Goal: Use online tool/utility: Utilize a website feature to perform a specific function

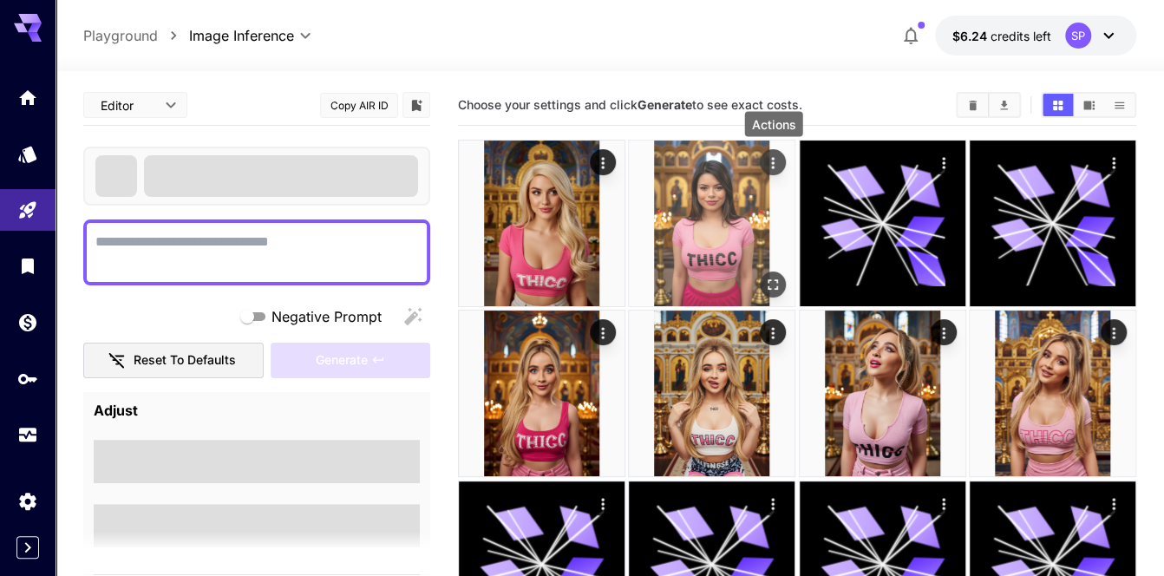
click at [768, 164] on icon "Actions" at bounding box center [772, 162] width 17 height 17
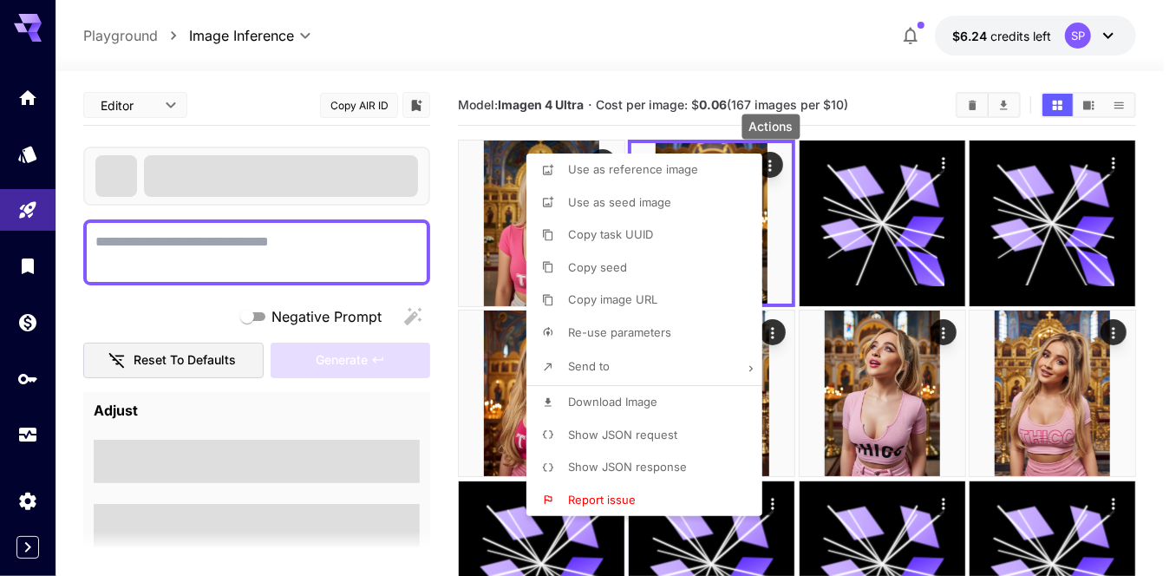
click at [638, 330] on span "Re-use parameters" at bounding box center [619, 332] width 103 height 14
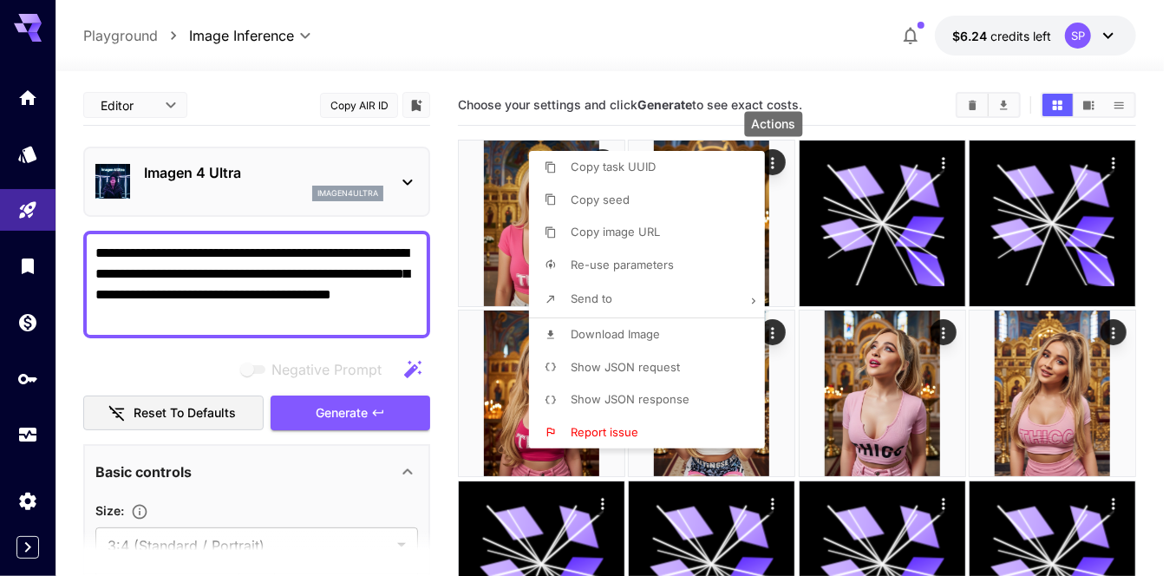
click at [339, 331] on div at bounding box center [588, 288] width 1176 height 576
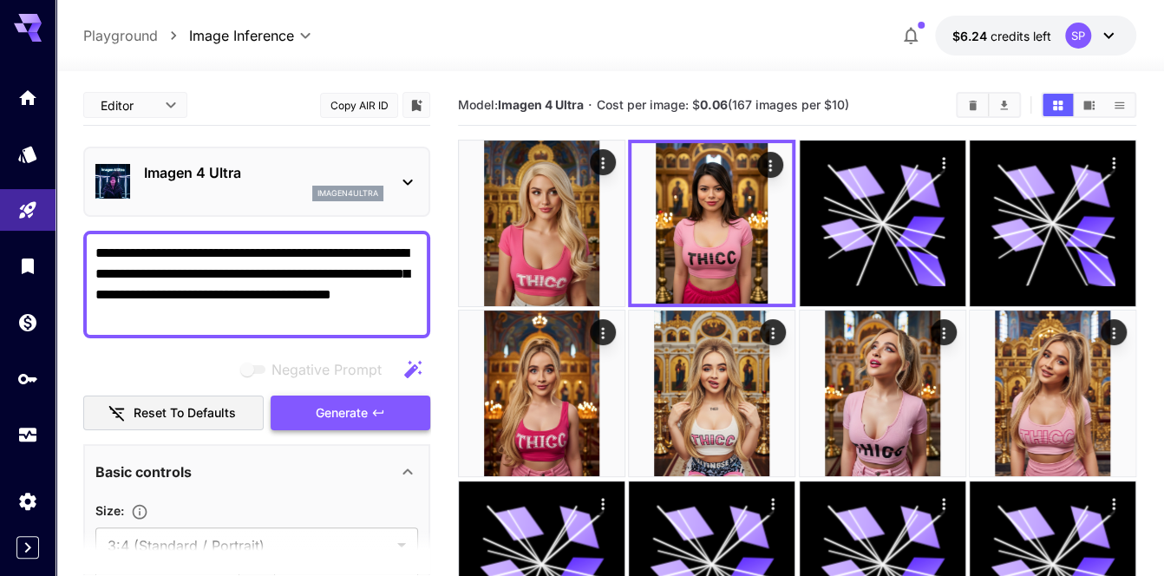
click at [359, 402] on span "Generate" at bounding box center [342, 413] width 52 height 22
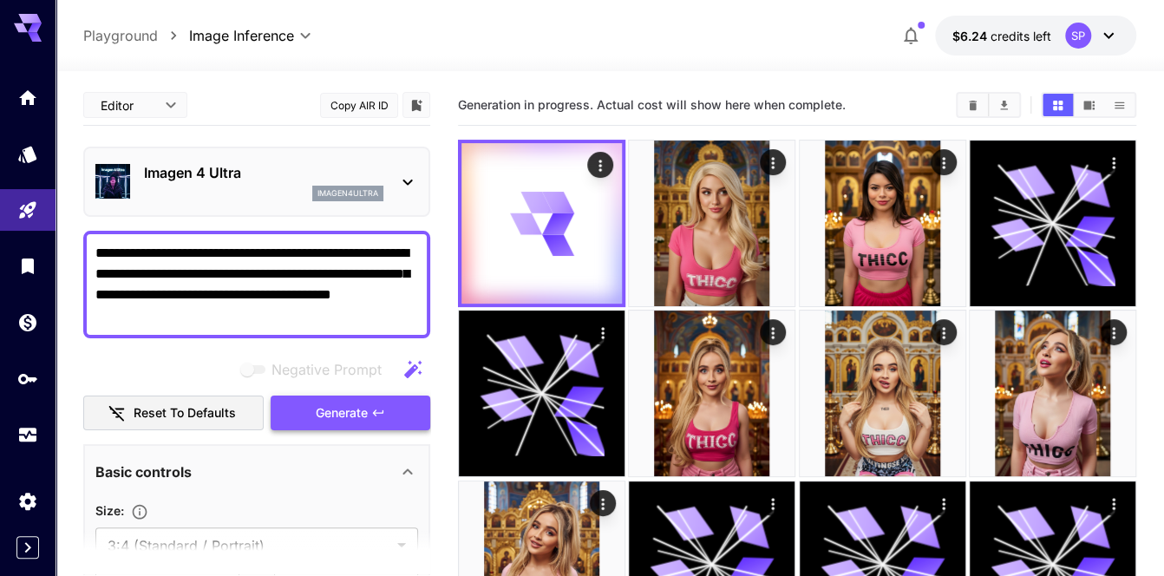
click at [350, 398] on button "Generate" at bounding box center [351, 414] width 160 height 36
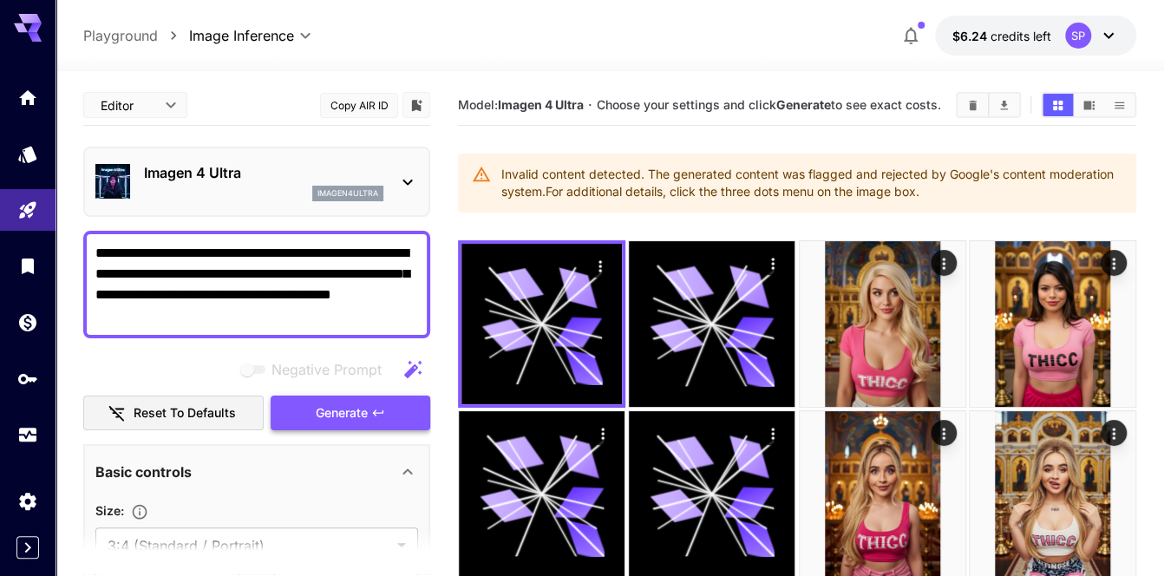
click at [350, 399] on button "Generate" at bounding box center [351, 414] width 160 height 36
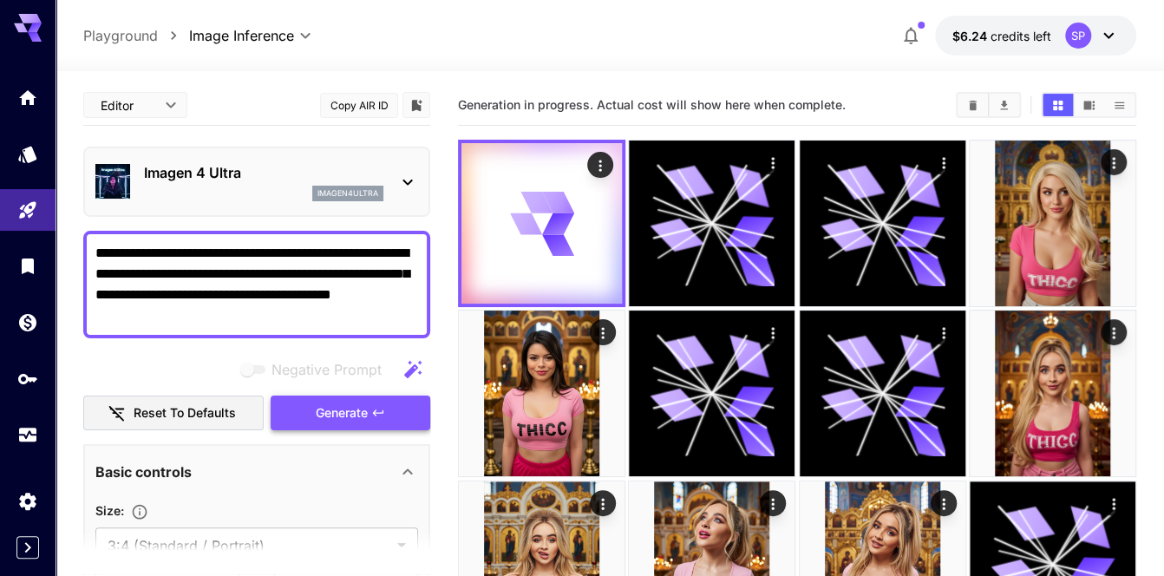
click at [350, 399] on button "Generate" at bounding box center [351, 414] width 160 height 36
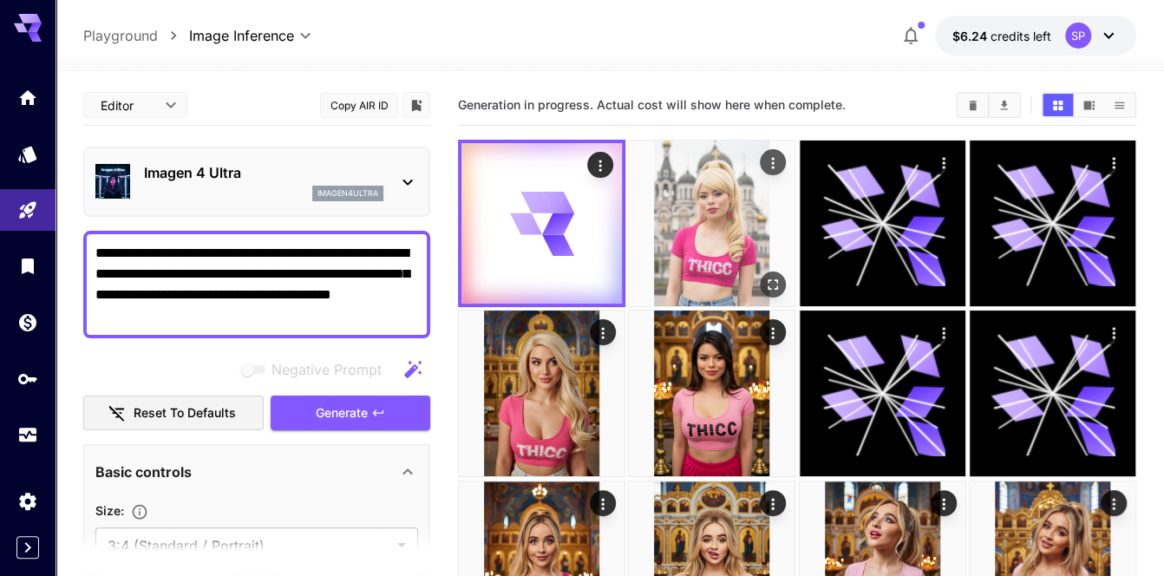
click at [766, 155] on icon "Actions" at bounding box center [772, 162] width 17 height 17
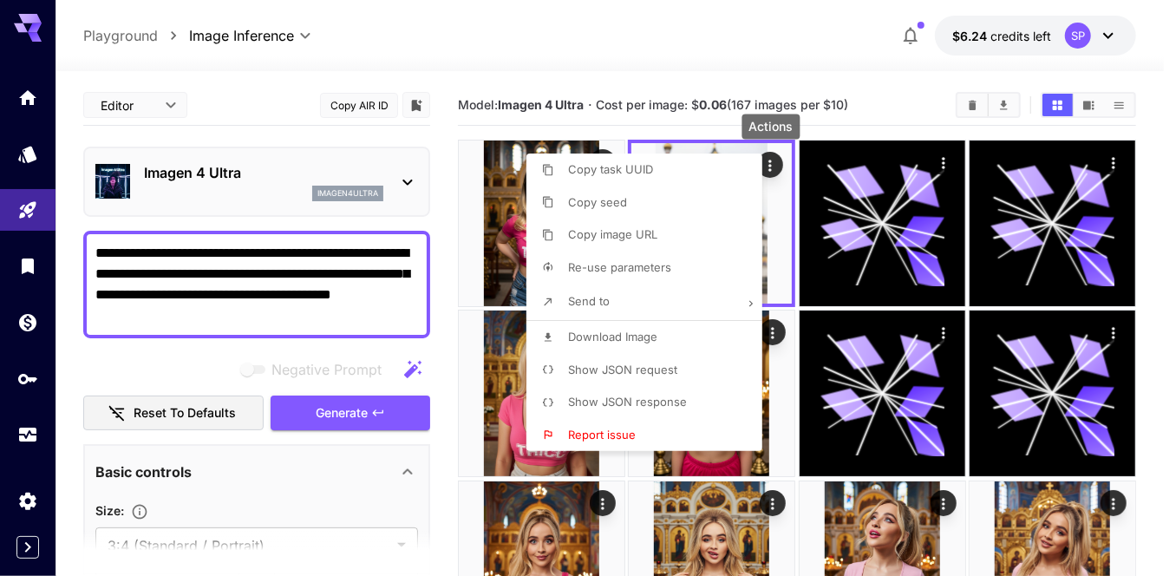
click at [626, 345] on li "Download Image" at bounding box center [649, 337] width 246 height 33
click at [871, 130] on div at bounding box center [588, 288] width 1176 height 576
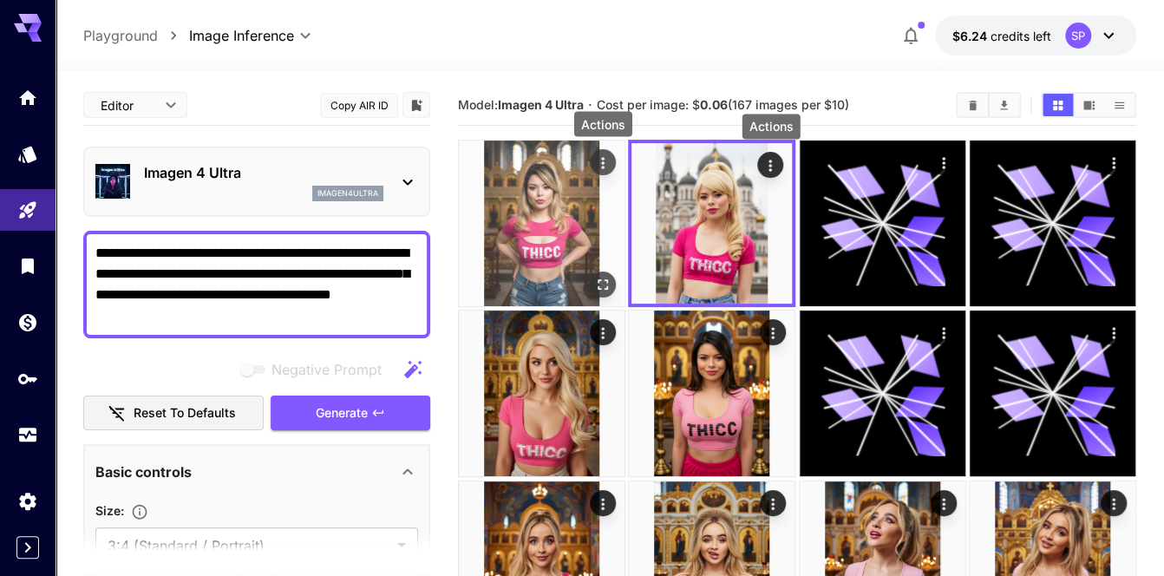
click at [599, 159] on icon "Actions" at bounding box center [602, 162] width 17 height 17
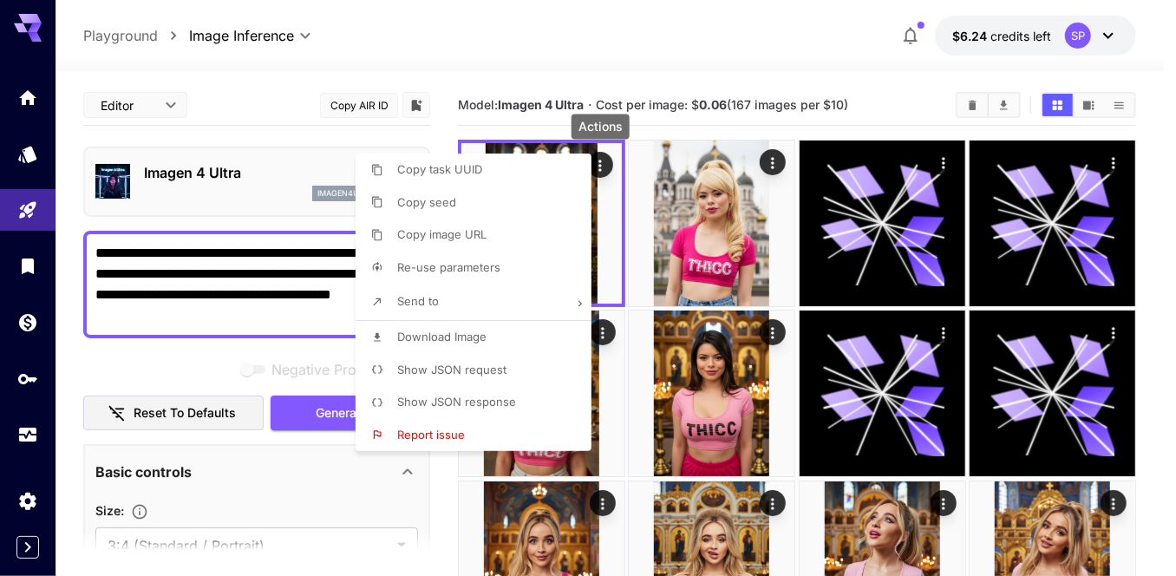
click at [503, 341] on li "Download Image" at bounding box center [479, 337] width 246 height 33
click at [795, 232] on div at bounding box center [588, 288] width 1176 height 576
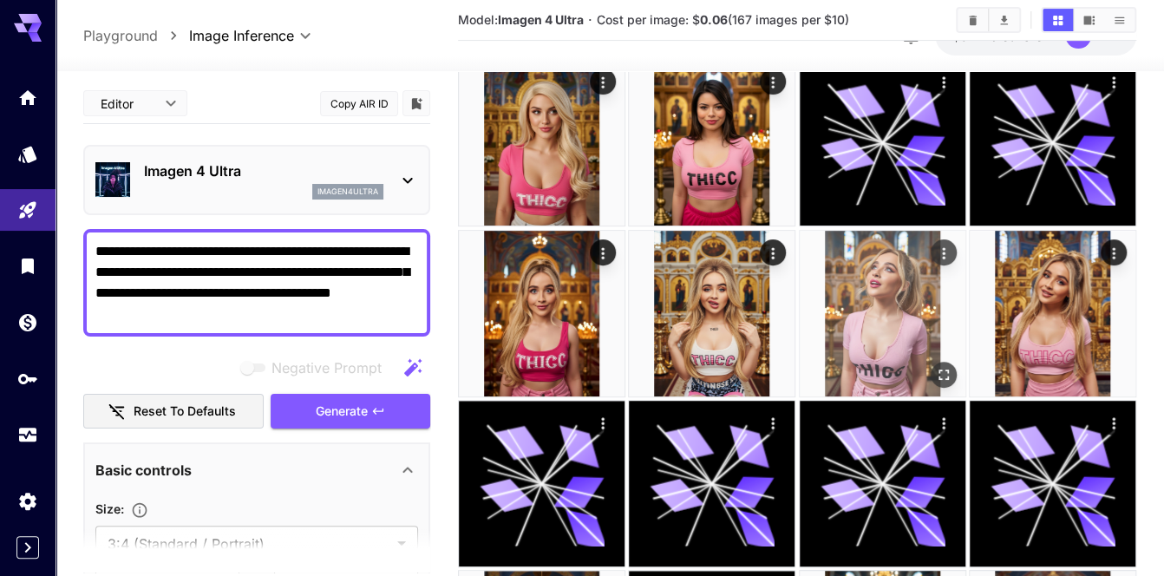
scroll to position [260, 0]
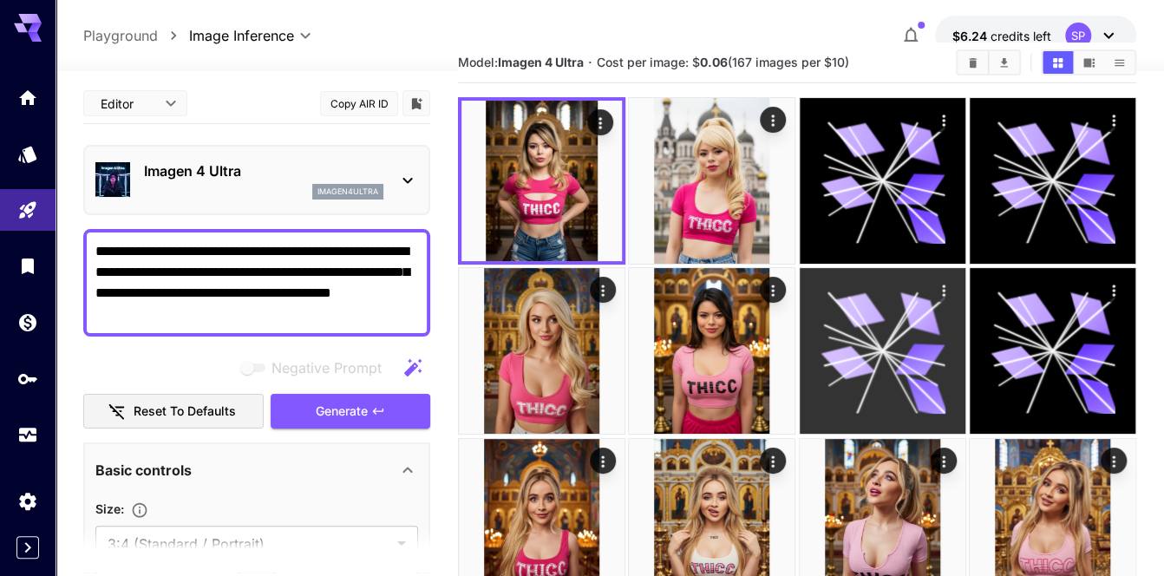
scroll to position [0, 0]
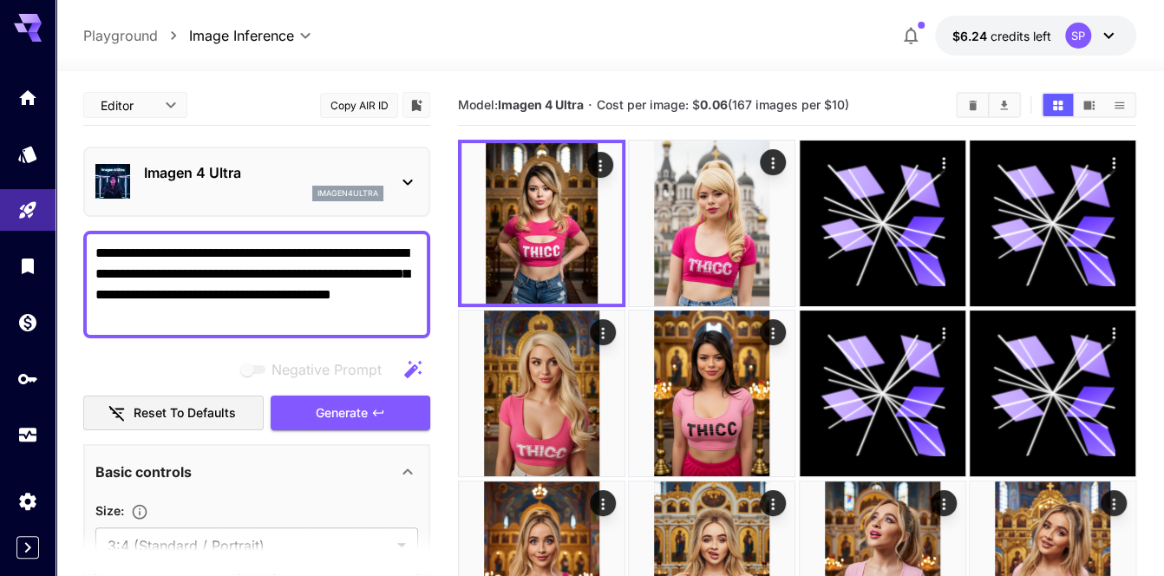
click at [206, 251] on textarea "**********" at bounding box center [257, 284] width 324 height 83
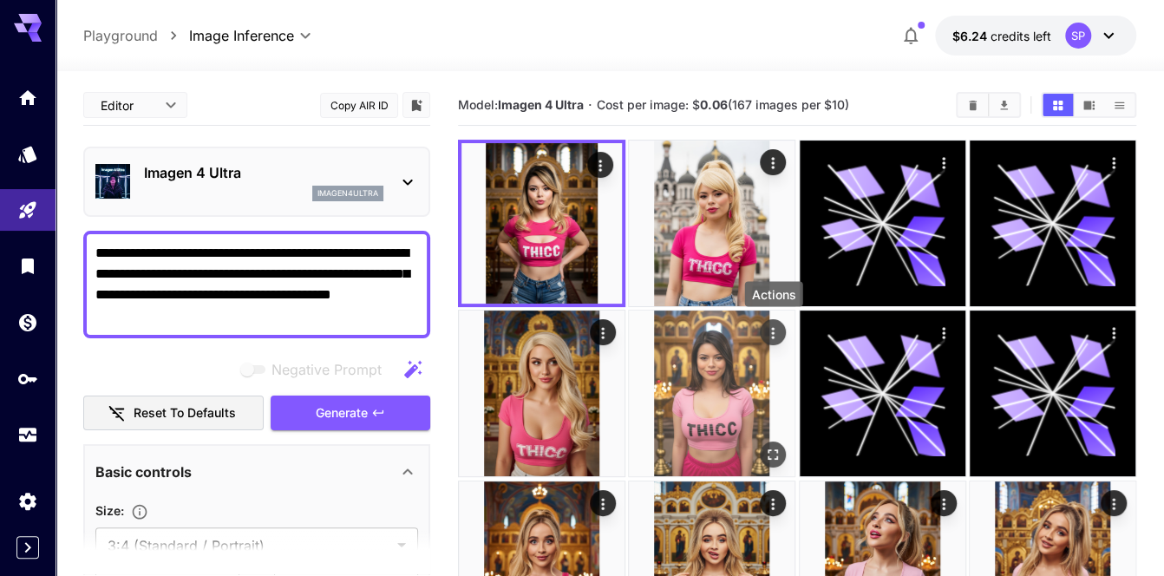
click at [775, 333] on icon "Actions" at bounding box center [772, 332] width 17 height 17
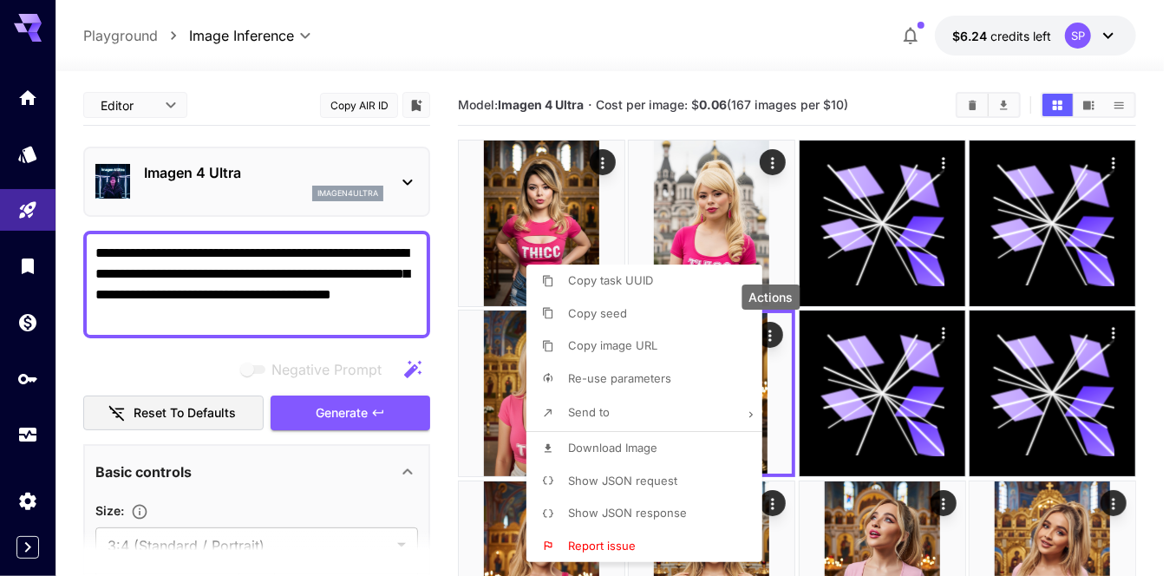
click at [449, 363] on div at bounding box center [588, 288] width 1176 height 576
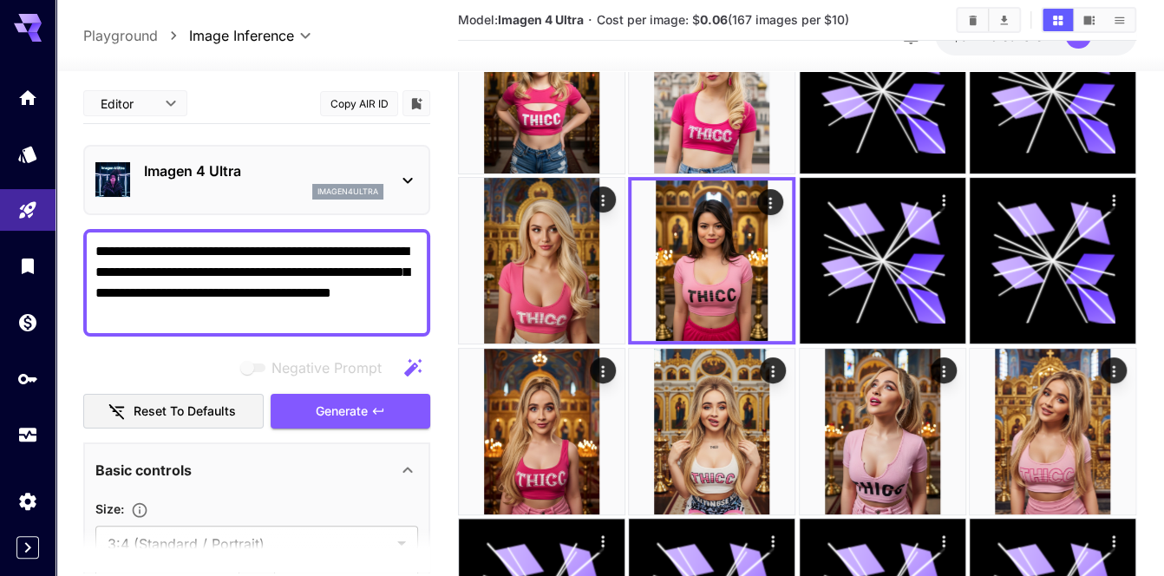
scroll to position [173, 0]
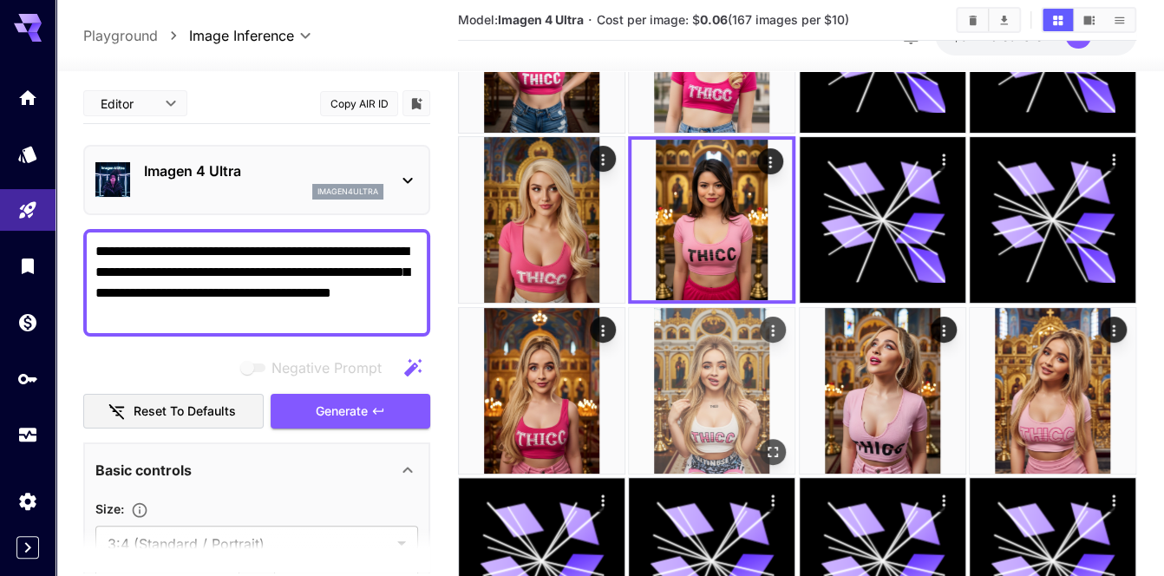
click at [774, 329] on icon "Actions" at bounding box center [773, 329] width 3 height 11
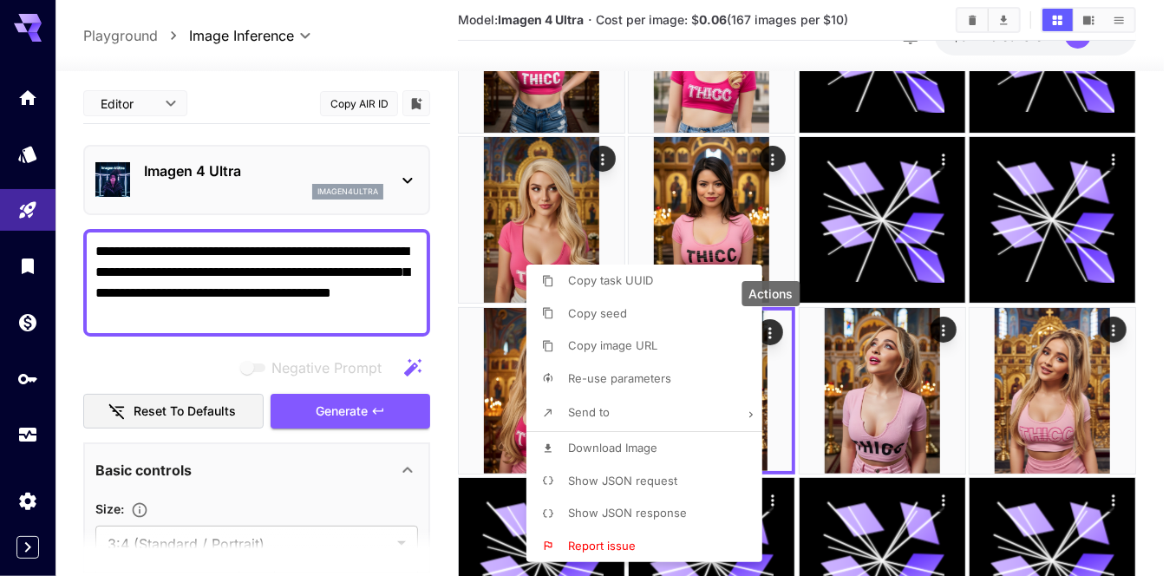
click at [661, 373] on span "Re-use parameters" at bounding box center [619, 378] width 103 height 14
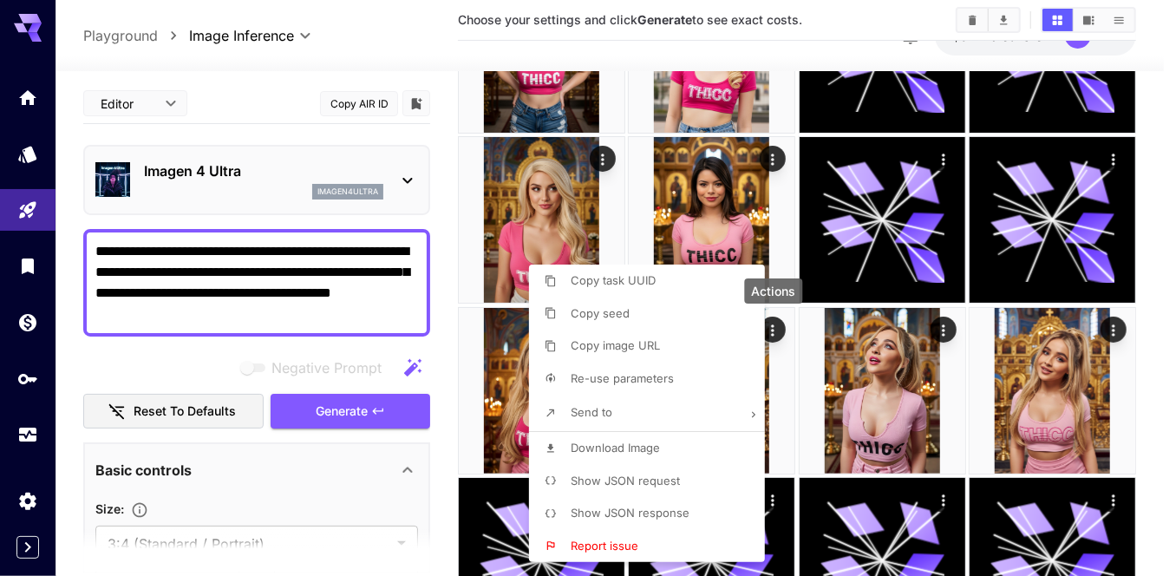
click at [224, 258] on div at bounding box center [588, 288] width 1176 height 576
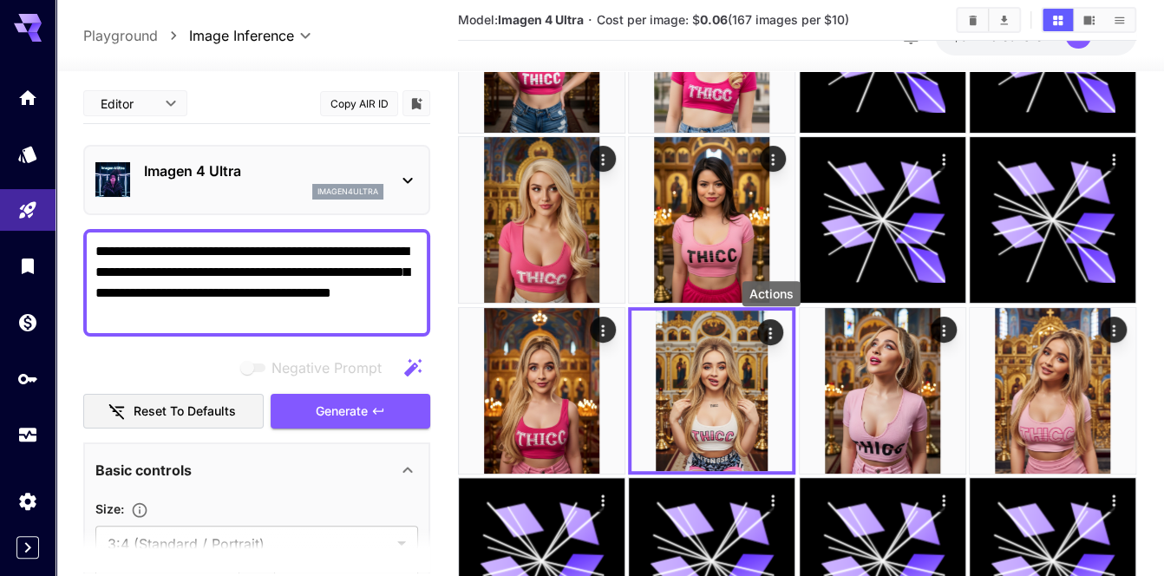
click at [227, 245] on textarea "**********" at bounding box center [257, 282] width 324 height 83
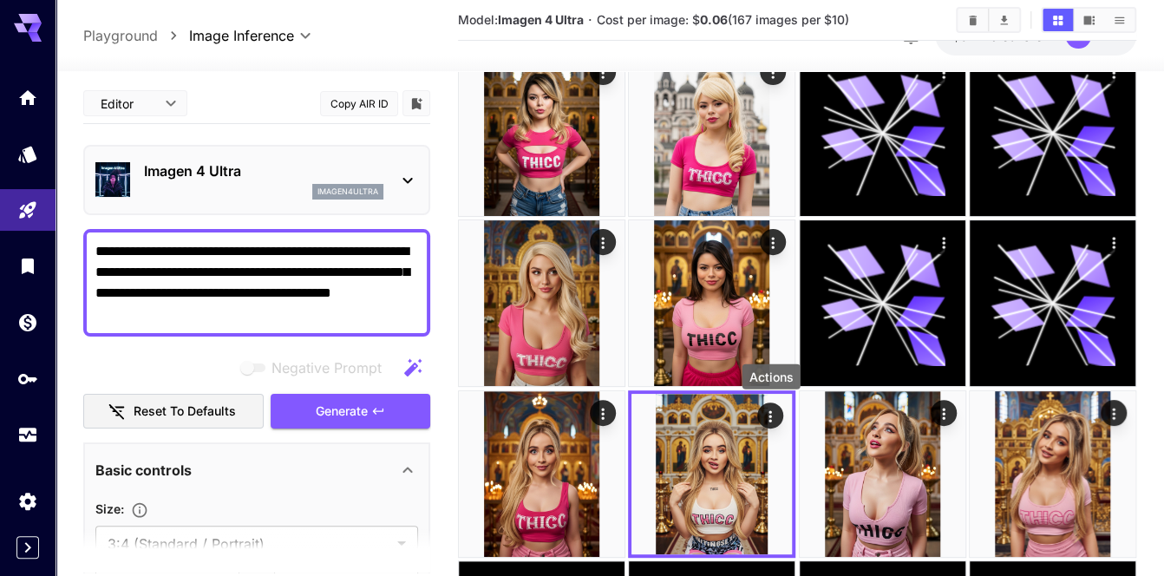
click at [298, 270] on textarea "**********" at bounding box center [257, 282] width 324 height 83
paste textarea
click at [321, 408] on span "Generate" at bounding box center [342, 412] width 52 height 22
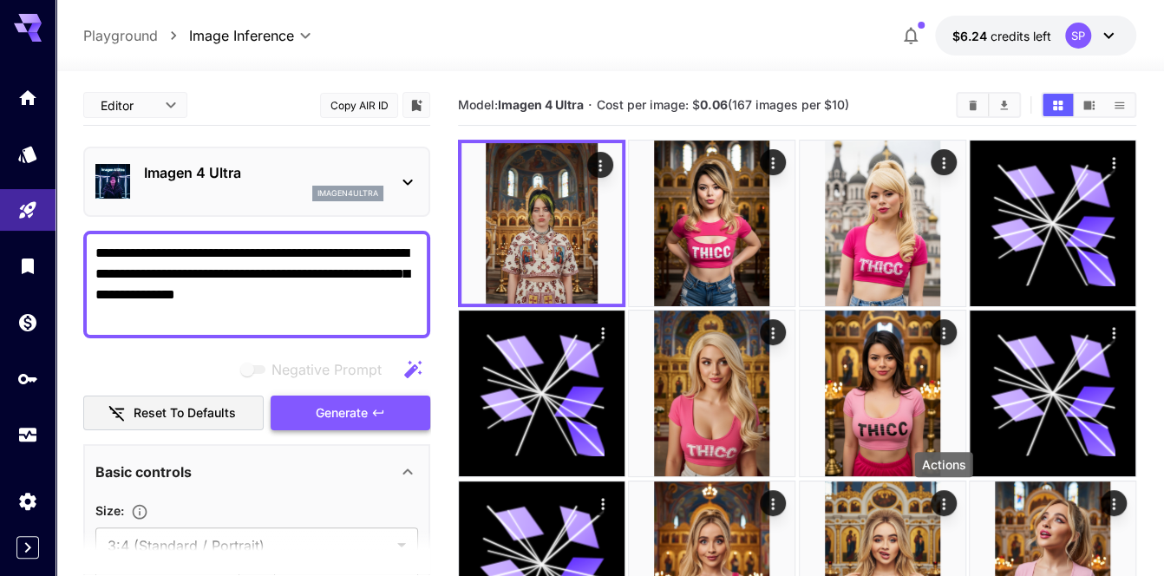
click at [337, 409] on span "Generate" at bounding box center [342, 413] width 52 height 22
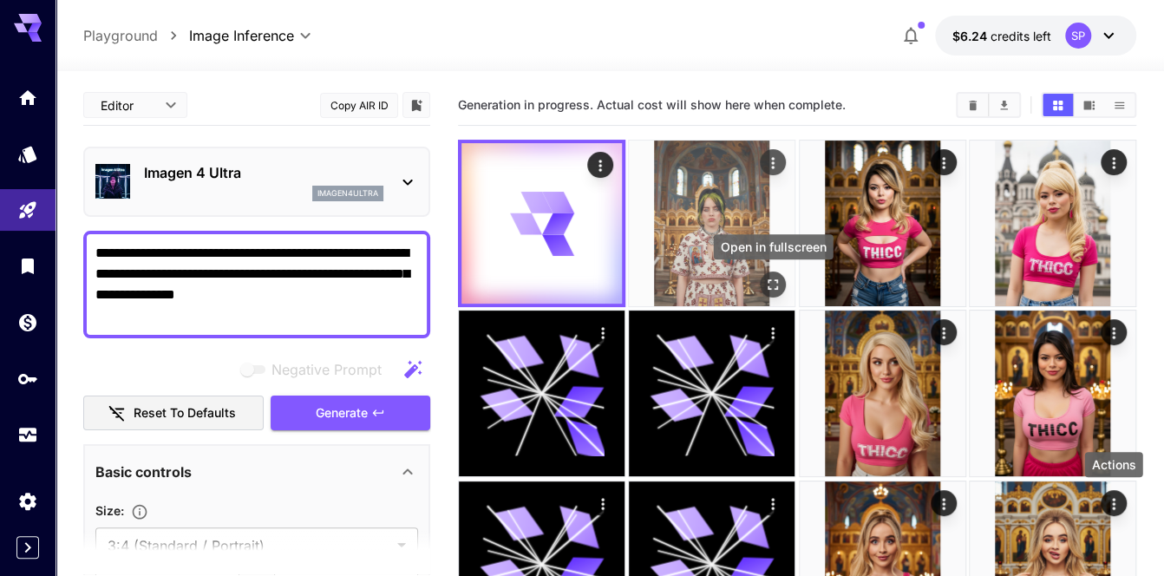
click at [770, 278] on icon "Open in fullscreen" at bounding box center [772, 284] width 17 height 17
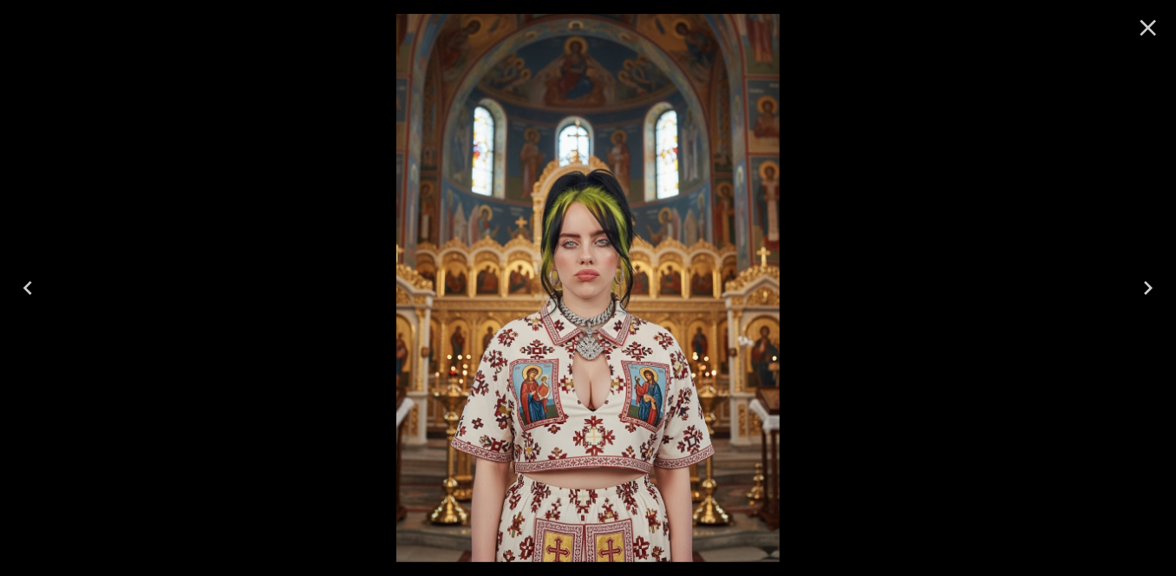
click at [1148, 23] on icon "Close" at bounding box center [1149, 28] width 28 height 28
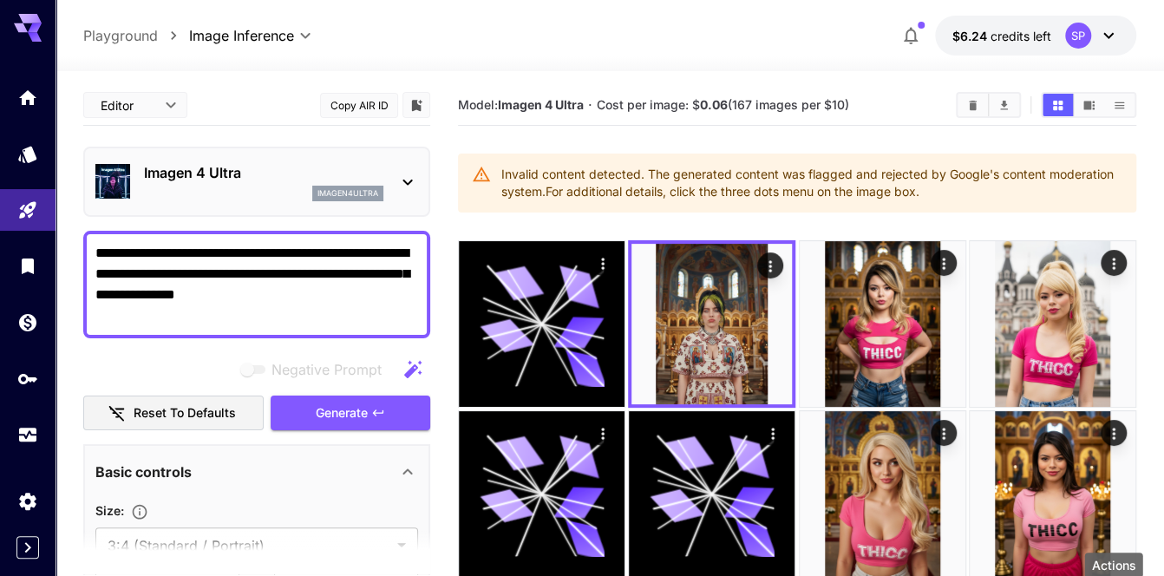
click at [271, 271] on textarea "**********" at bounding box center [257, 284] width 324 height 83
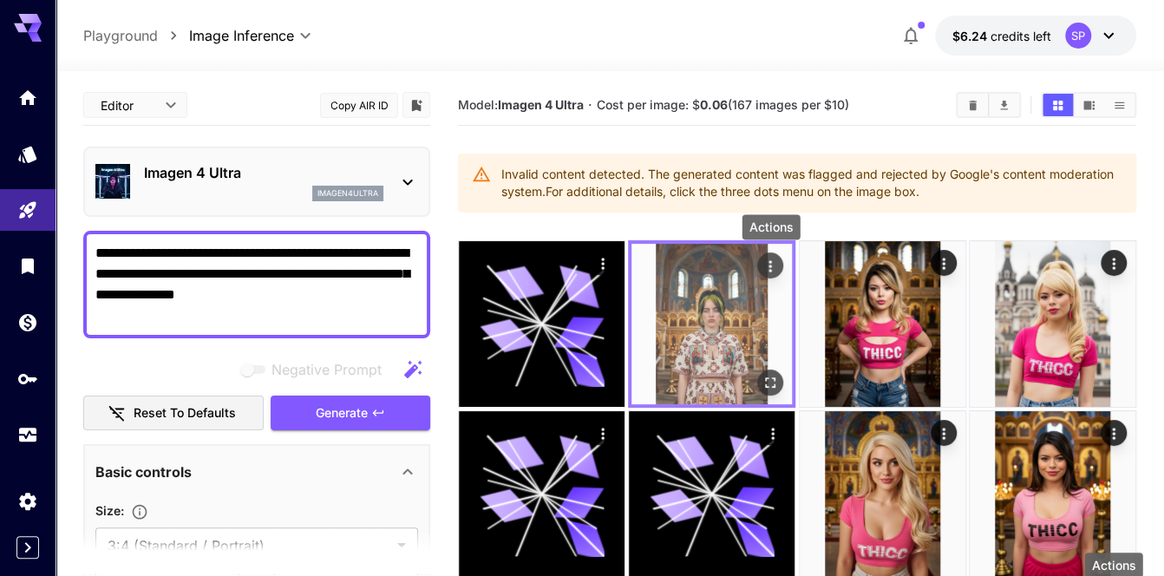
click at [764, 264] on icon "Actions" at bounding box center [770, 266] width 17 height 17
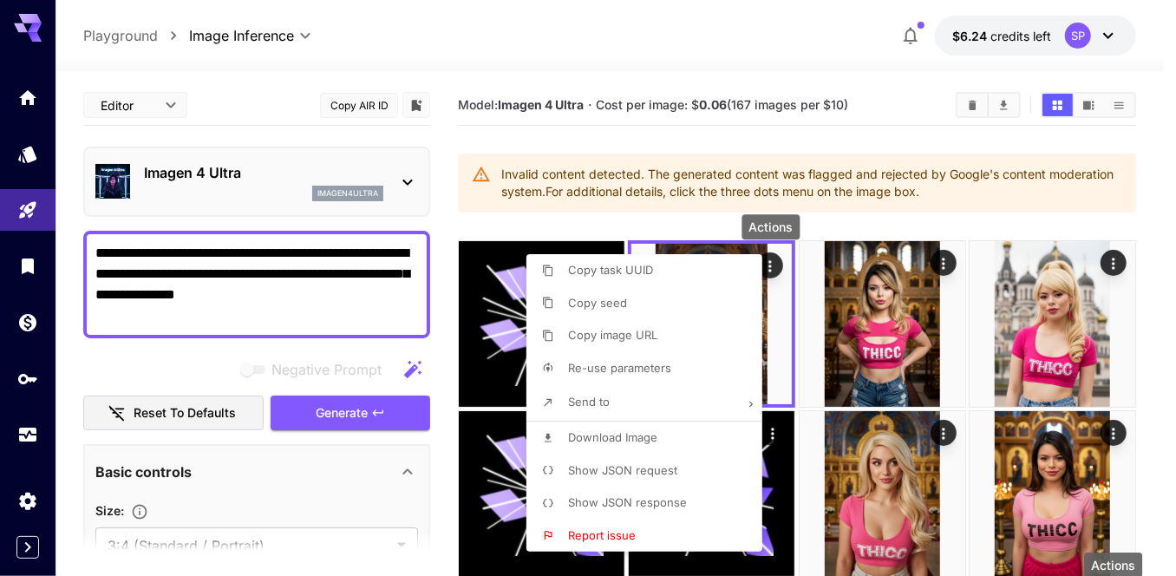
click at [627, 431] on span "Download Image" at bounding box center [612, 437] width 89 height 14
click at [864, 216] on div at bounding box center [588, 288] width 1176 height 576
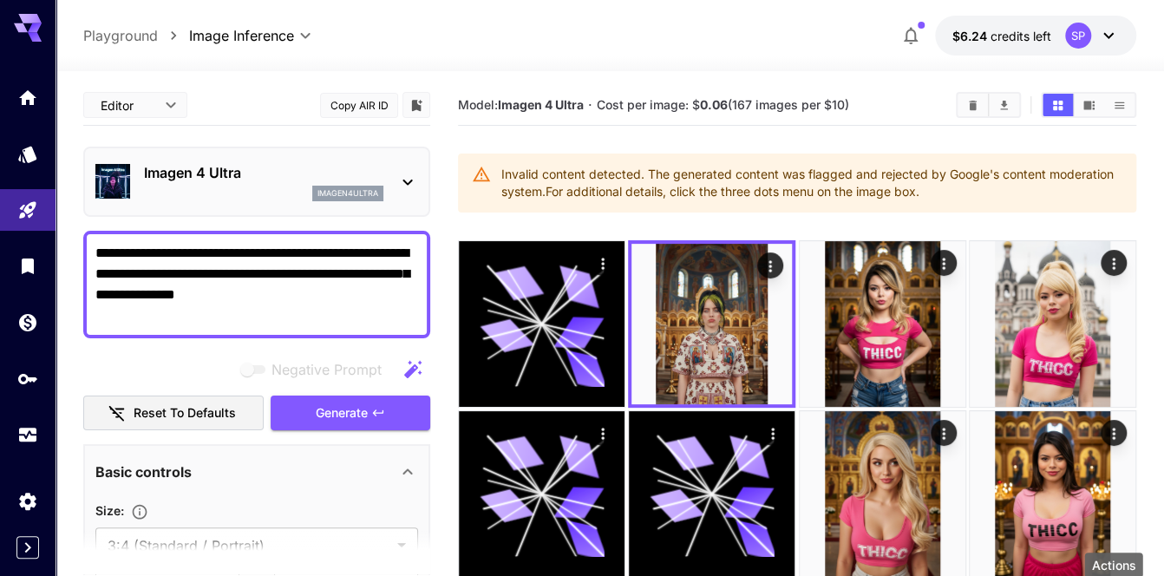
click at [322, 285] on textarea "**********" at bounding box center [257, 284] width 324 height 83
paste textarea
type textarea "**********"
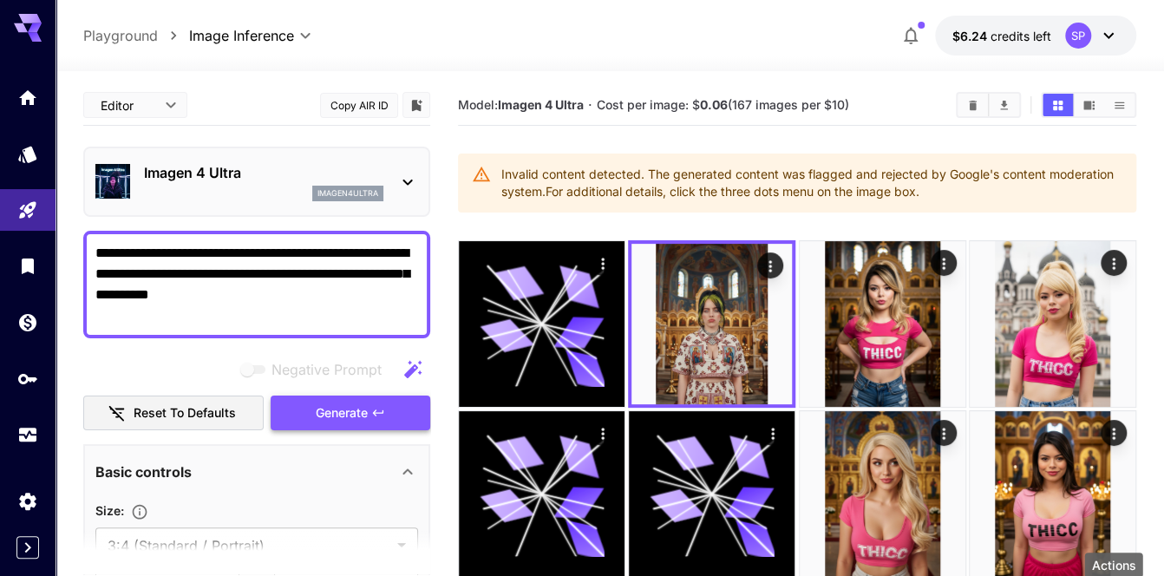
click at [343, 414] on span "Generate" at bounding box center [342, 413] width 52 height 22
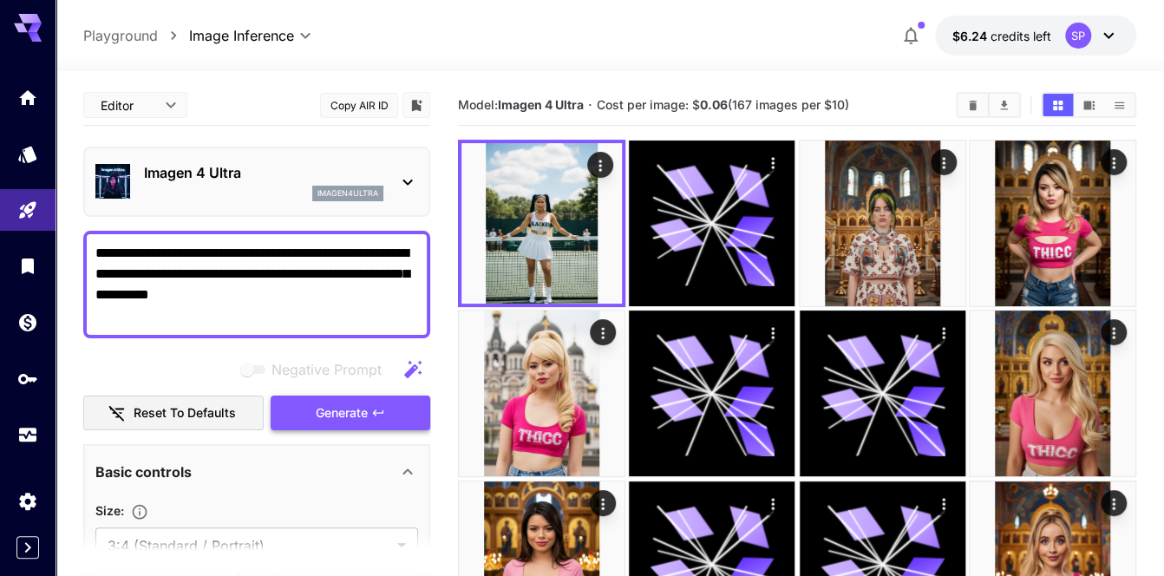
click at [343, 414] on span "Generate" at bounding box center [342, 413] width 52 height 22
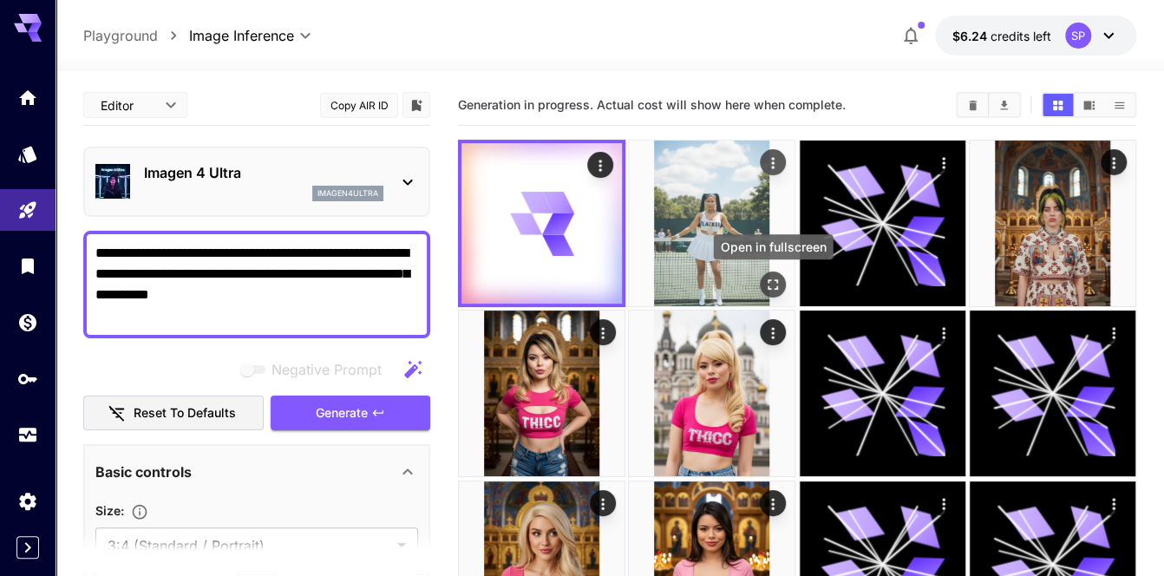
click at [774, 278] on icon "Open in fullscreen" at bounding box center [772, 284] width 17 height 17
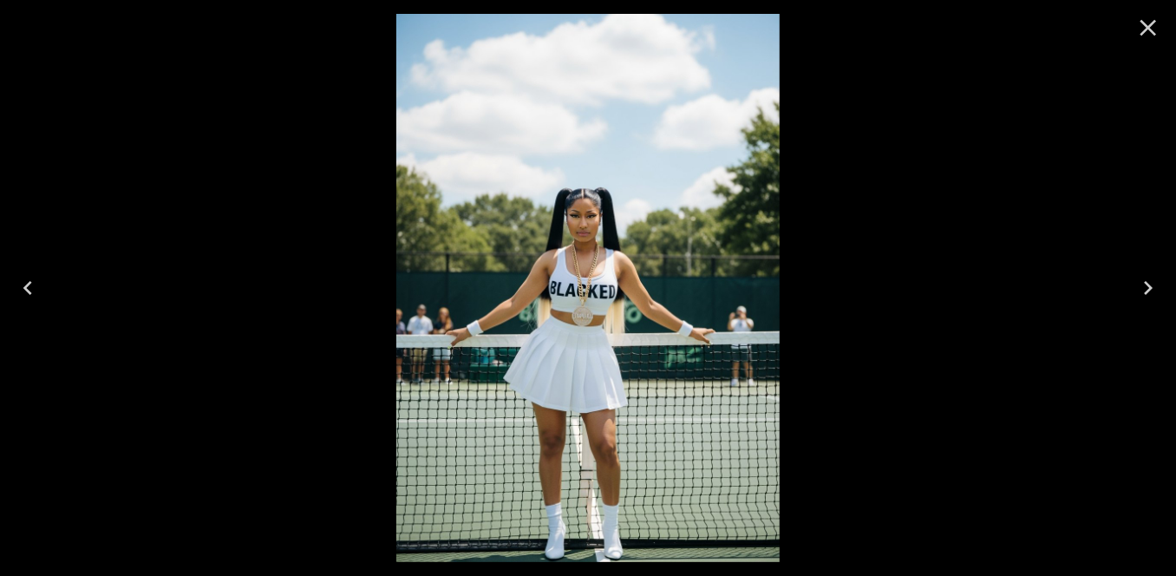
click at [1154, 14] on icon "Close" at bounding box center [1149, 28] width 28 height 28
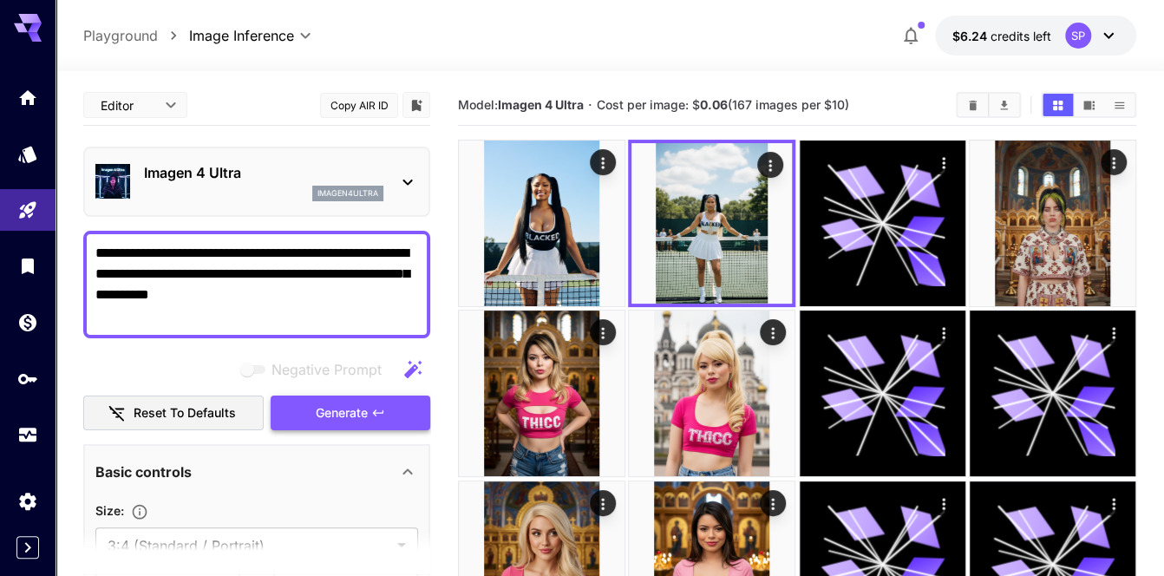
click at [369, 413] on button "Generate" at bounding box center [351, 414] width 160 height 36
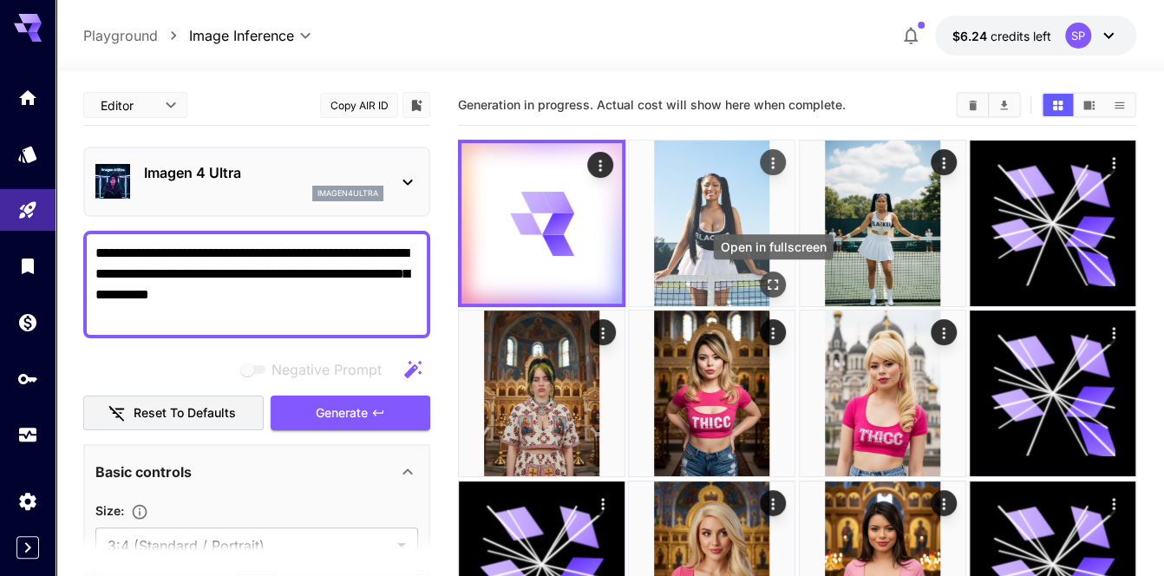
click at [768, 283] on icon "Open in fullscreen" at bounding box center [773, 284] width 10 height 10
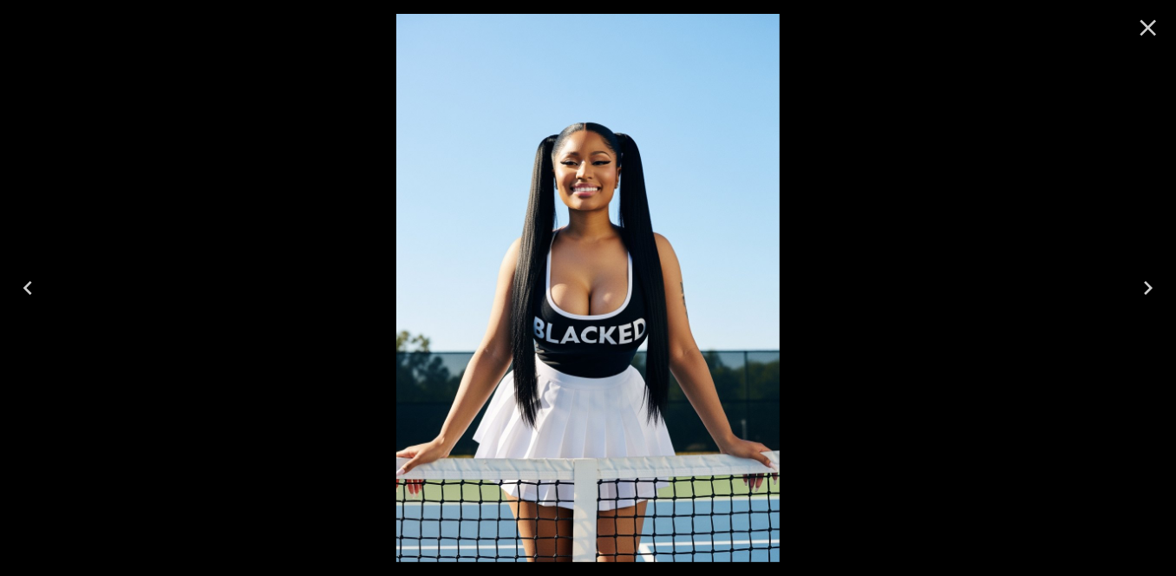
click at [1147, 23] on icon "Close" at bounding box center [1149, 28] width 28 height 28
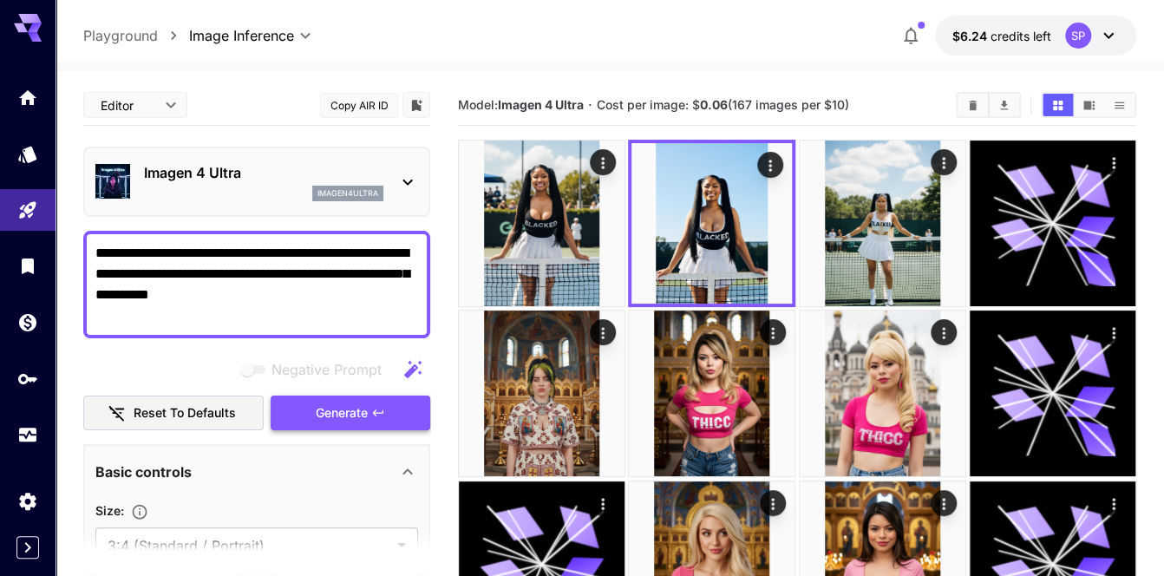
click at [350, 415] on span "Generate" at bounding box center [342, 413] width 52 height 22
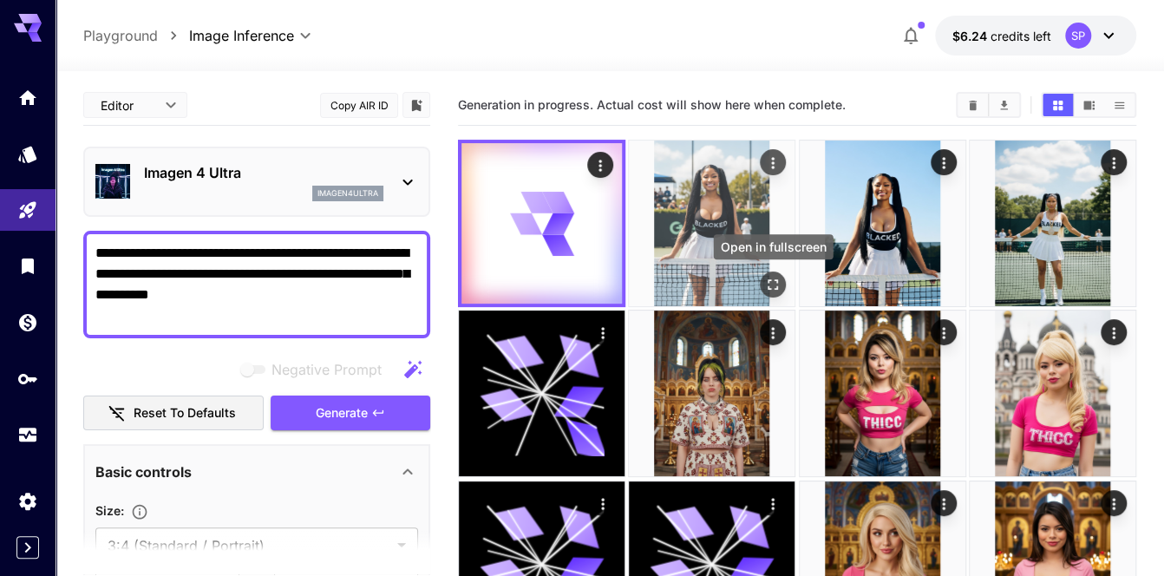
click at [775, 281] on icon "Open in fullscreen" at bounding box center [772, 284] width 17 height 17
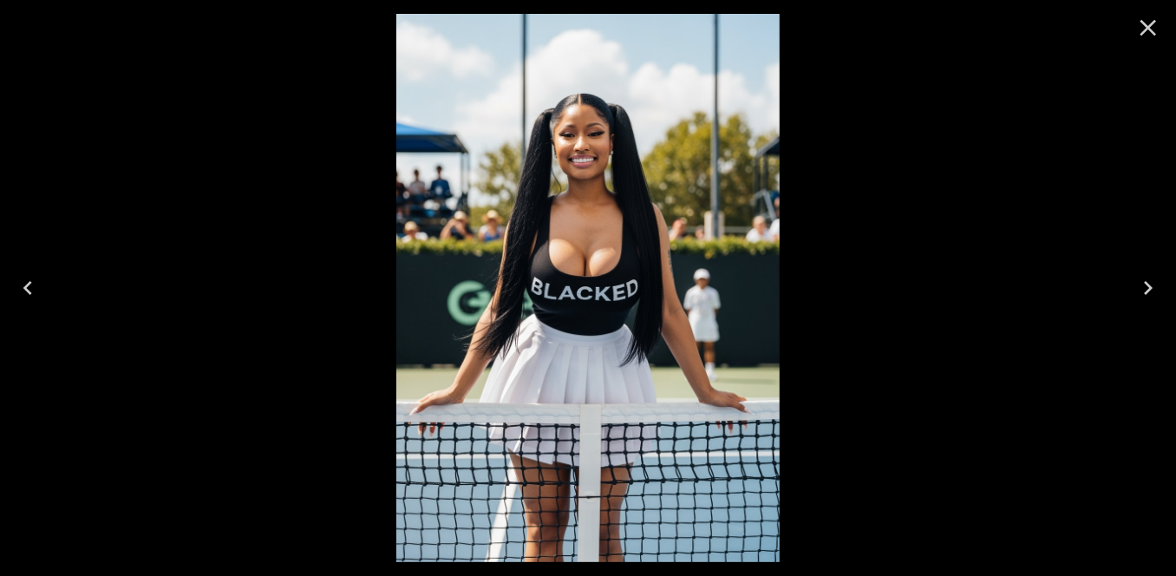
click at [1145, 25] on icon "Close" at bounding box center [1149, 28] width 28 height 28
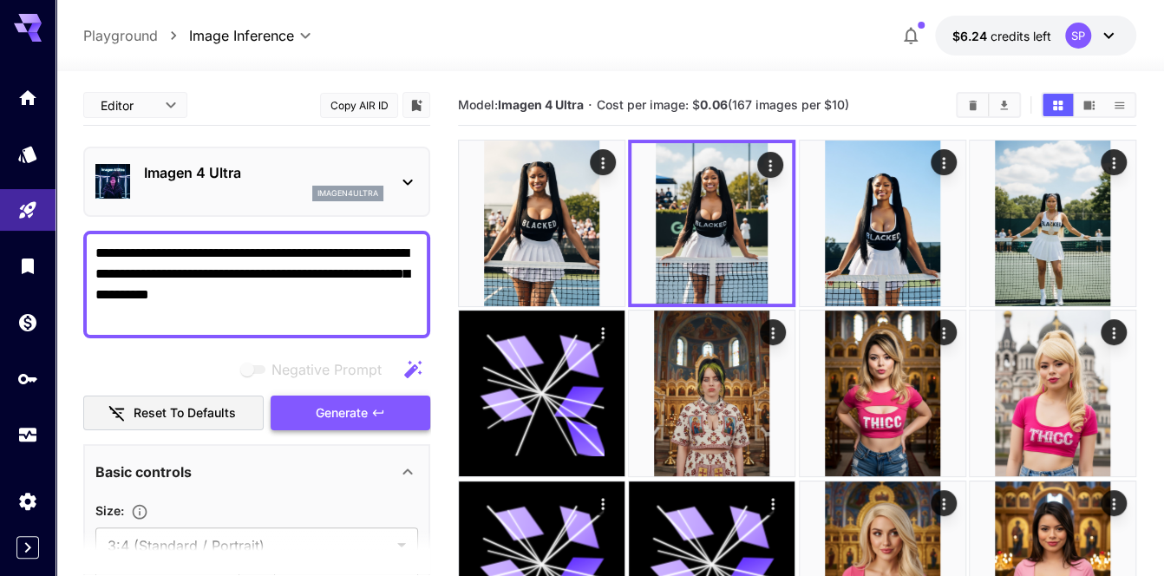
click at [379, 414] on icon "button" at bounding box center [378, 413] width 14 height 14
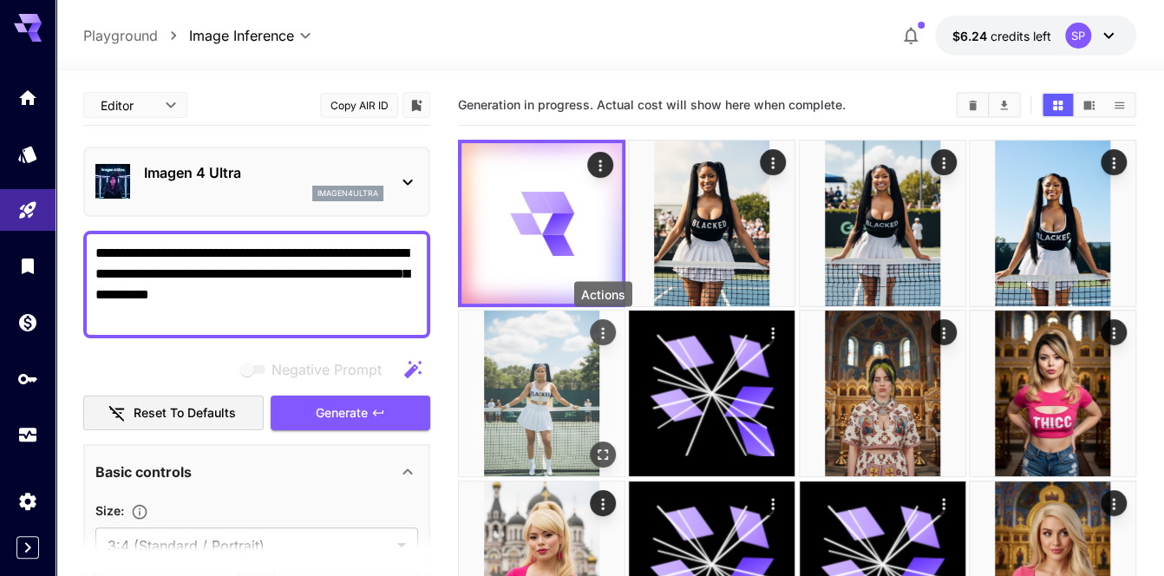
click at [599, 330] on icon "Actions" at bounding box center [602, 332] width 17 height 17
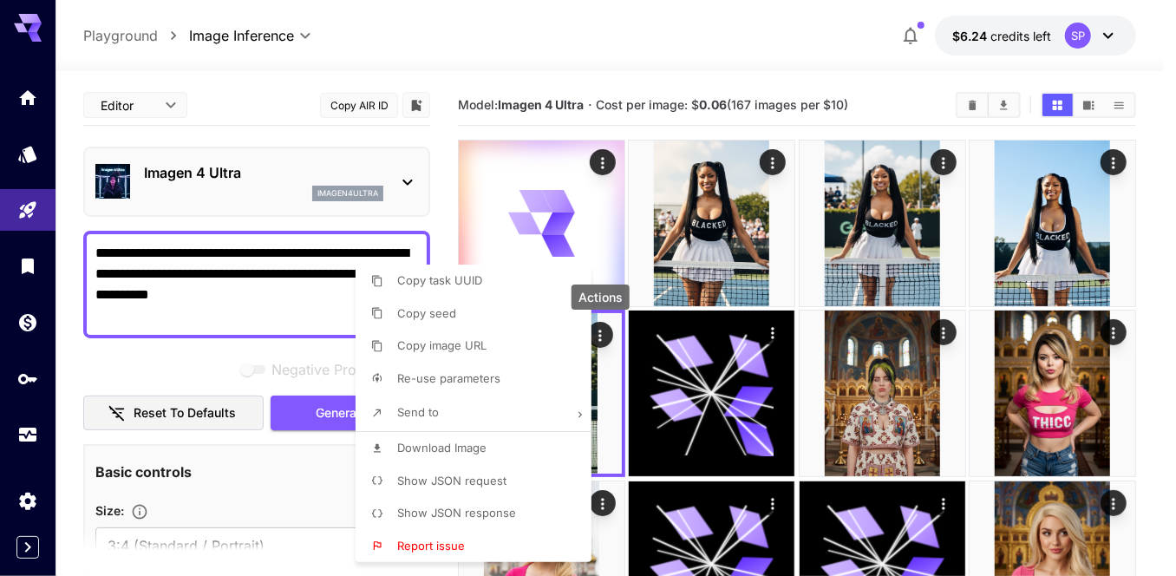
click at [484, 435] on li "Download Image" at bounding box center [479, 448] width 246 height 33
click at [1114, 160] on div at bounding box center [588, 288] width 1176 height 576
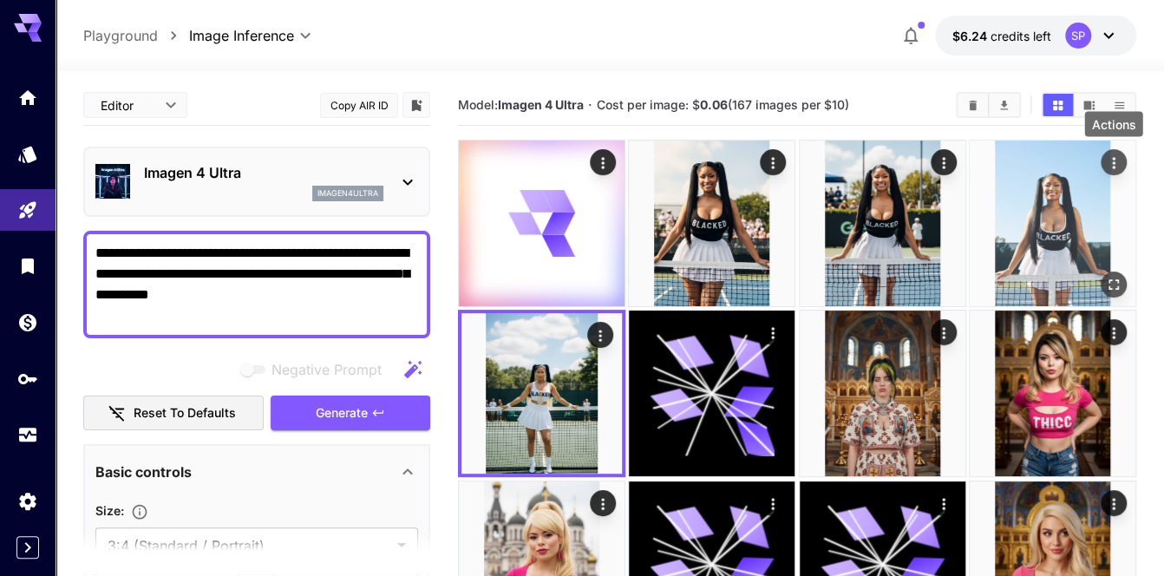
click at [1113, 171] on icon "Actions" at bounding box center [1113, 162] width 17 height 17
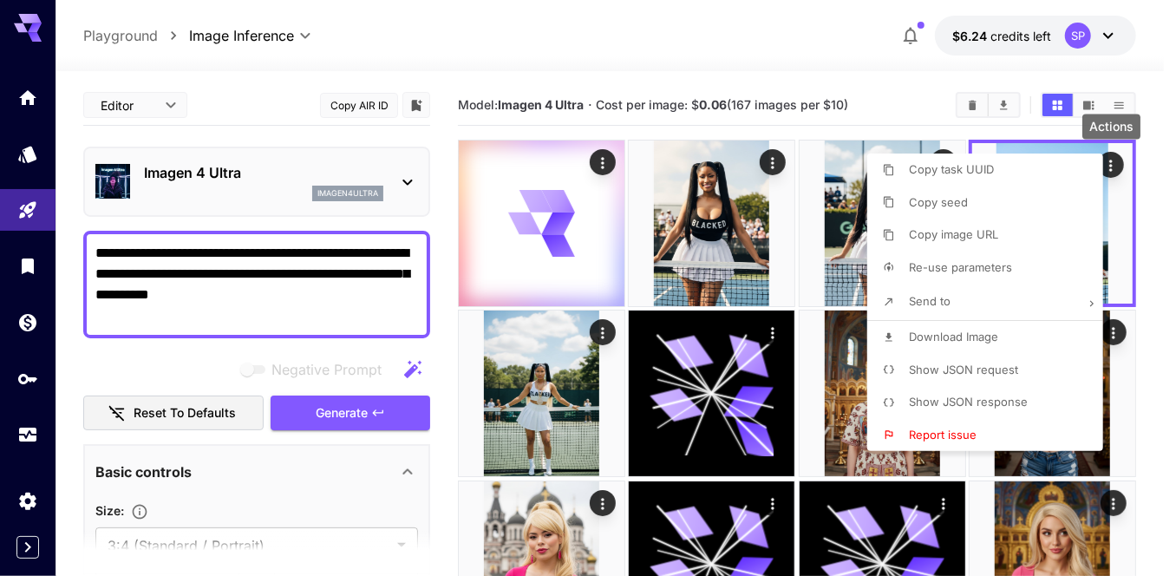
click at [922, 346] on li "Download Image" at bounding box center [990, 337] width 246 height 33
click at [1145, 256] on div at bounding box center [588, 288] width 1176 height 576
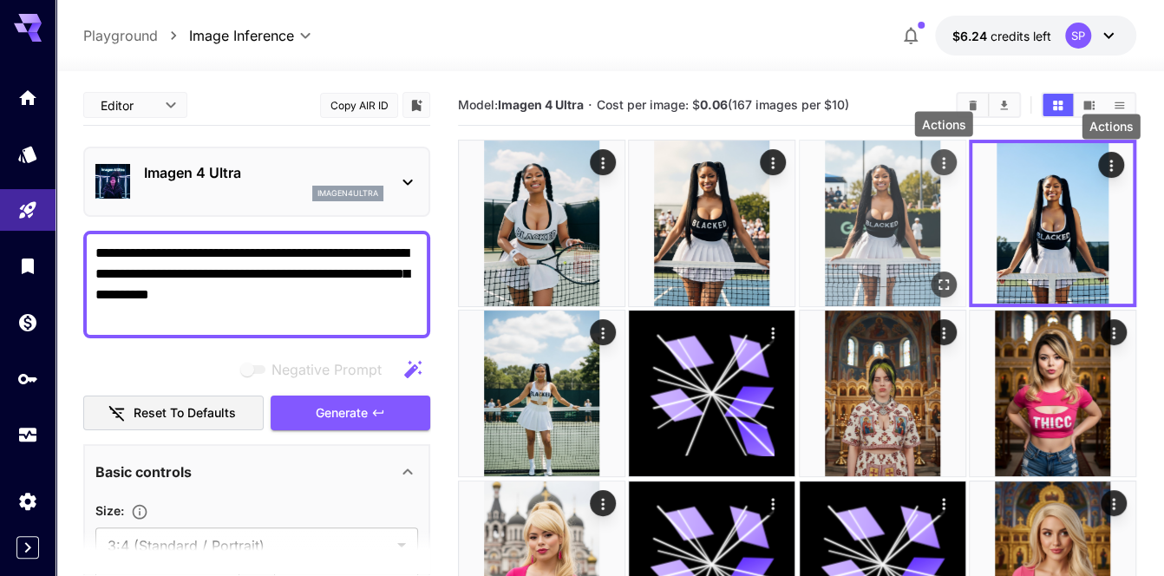
click at [938, 161] on icon "Actions" at bounding box center [943, 162] width 17 height 17
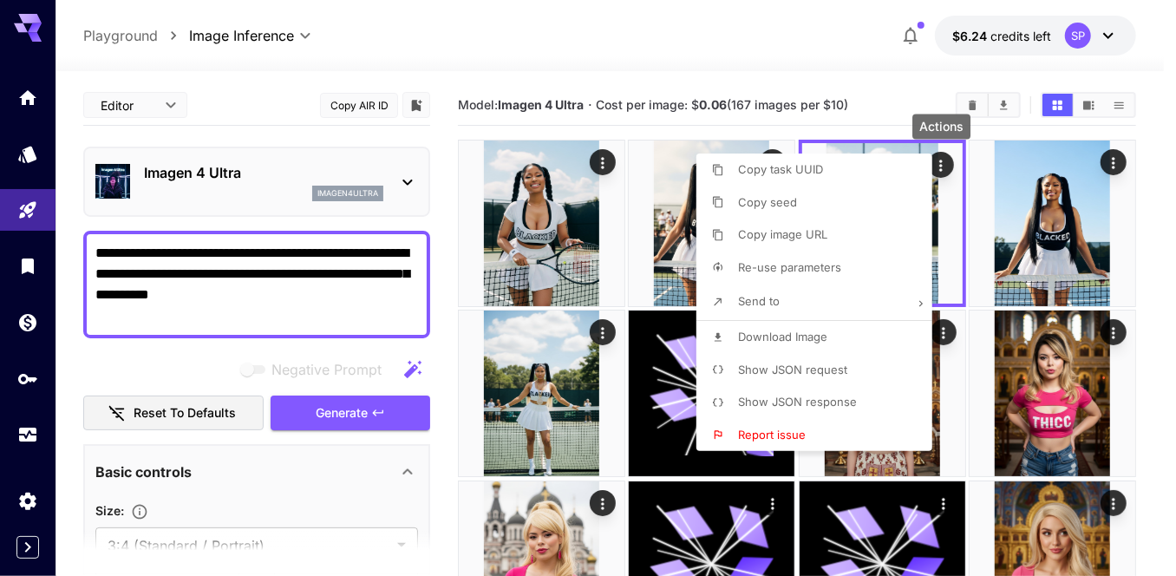
click at [790, 341] on span "Download Image" at bounding box center [782, 337] width 89 height 14
click at [1157, 249] on div at bounding box center [588, 288] width 1176 height 576
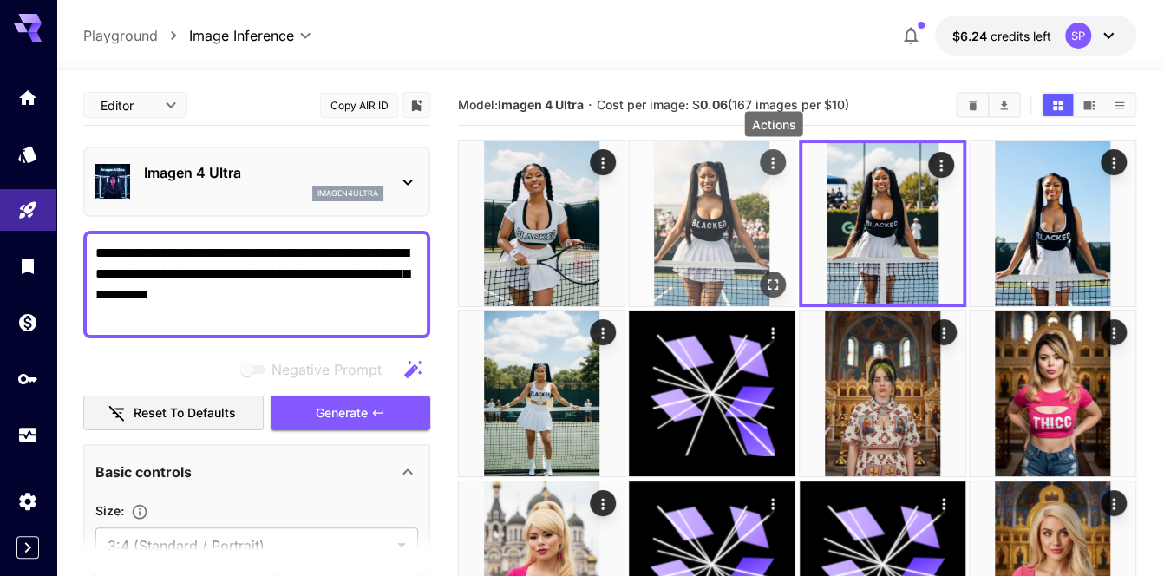
click at [776, 161] on icon "Actions" at bounding box center [772, 162] width 17 height 17
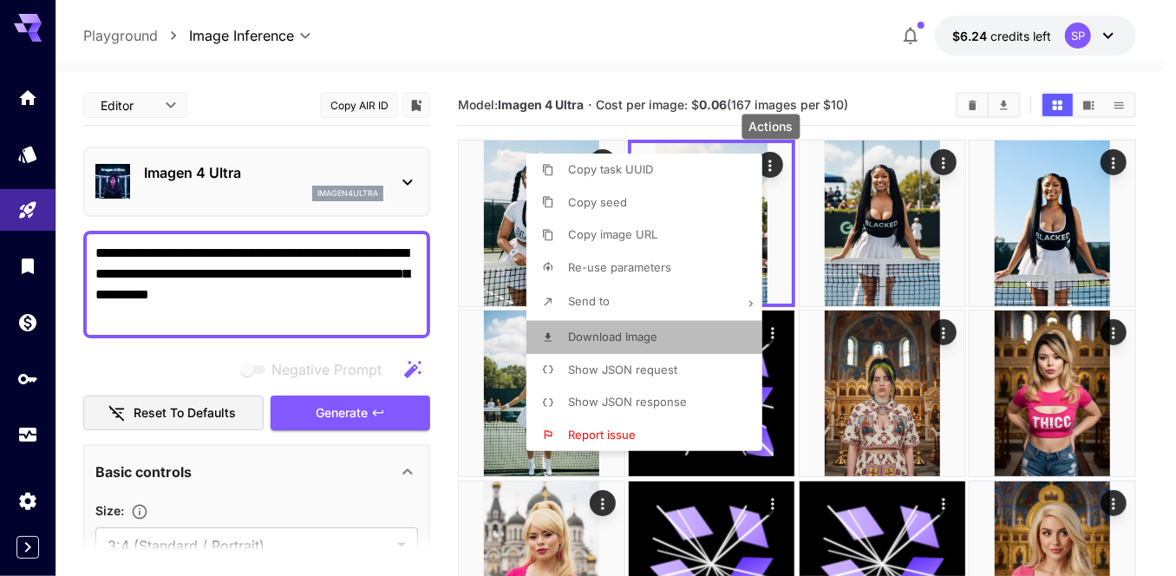
click at [654, 337] on span "Download Image" at bounding box center [612, 337] width 89 height 14
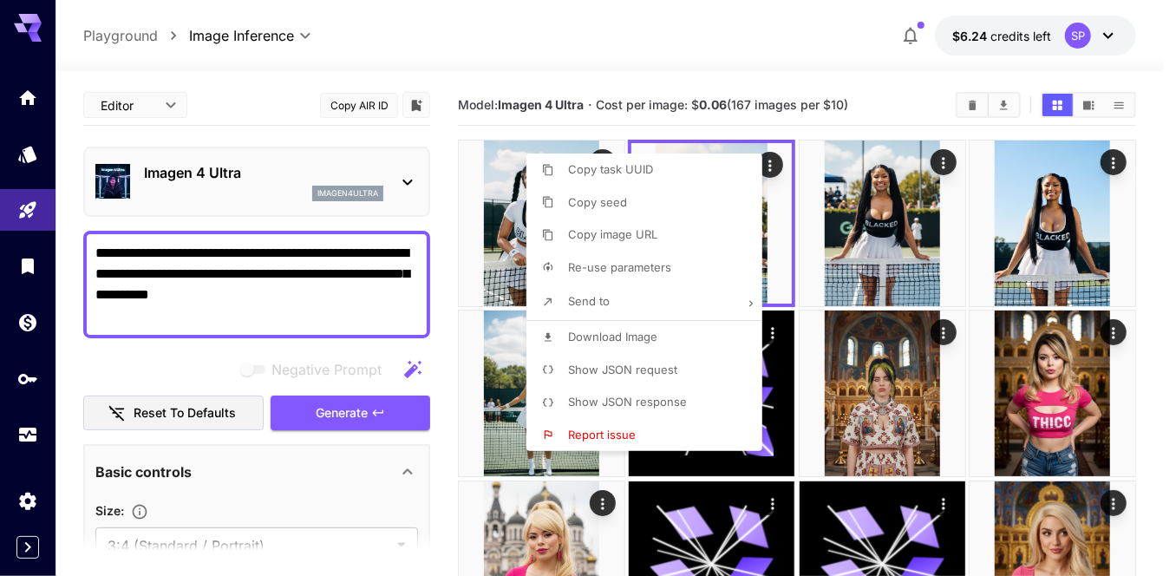
click at [1142, 226] on div at bounding box center [588, 288] width 1176 height 576
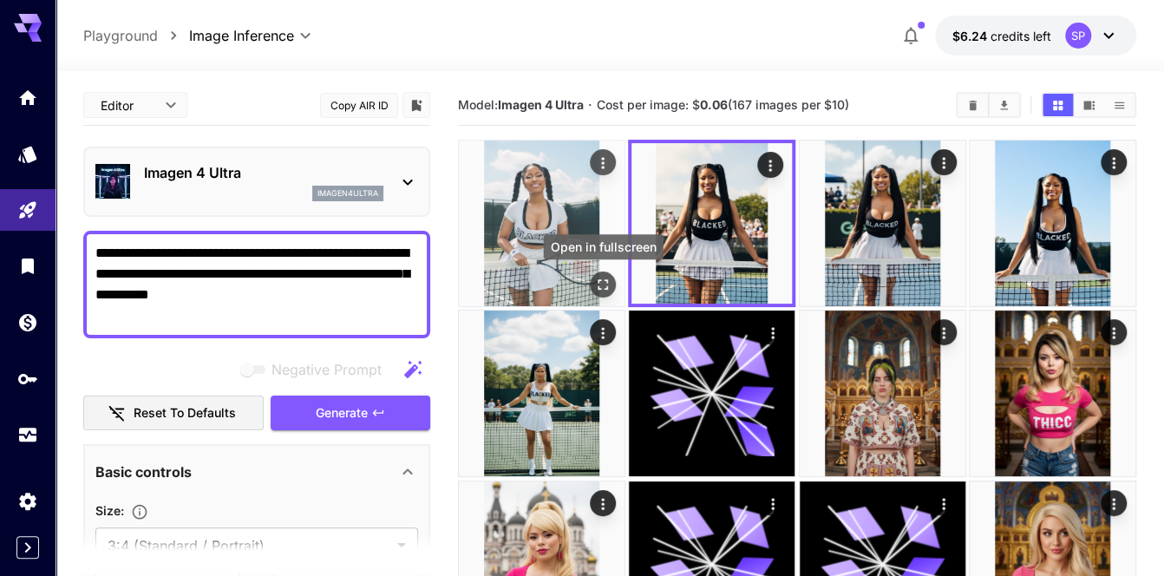
click at [606, 286] on icon "Open in fullscreen" at bounding box center [603, 284] width 10 height 10
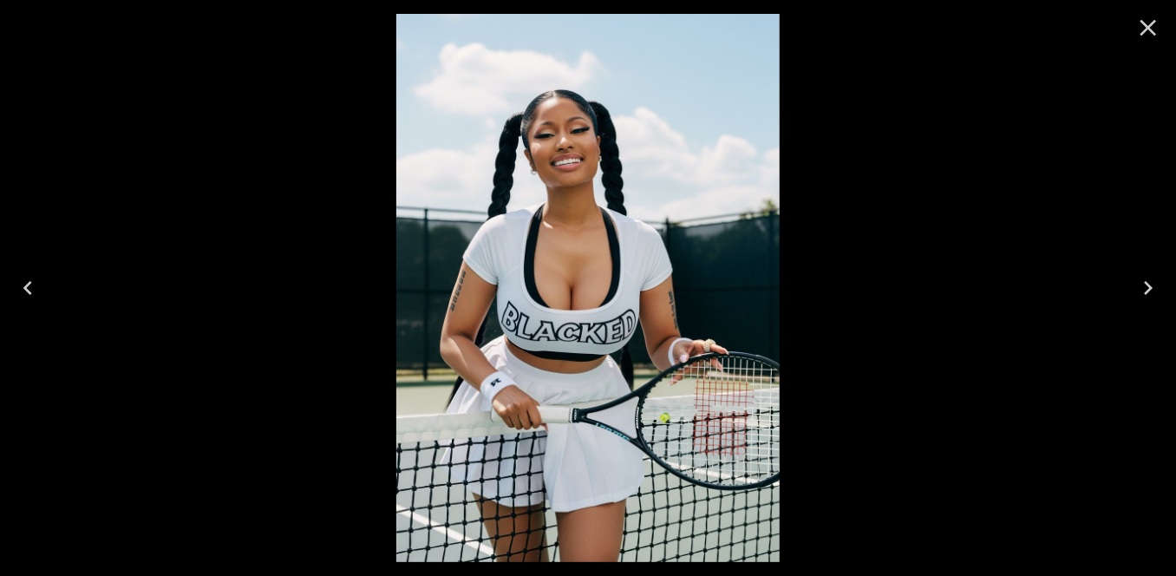
click at [1154, 23] on icon "Close" at bounding box center [1149, 28] width 16 height 16
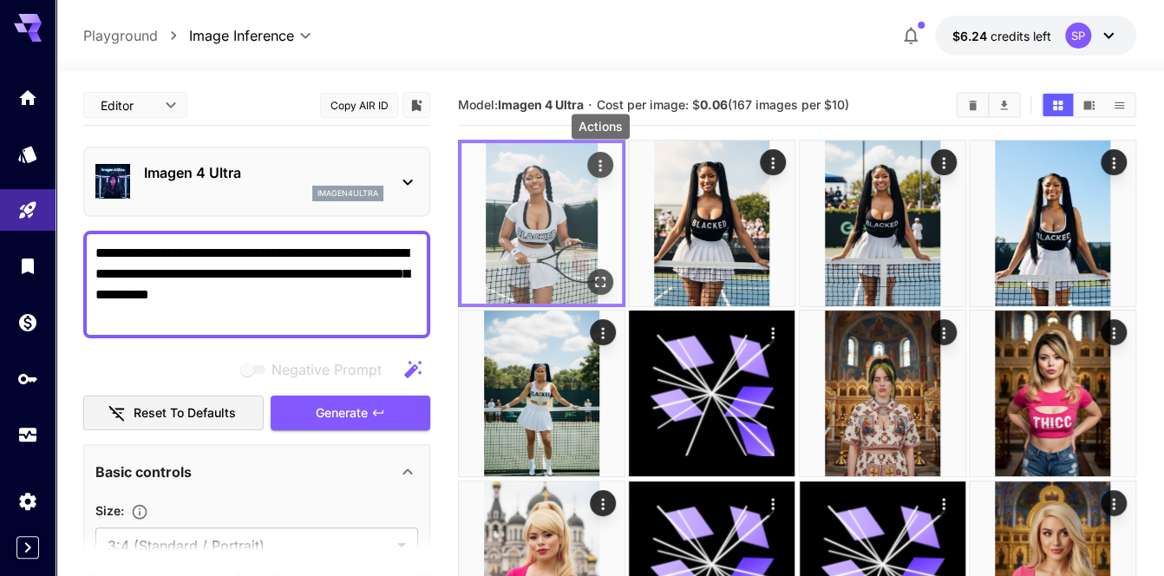
click at [595, 160] on icon "Actions" at bounding box center [600, 165] width 17 height 17
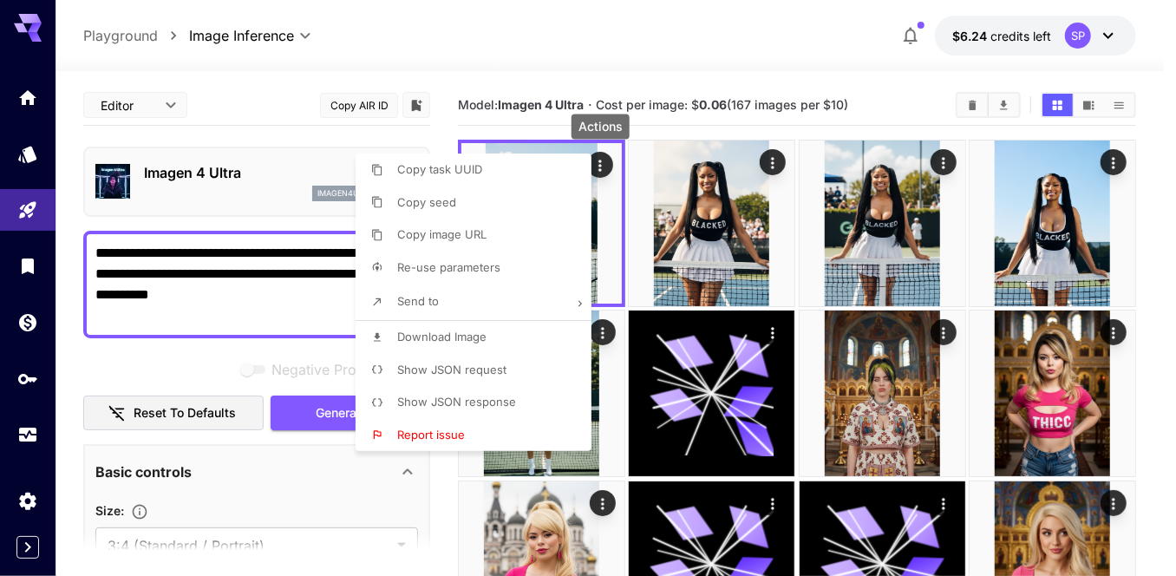
click at [477, 333] on span "Download Image" at bounding box center [441, 337] width 89 height 14
click at [1150, 247] on div at bounding box center [588, 288] width 1176 height 576
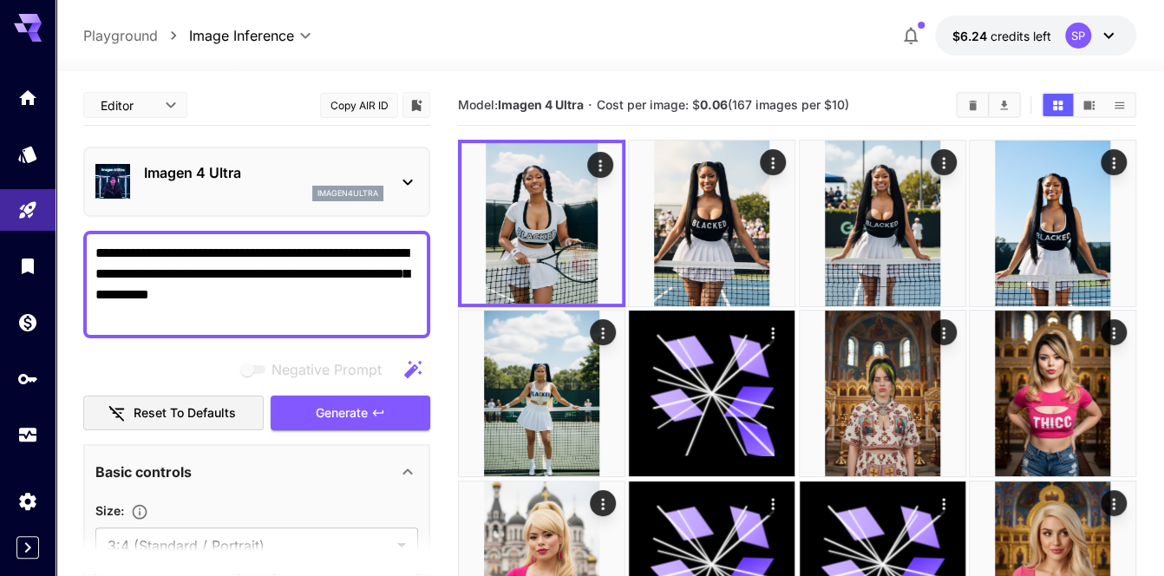
click at [258, 285] on textarea "**********" at bounding box center [257, 284] width 324 height 83
click at [258, 284] on textarea "**********" at bounding box center [257, 284] width 324 height 83
paste textarea
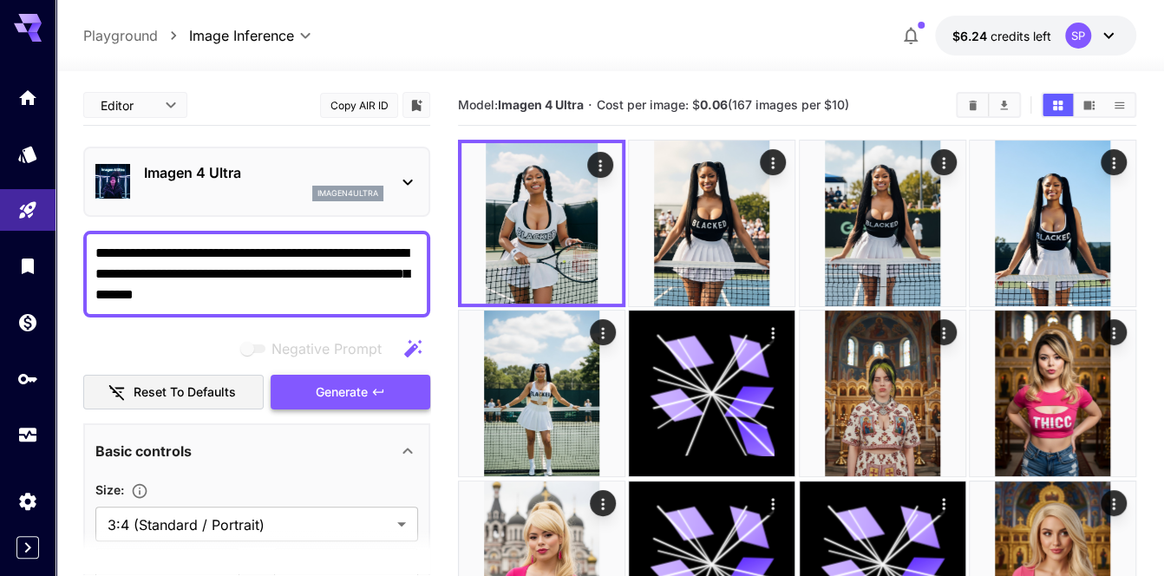
type textarea "**********"
click at [353, 389] on span "Generate" at bounding box center [342, 393] width 52 height 22
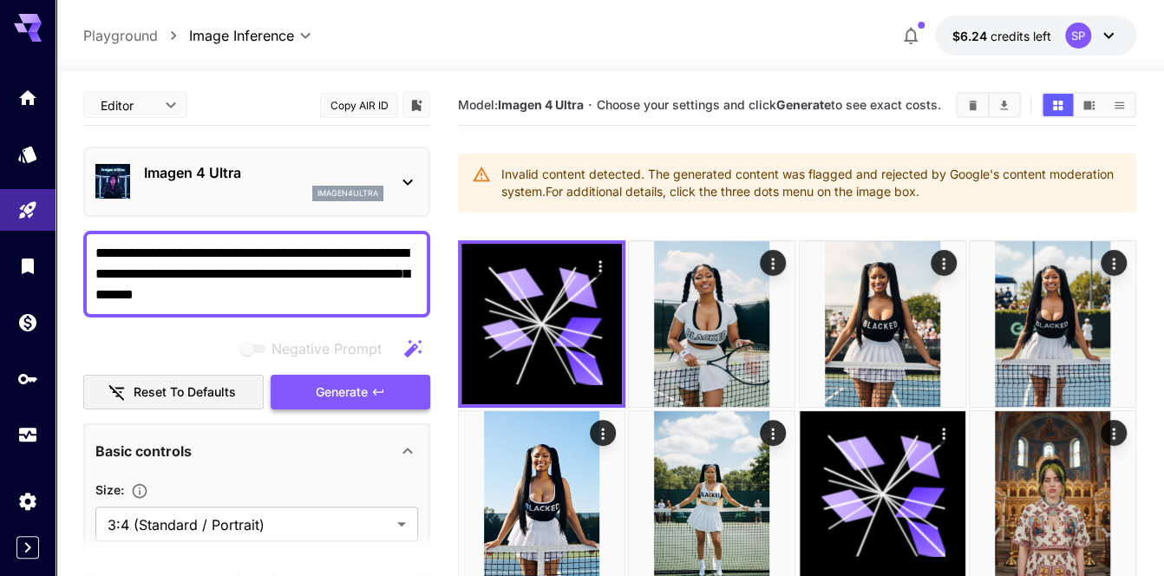
click at [349, 389] on span "Generate" at bounding box center [342, 393] width 52 height 22
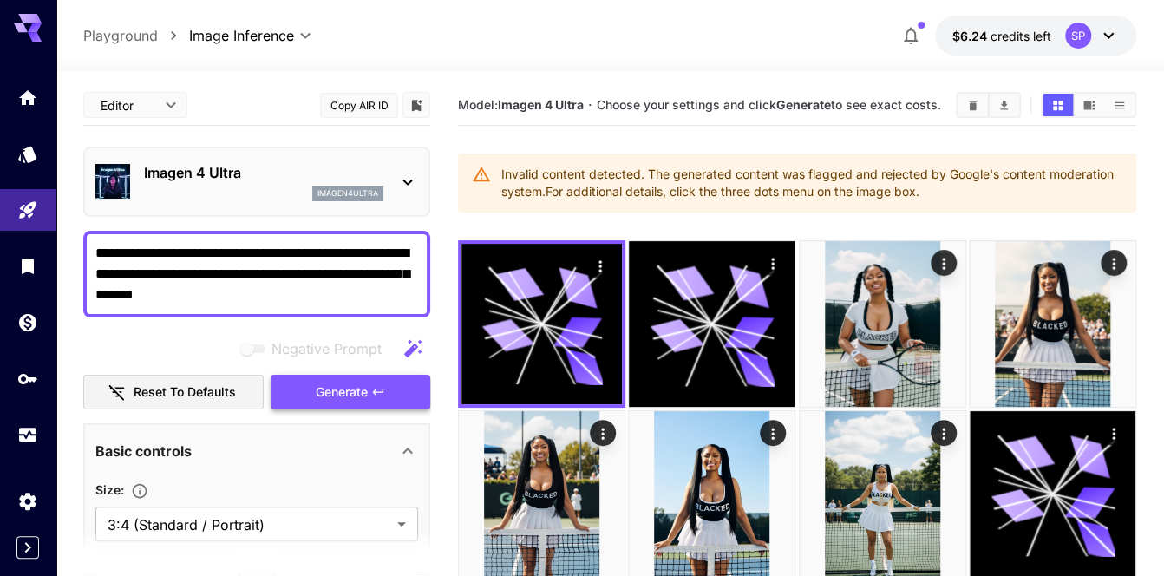
click at [349, 389] on span "Generate" at bounding box center [342, 393] width 52 height 22
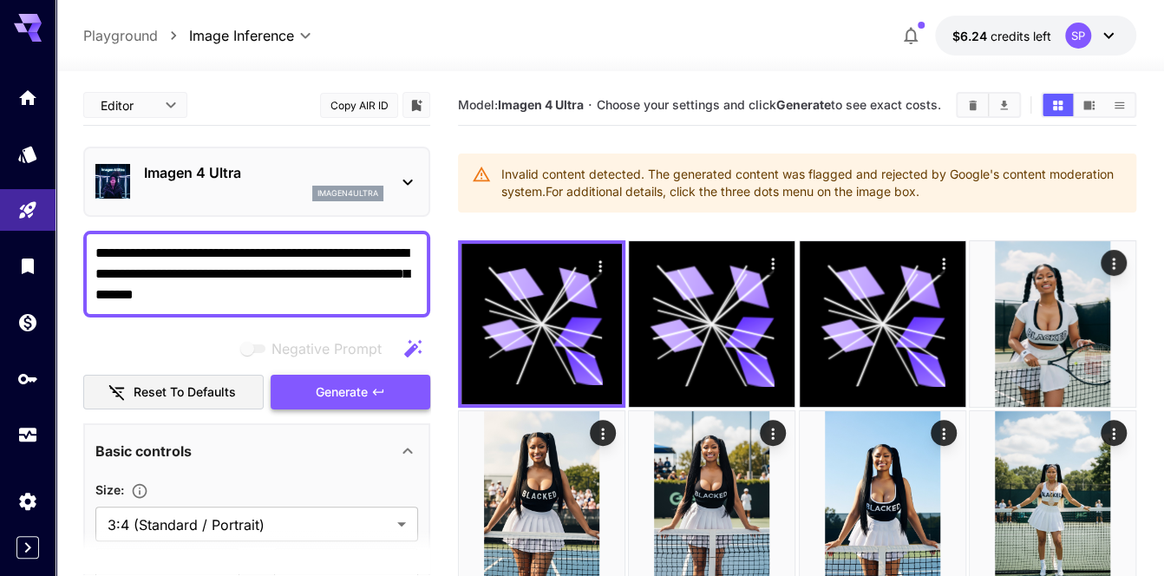
click at [349, 389] on span "Generate" at bounding box center [342, 393] width 52 height 22
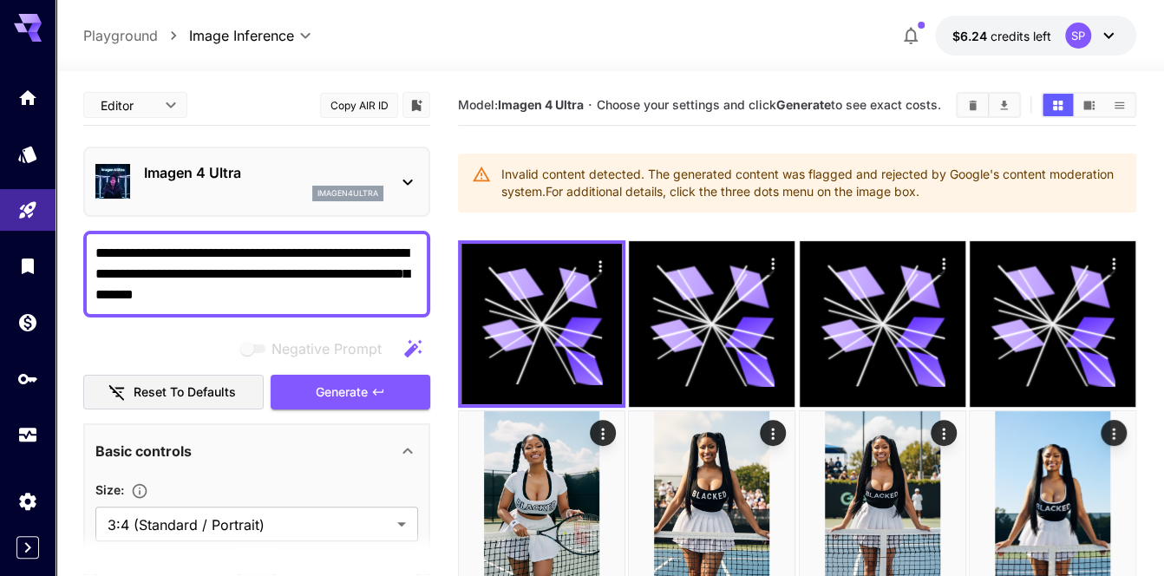
click at [349, 389] on span "Generate" at bounding box center [342, 393] width 52 height 22
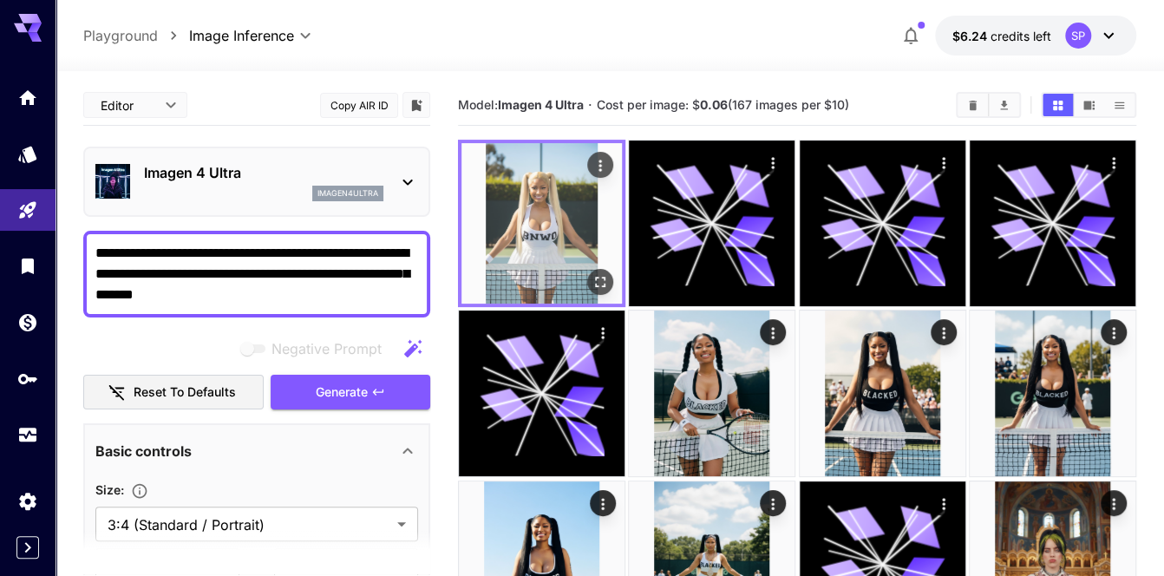
click at [605, 283] on icon "Open in fullscreen" at bounding box center [600, 281] width 17 height 17
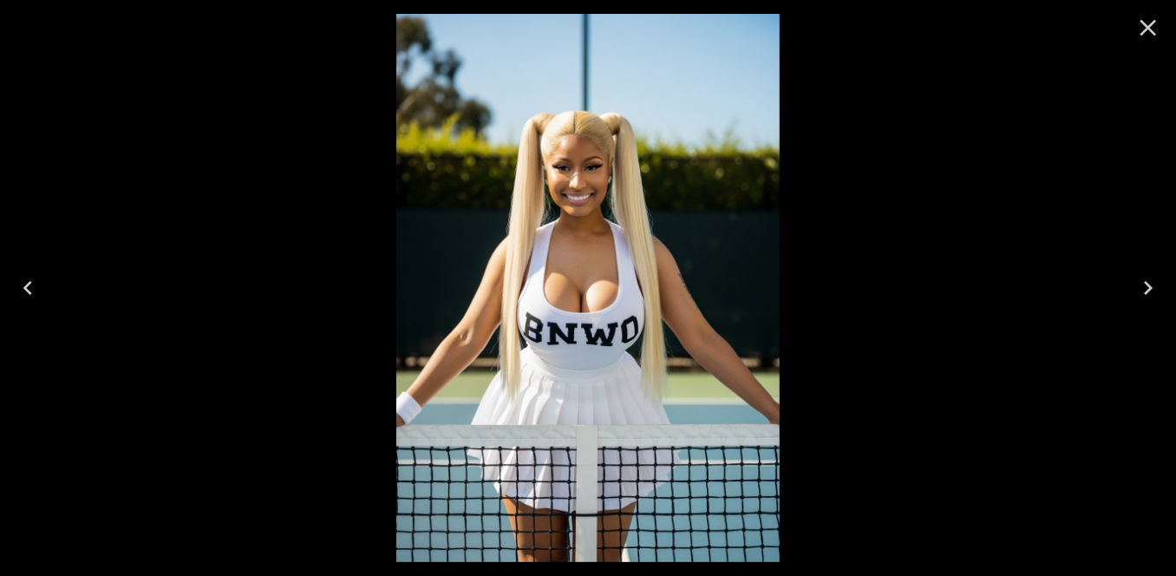
click at [1162, 17] on button "Close" at bounding box center [1149, 28] width 42 height 42
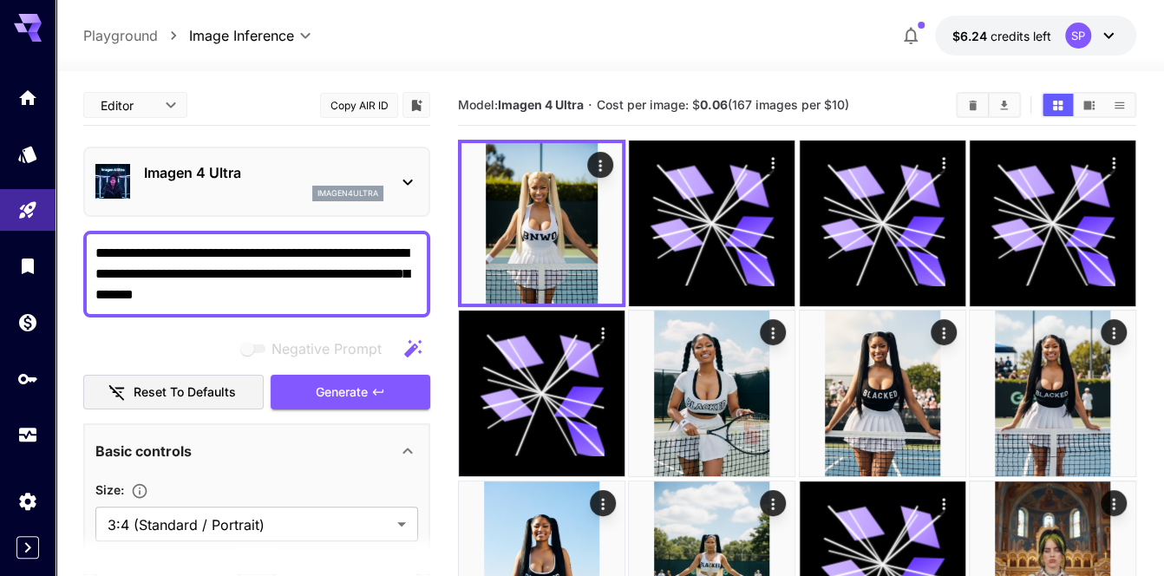
drag, startPoint x: 356, startPoint y: 247, endPoint x: 199, endPoint y: 271, distance: 158.7
click at [199, 271] on textarea "**********" at bounding box center [257, 274] width 324 height 62
type textarea "**********"
click at [368, 394] on span "Generate" at bounding box center [342, 393] width 52 height 22
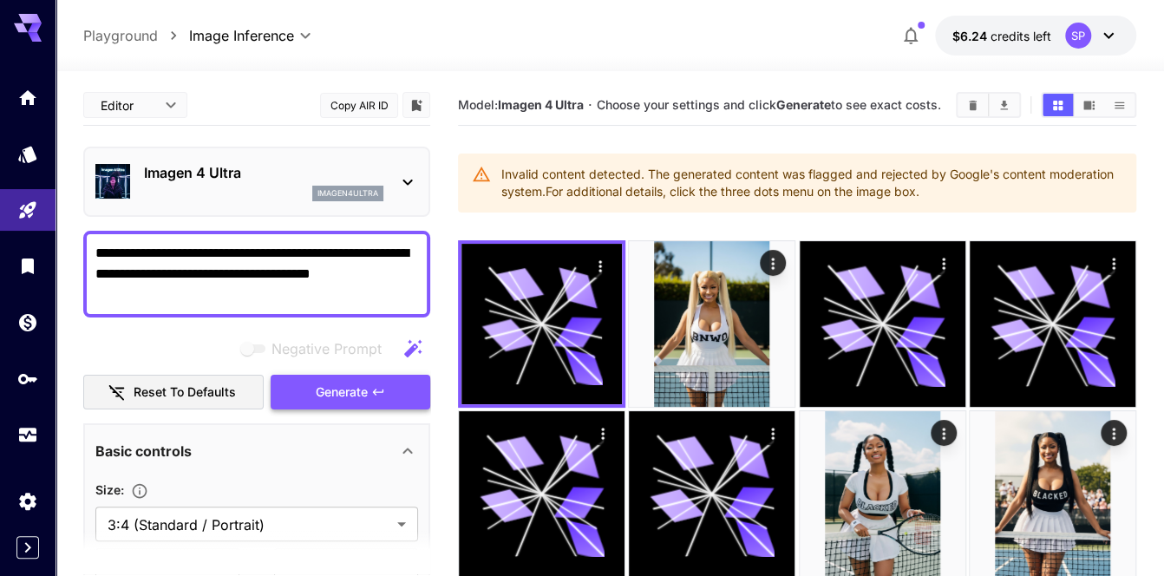
click at [368, 396] on button "Generate" at bounding box center [351, 393] width 160 height 36
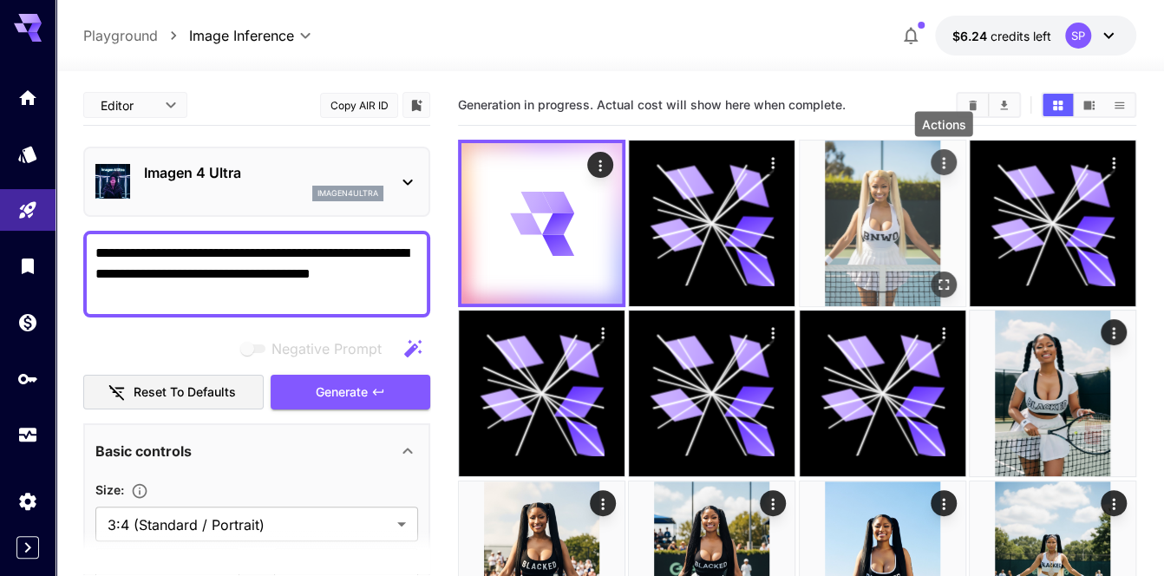
click at [949, 167] on icon "Actions" at bounding box center [943, 162] width 17 height 17
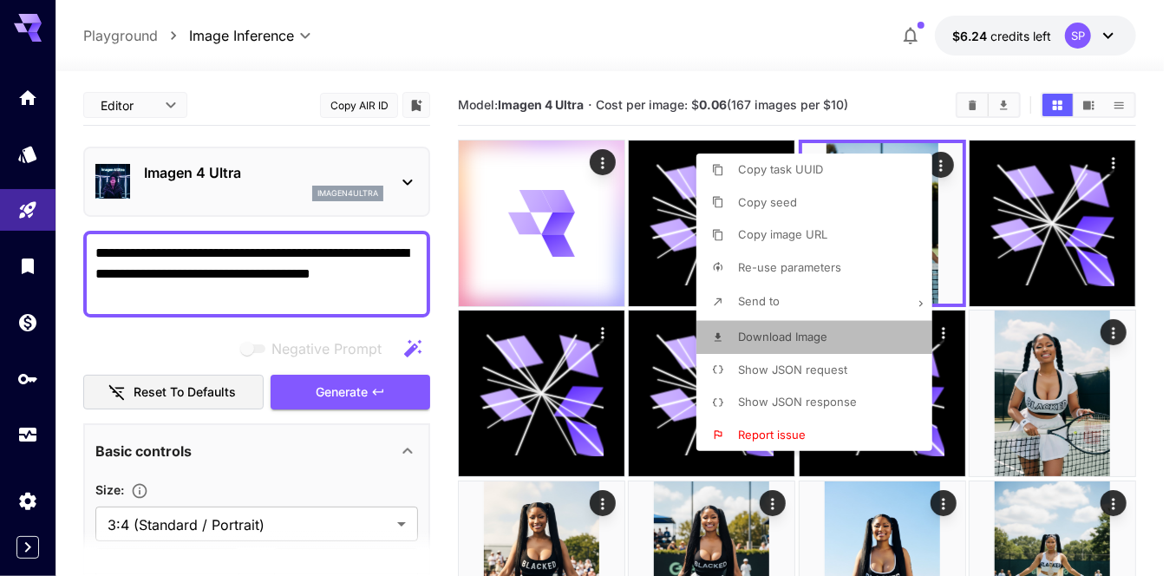
click at [784, 341] on span "Download Image" at bounding box center [782, 337] width 89 height 14
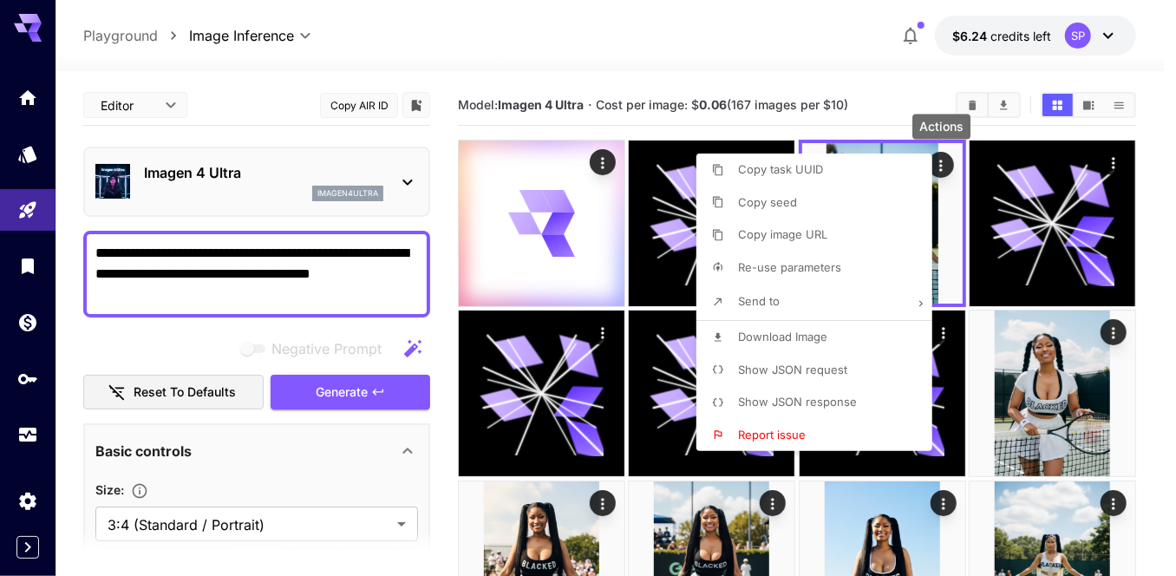
click at [1155, 243] on div at bounding box center [588, 288] width 1176 height 576
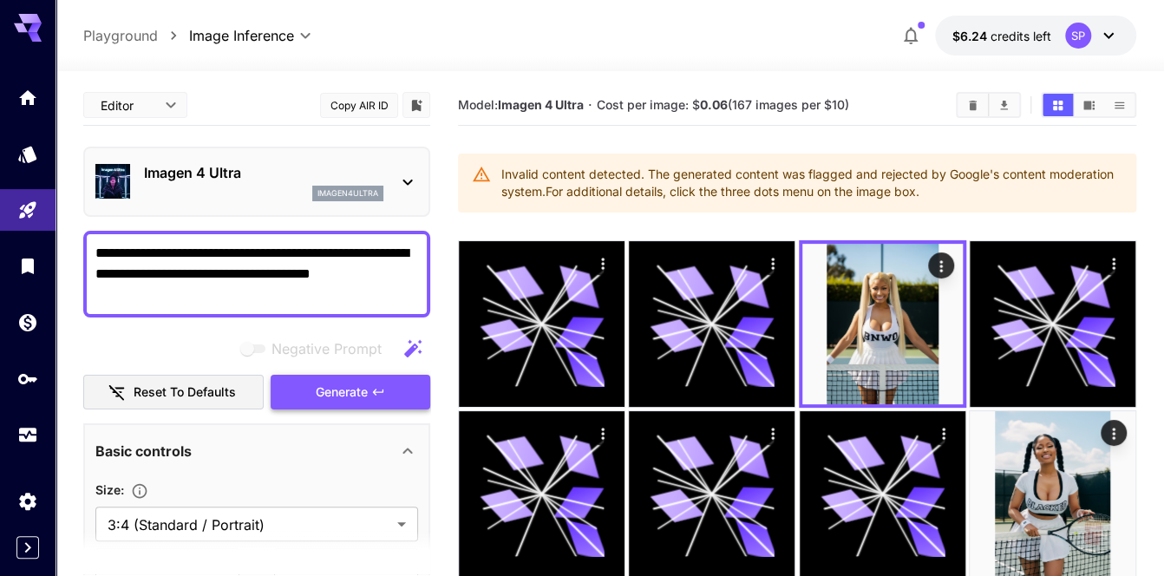
click at [383, 389] on icon "button" at bounding box center [378, 392] width 10 height 6
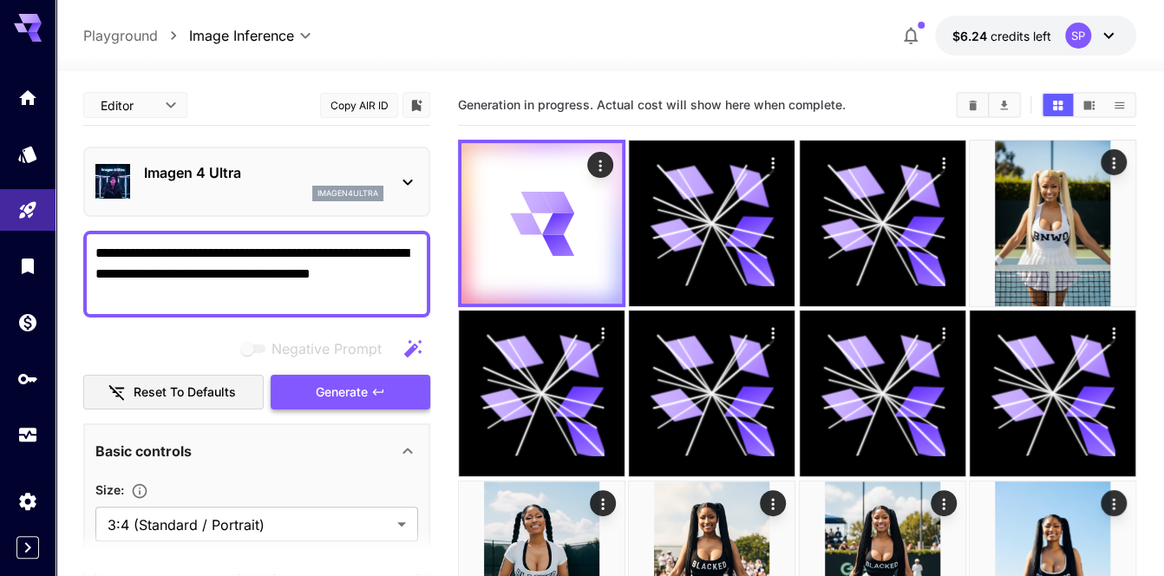
click at [383, 389] on icon "button" at bounding box center [378, 392] width 10 height 6
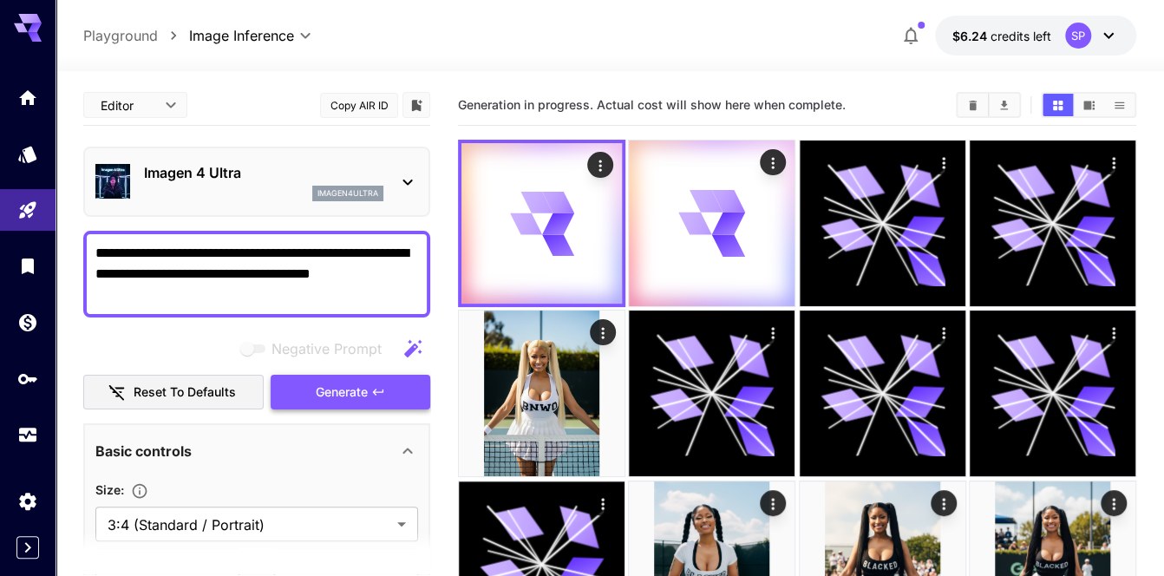
click at [384, 390] on icon "button" at bounding box center [378, 392] width 14 height 14
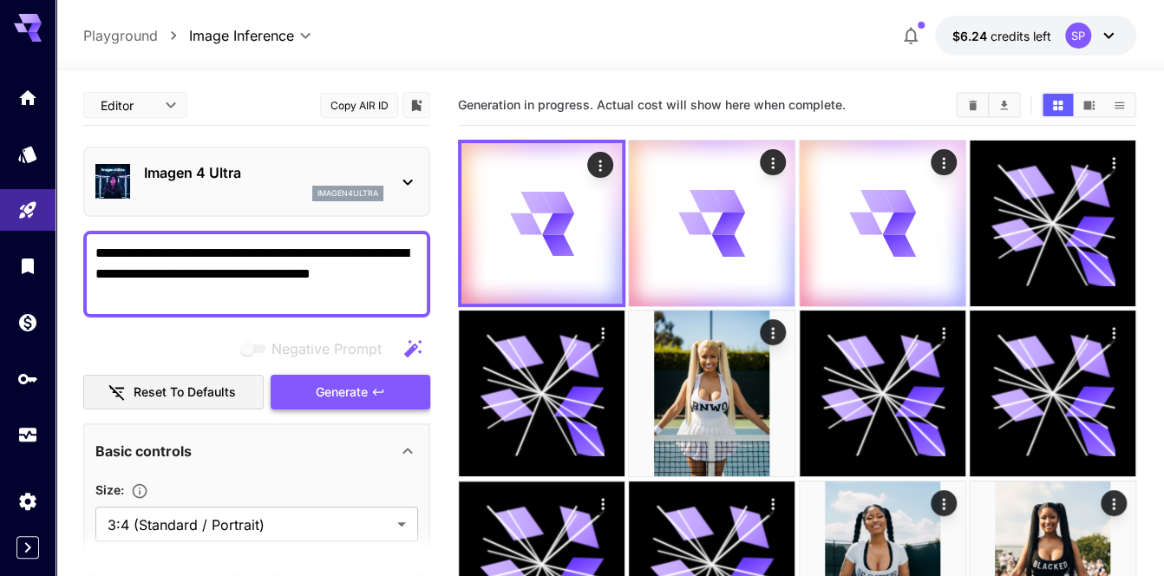
click at [384, 390] on icon "button" at bounding box center [378, 392] width 14 height 14
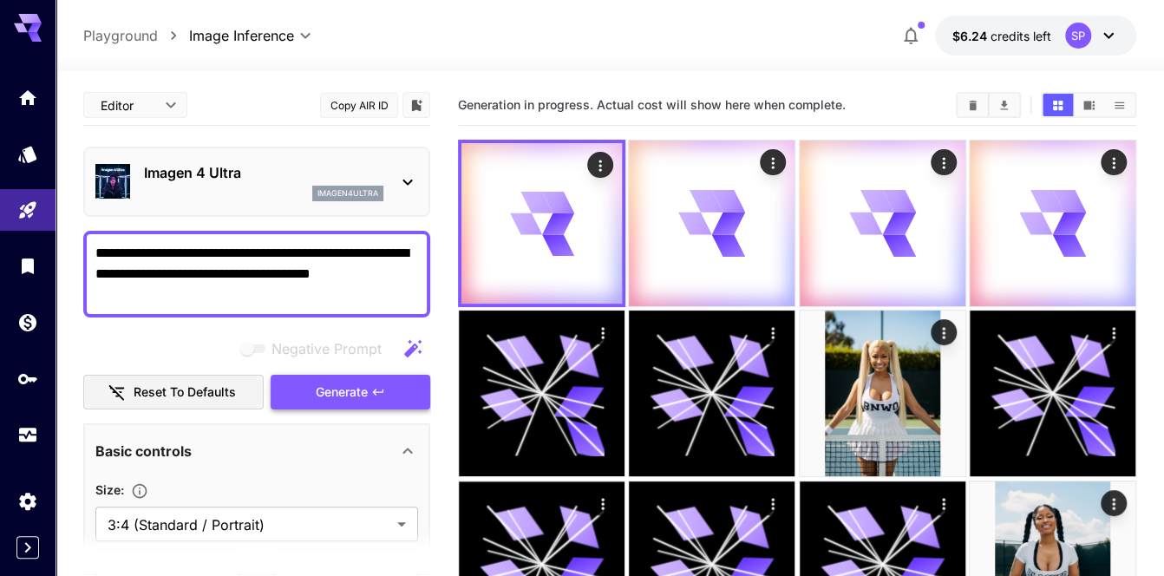
click at [384, 390] on icon "button" at bounding box center [378, 392] width 14 height 14
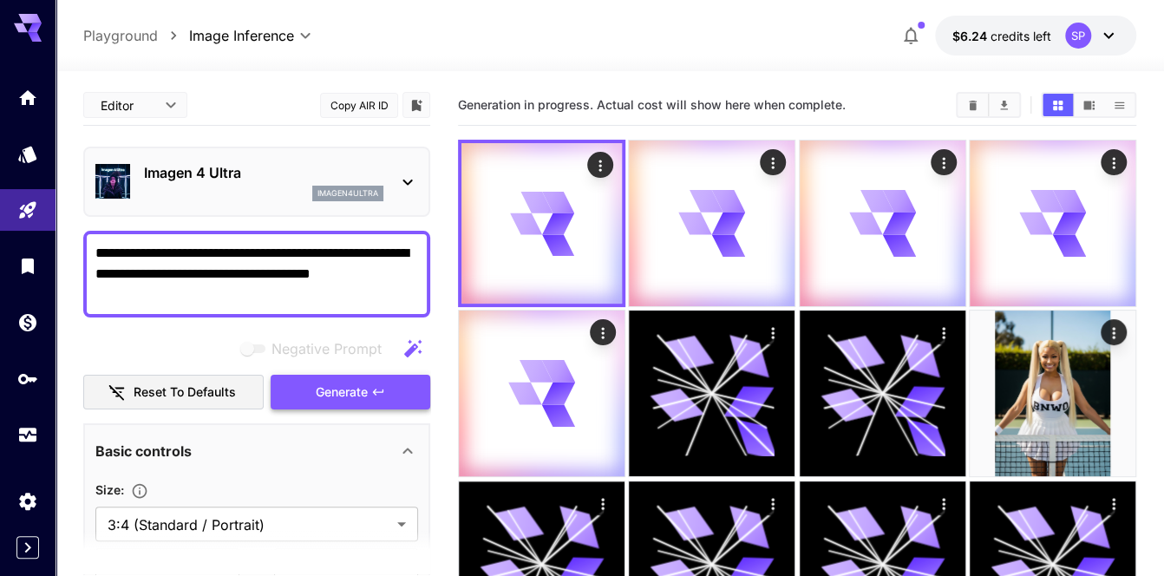
click at [384, 390] on icon "button" at bounding box center [378, 392] width 14 height 14
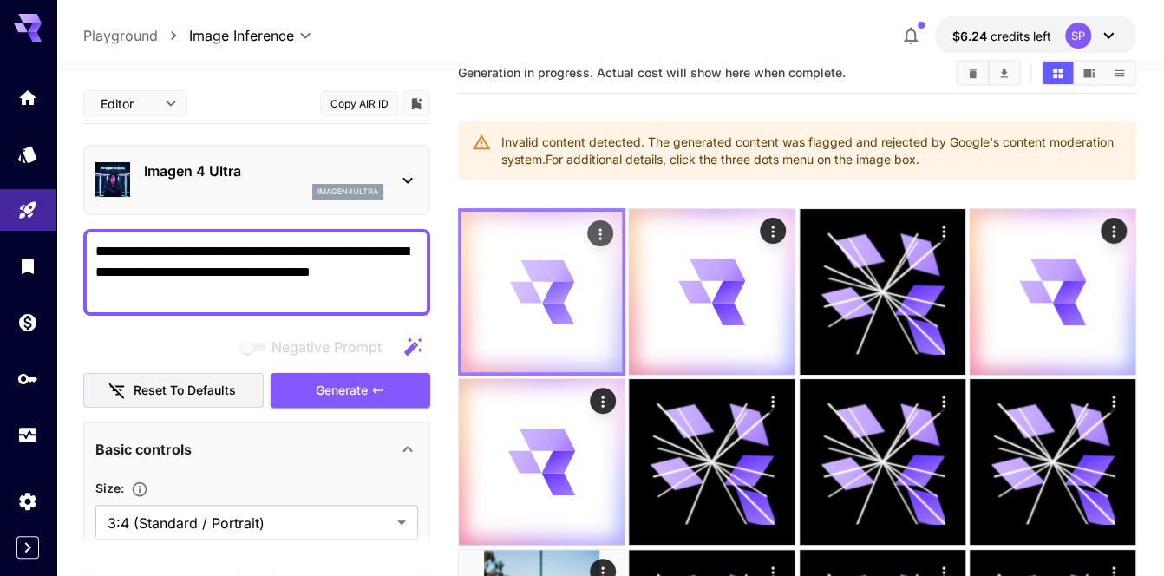
scroll to position [86, 0]
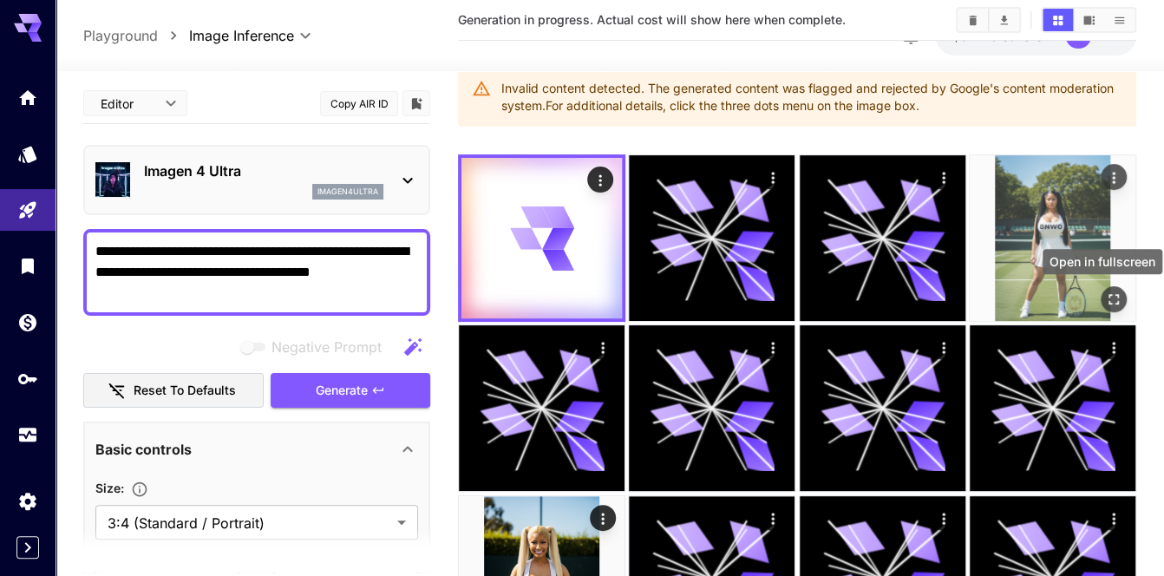
click at [1111, 294] on icon "Open in fullscreen" at bounding box center [1114, 299] width 10 height 10
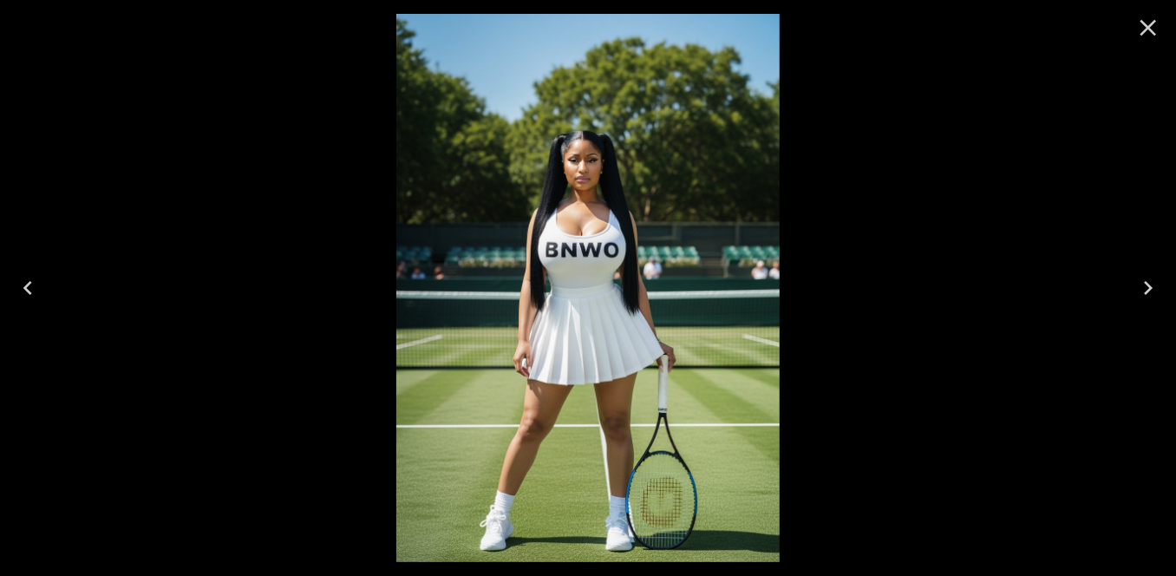
click at [1146, 23] on icon "Close" at bounding box center [1149, 28] width 28 height 28
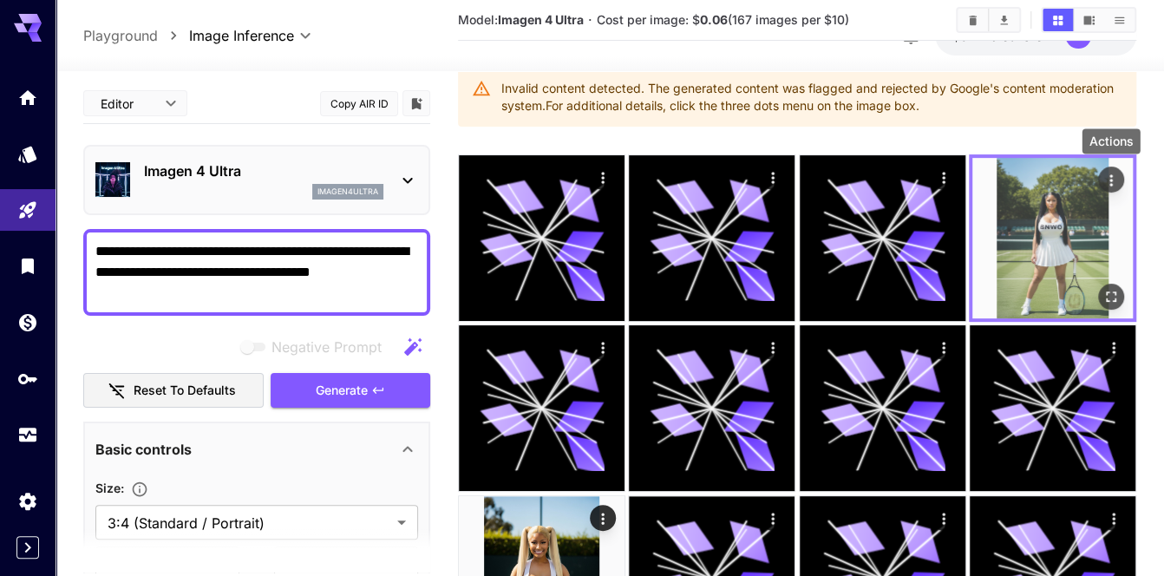
click at [1106, 180] on icon "Actions" at bounding box center [1110, 180] width 17 height 17
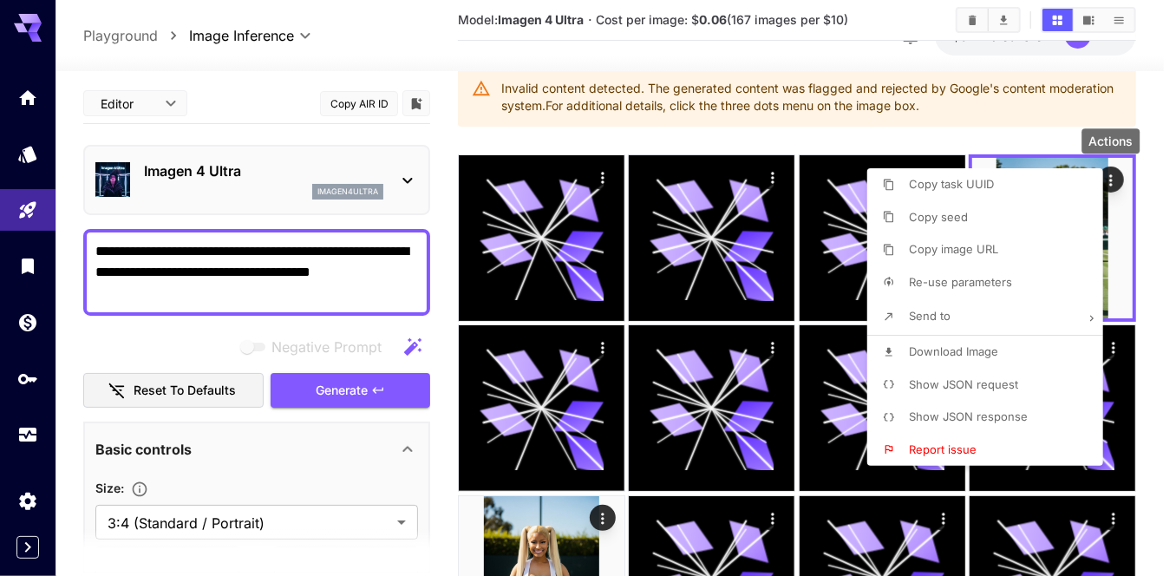
click at [937, 350] on span "Download Image" at bounding box center [953, 351] width 89 height 14
click at [1150, 287] on div at bounding box center [588, 288] width 1176 height 576
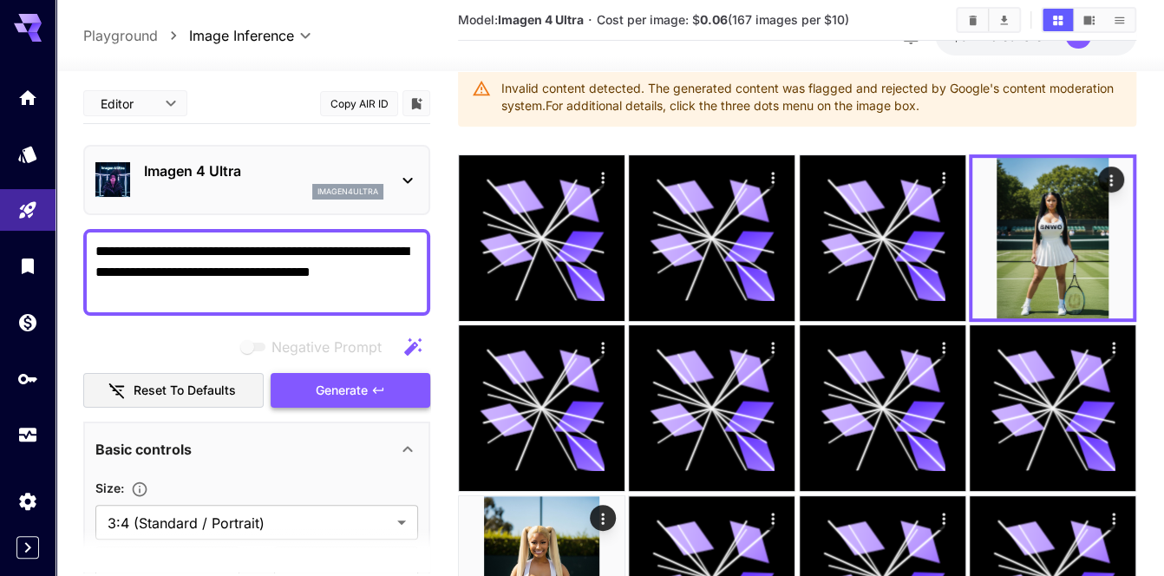
click at [401, 389] on button "Generate" at bounding box center [351, 391] width 160 height 36
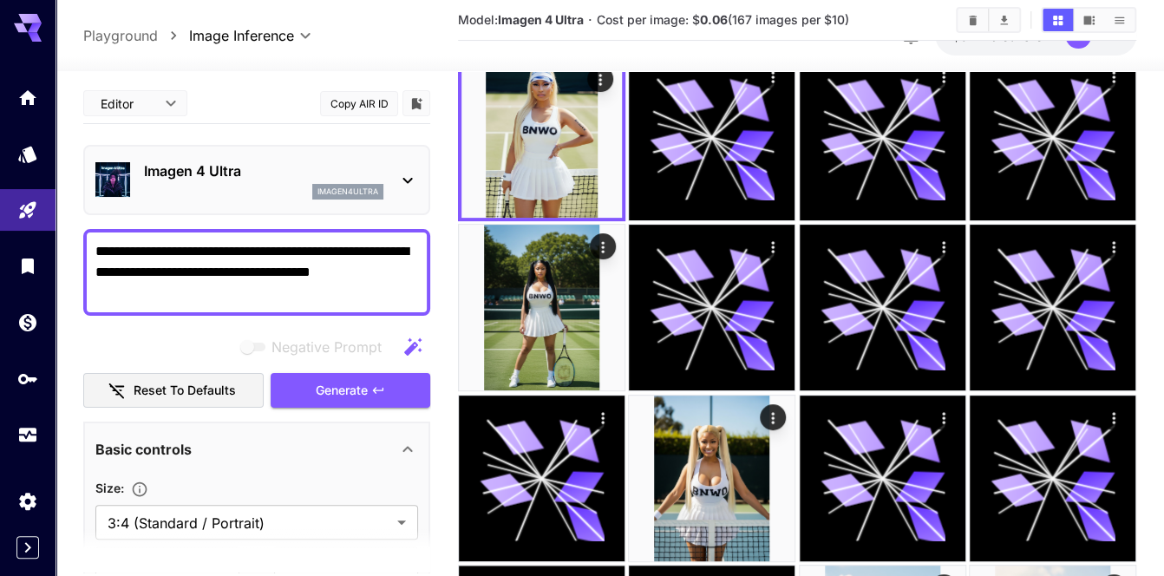
drag, startPoint x: 0, startPoint y: 0, endPoint x: 401, endPoint y: 389, distance: 558.2
click at [401, 389] on button "Generate" at bounding box center [351, 391] width 160 height 36
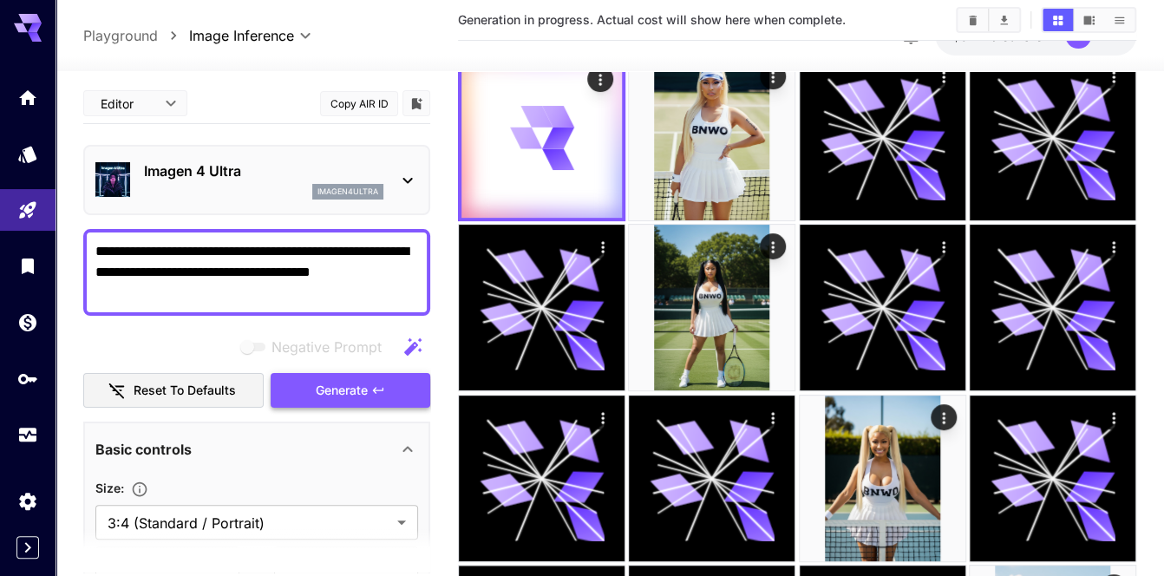
click at [401, 389] on button "Generate" at bounding box center [351, 391] width 160 height 36
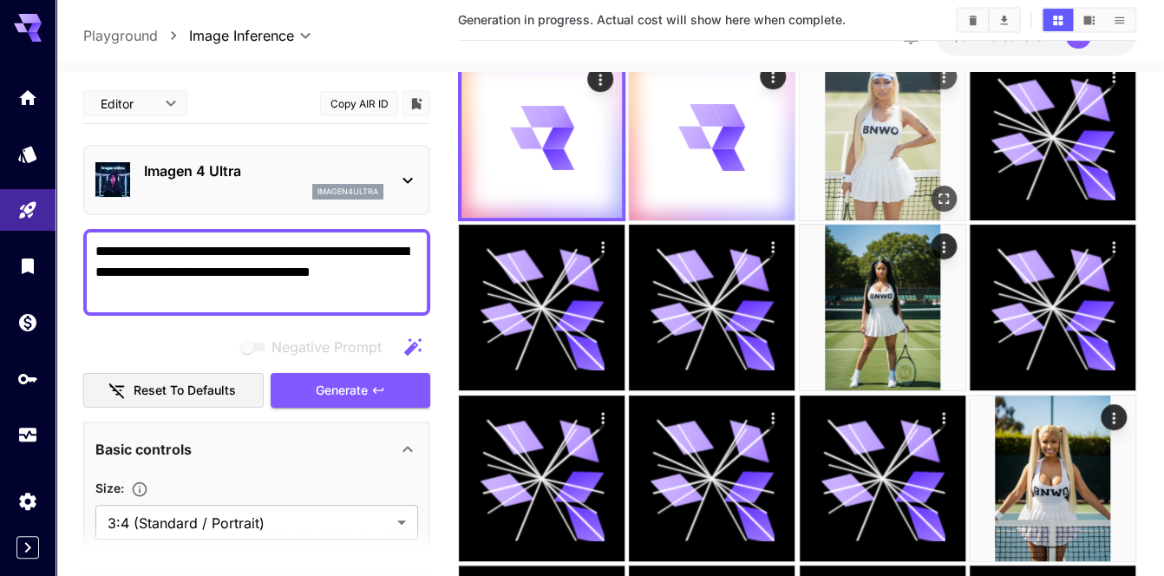
click at [939, 194] on icon "Open in fullscreen" at bounding box center [943, 198] width 17 height 17
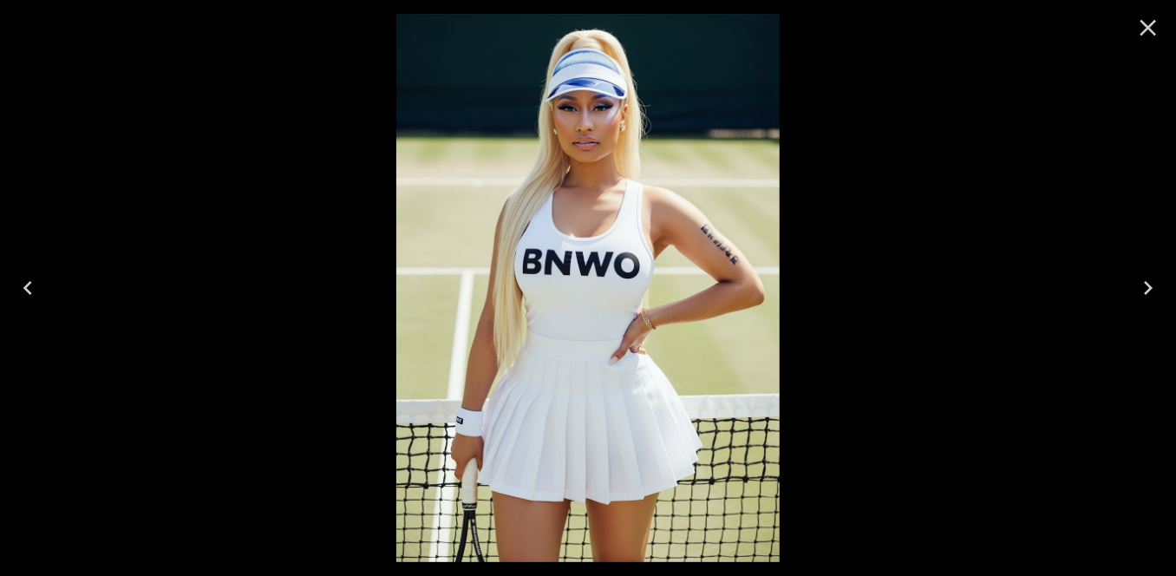
click at [1150, 25] on icon "Close" at bounding box center [1149, 28] width 16 height 16
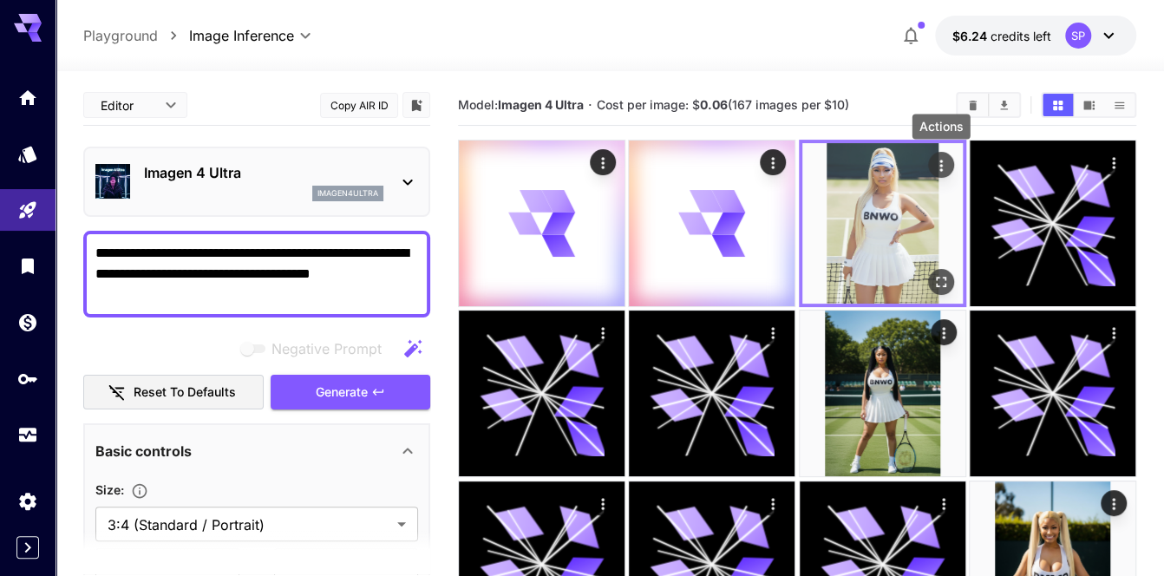
click at [939, 162] on icon "Actions" at bounding box center [940, 165] width 17 height 17
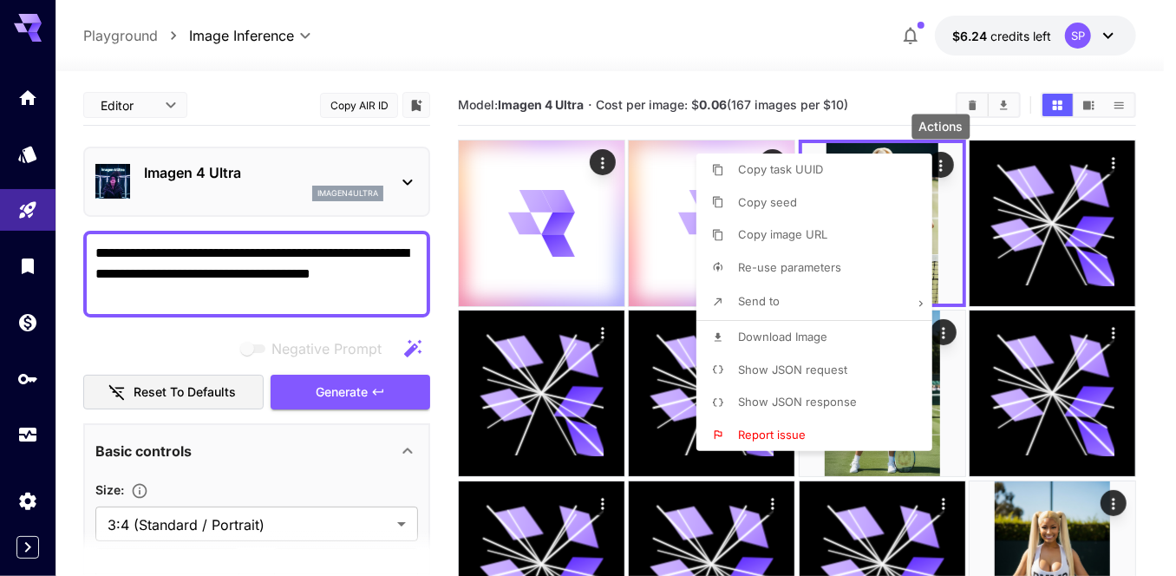
click at [792, 343] on p "Download Image" at bounding box center [782, 337] width 89 height 17
click at [1153, 265] on div at bounding box center [588, 288] width 1176 height 576
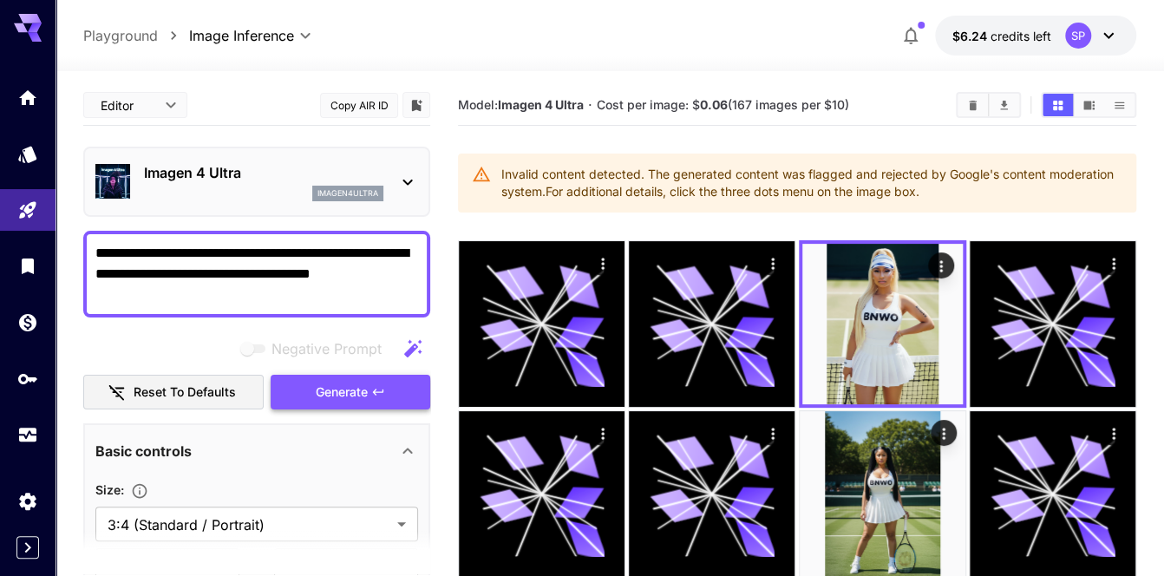
click at [337, 393] on span "Generate" at bounding box center [342, 393] width 52 height 22
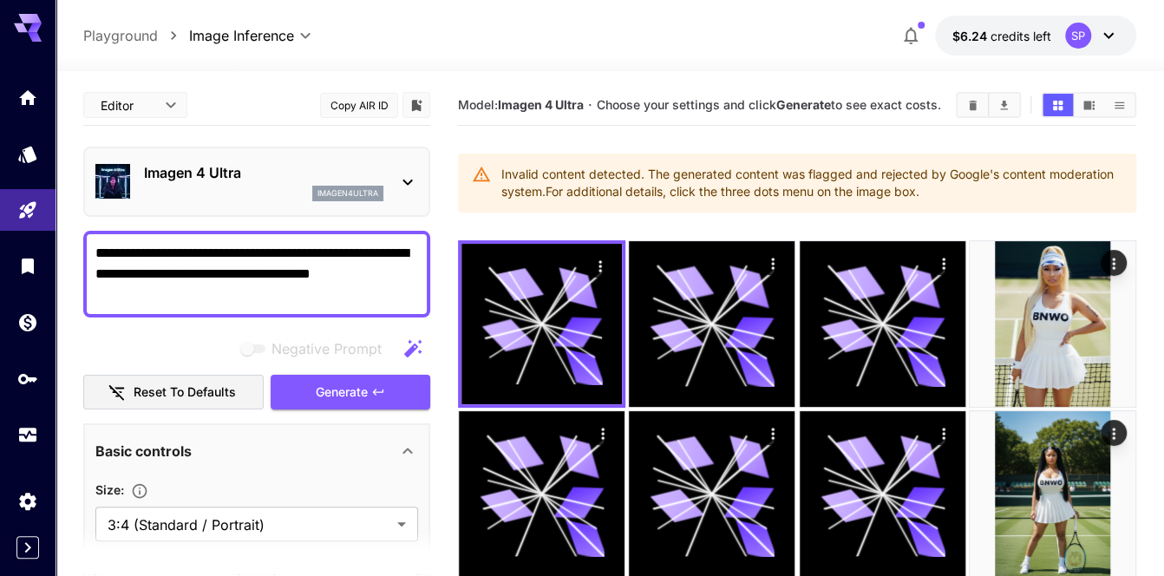
click at [147, 266] on textarea "**********" at bounding box center [257, 274] width 324 height 62
paste textarea "**********"
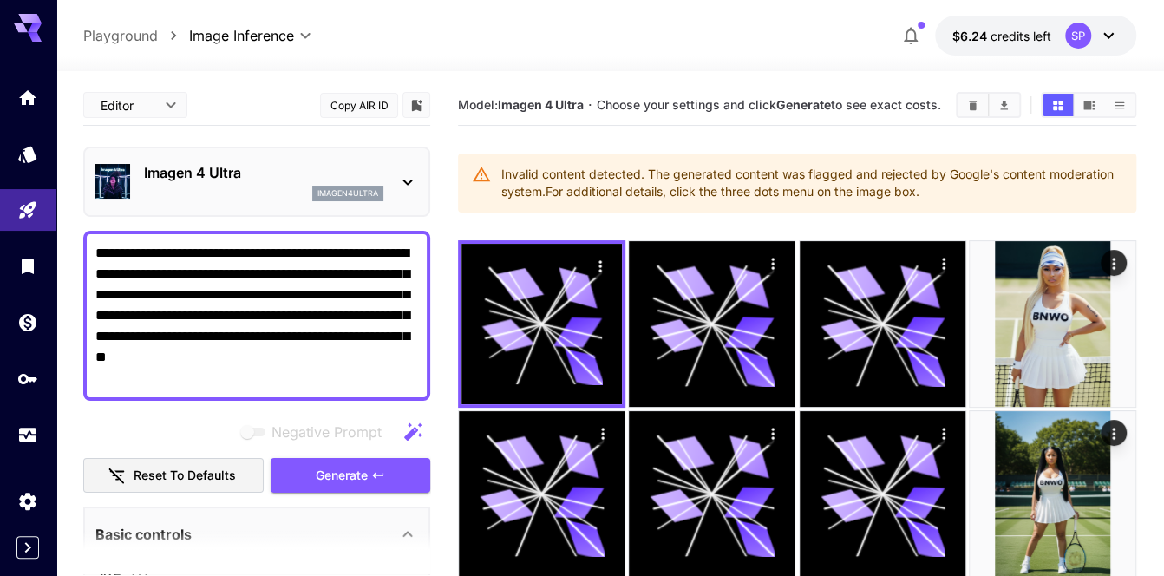
drag, startPoint x: 329, startPoint y: 245, endPoint x: 412, endPoint y: 252, distance: 83.6
click at [412, 252] on textarea "**********" at bounding box center [257, 316] width 324 height 146
type textarea "**********"
click at [355, 474] on span "Generate" at bounding box center [342, 476] width 52 height 22
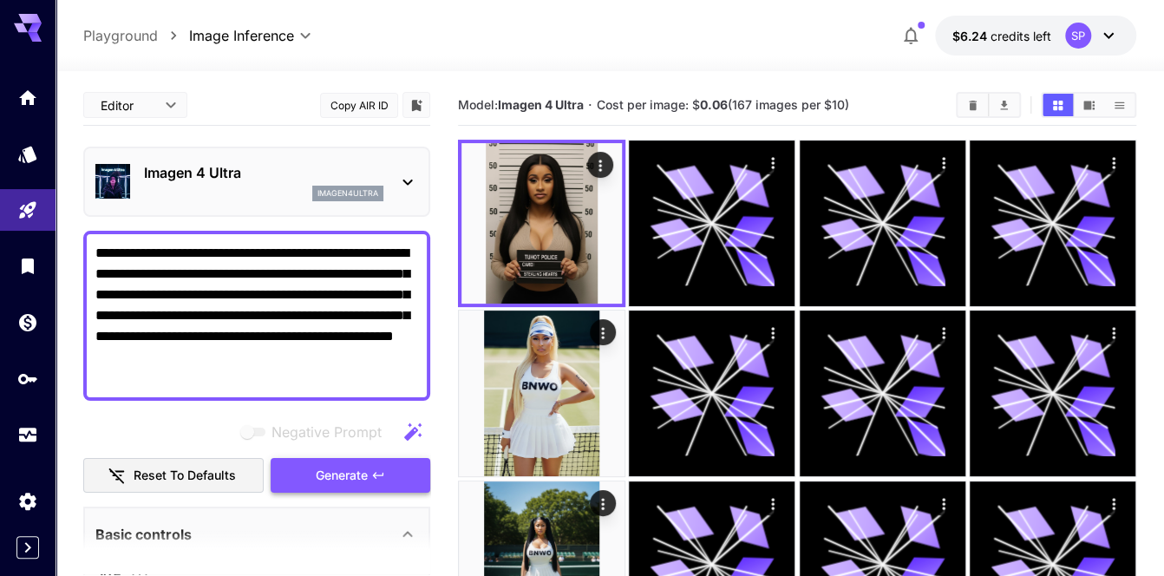
click at [330, 470] on span "Generate" at bounding box center [342, 476] width 52 height 22
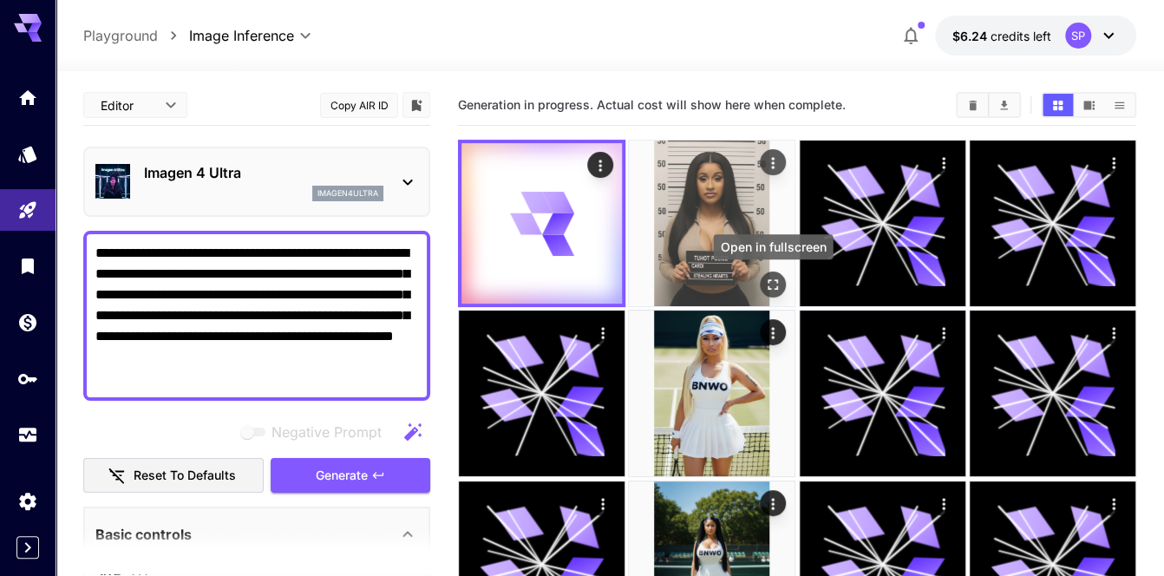
click at [769, 288] on icon "Open in fullscreen" at bounding box center [772, 284] width 17 height 17
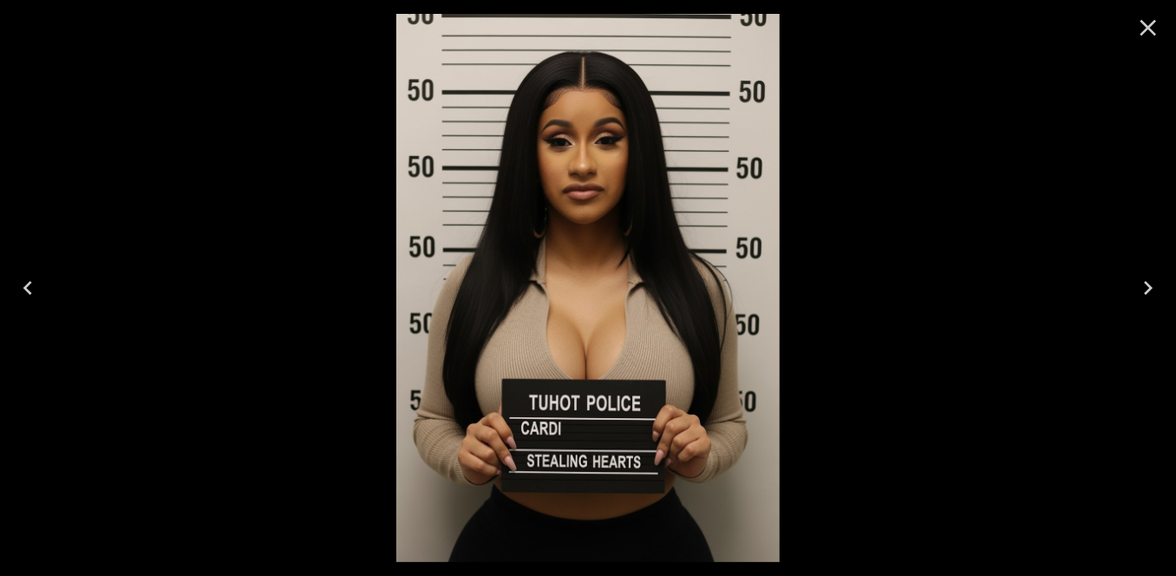
click at [1145, 30] on icon "Close" at bounding box center [1149, 28] width 16 height 16
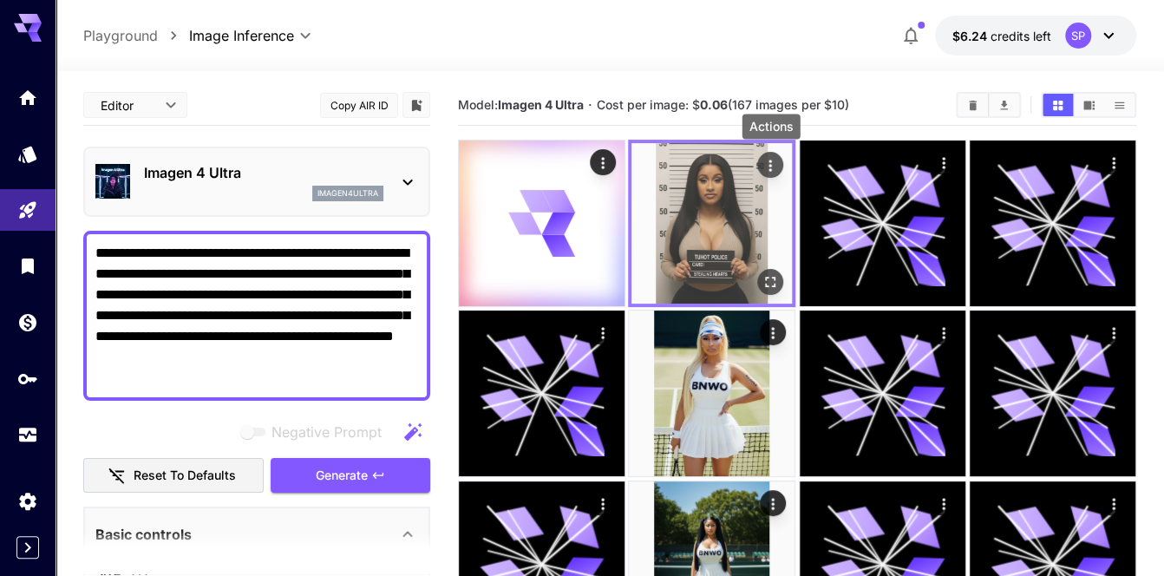
click at [774, 163] on icon "Actions" at bounding box center [770, 165] width 17 height 17
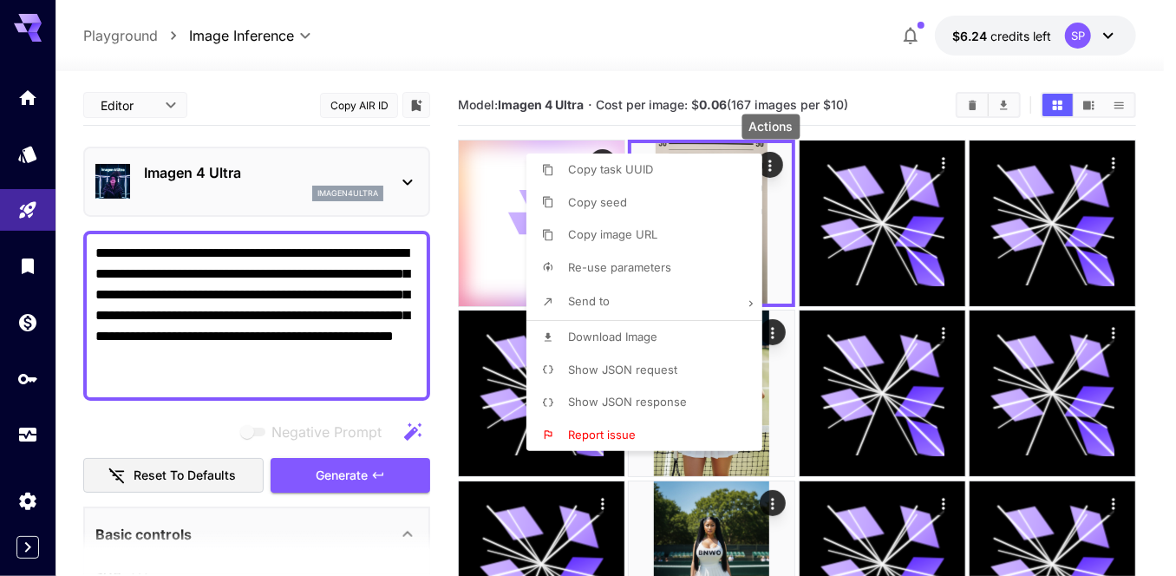
click at [647, 330] on span "Download Image" at bounding box center [612, 337] width 89 height 14
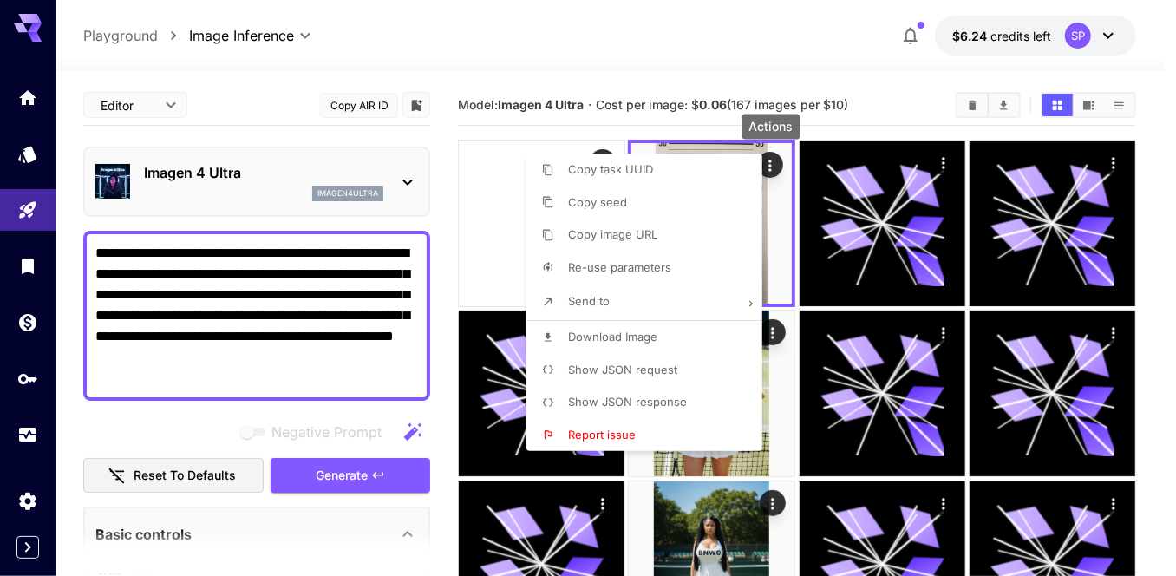
click at [1141, 231] on div at bounding box center [588, 288] width 1176 height 576
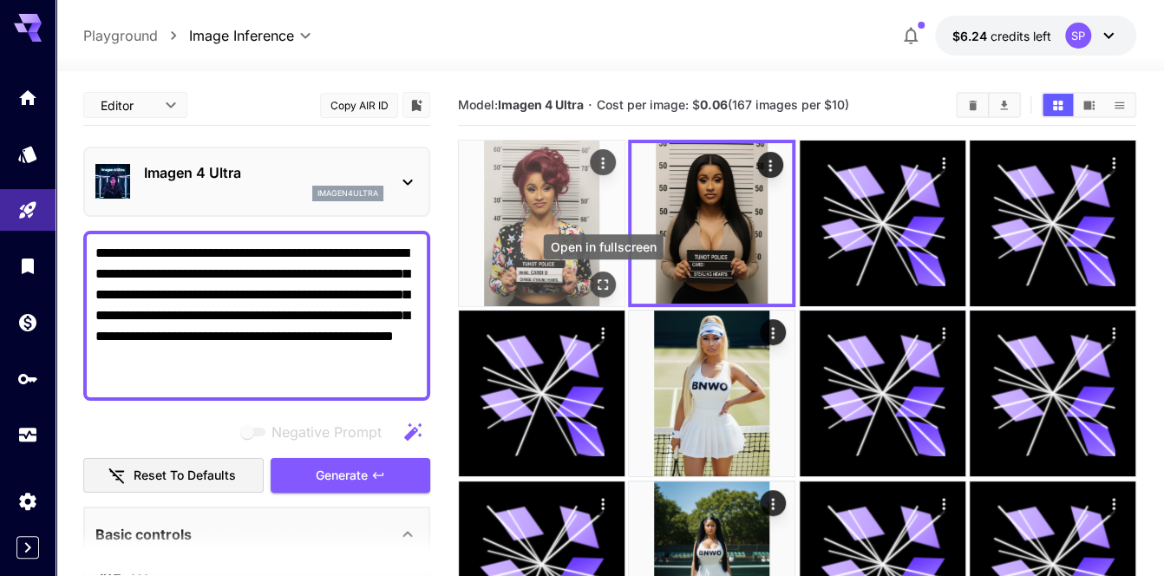
click at [605, 280] on icon "Open in fullscreen" at bounding box center [603, 284] width 10 height 10
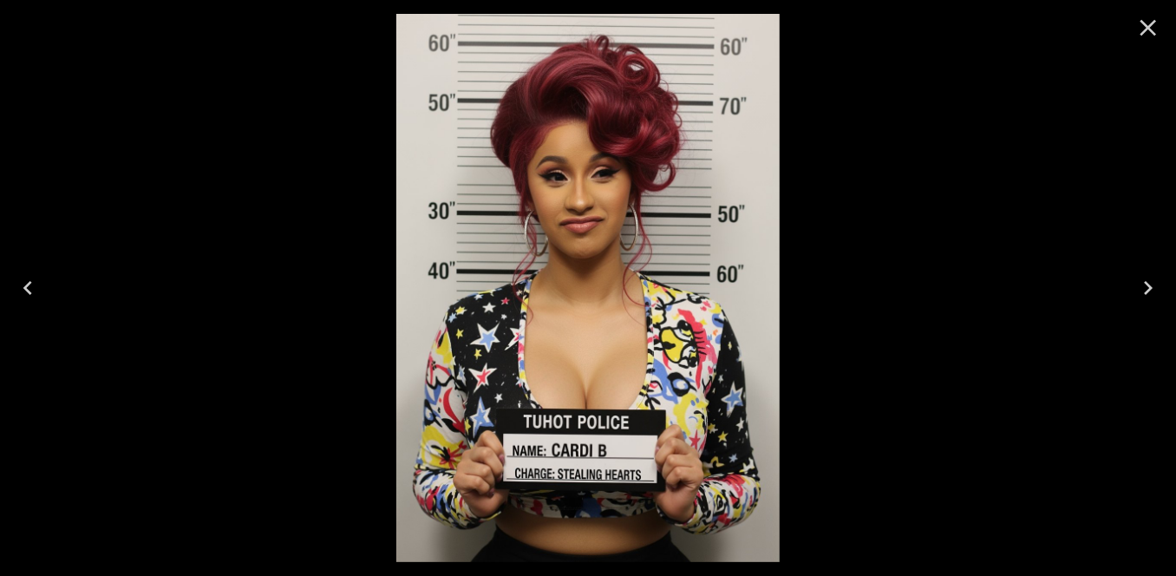
click at [1154, 28] on icon "Close" at bounding box center [1149, 28] width 28 height 28
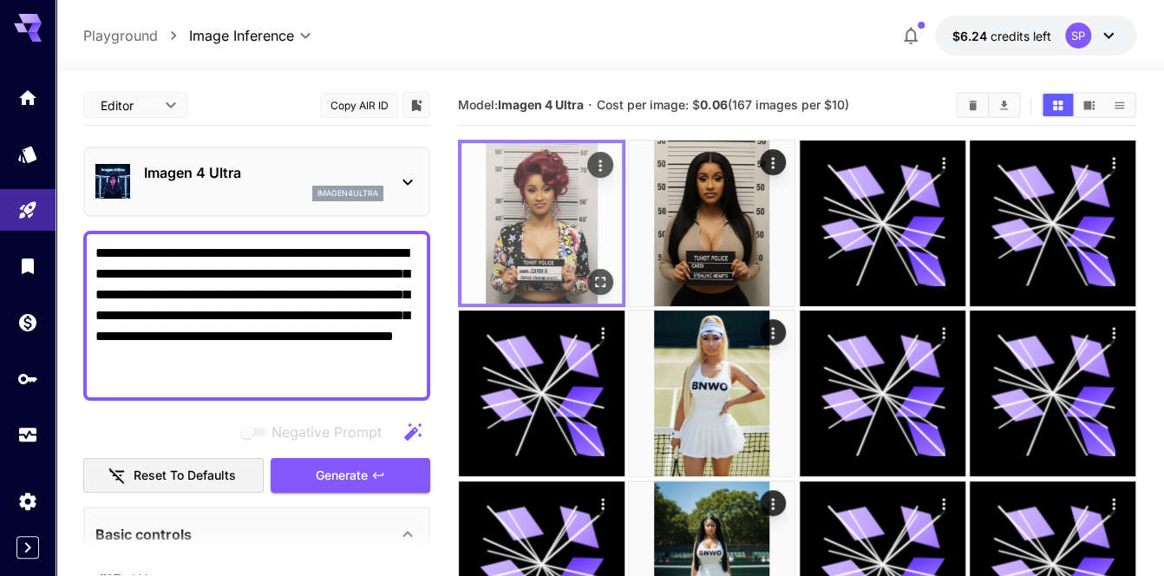
click at [609, 157] on button "Actions" at bounding box center [600, 165] width 26 height 26
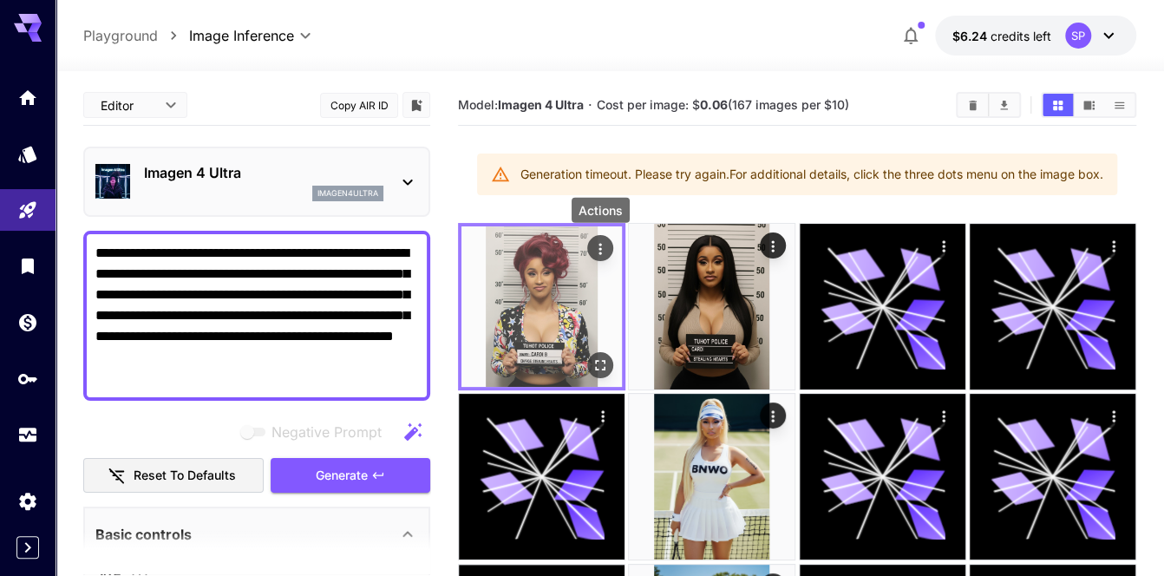
click at [598, 243] on icon "Actions" at bounding box center [600, 248] width 17 height 17
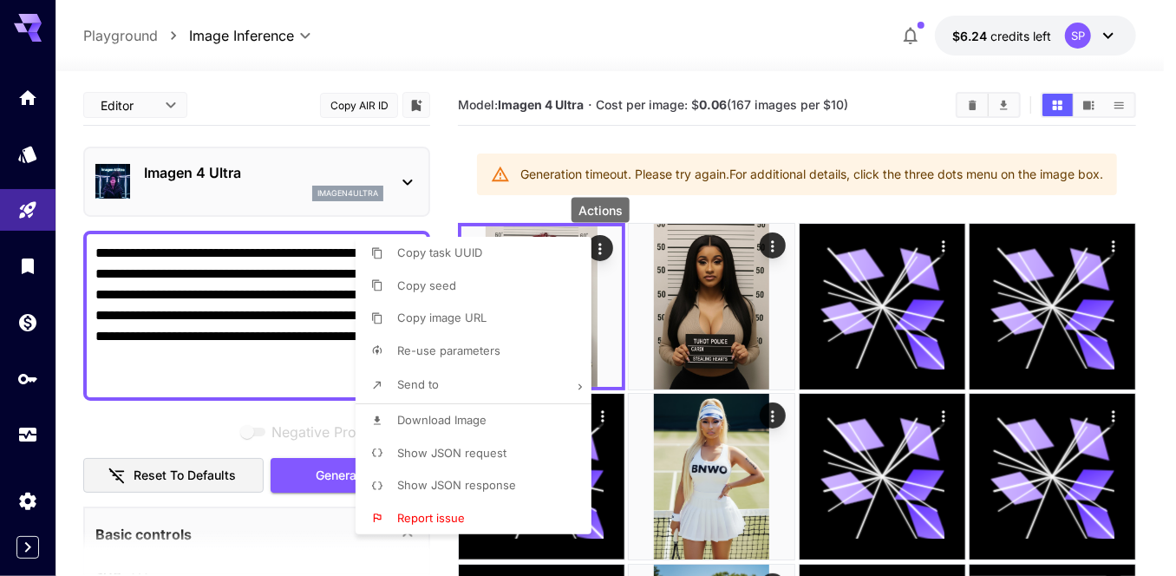
click at [470, 420] on span "Download Image" at bounding box center [441, 420] width 89 height 14
click at [898, 172] on div at bounding box center [588, 288] width 1176 height 576
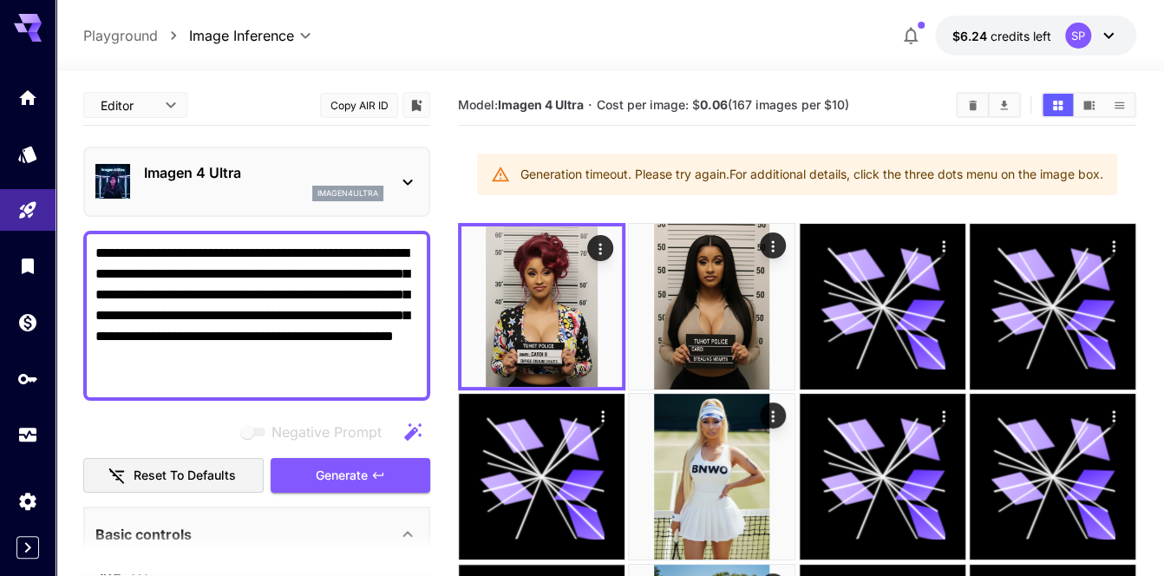
click at [193, 352] on textarea "**********" at bounding box center [257, 316] width 324 height 146
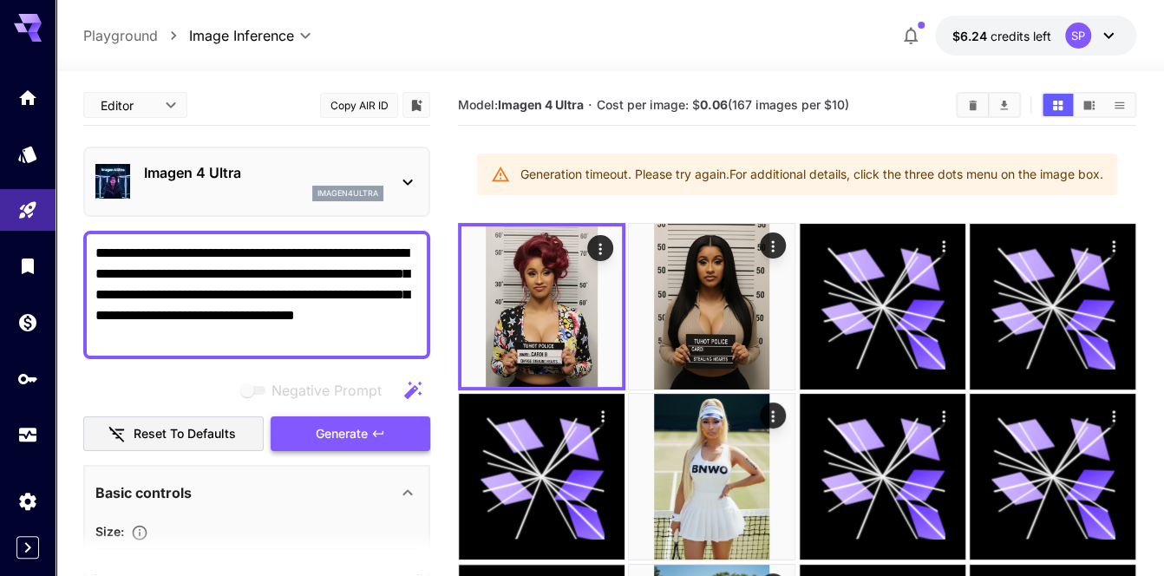
type textarea "**********"
click at [354, 435] on span "Generate" at bounding box center [342, 434] width 52 height 22
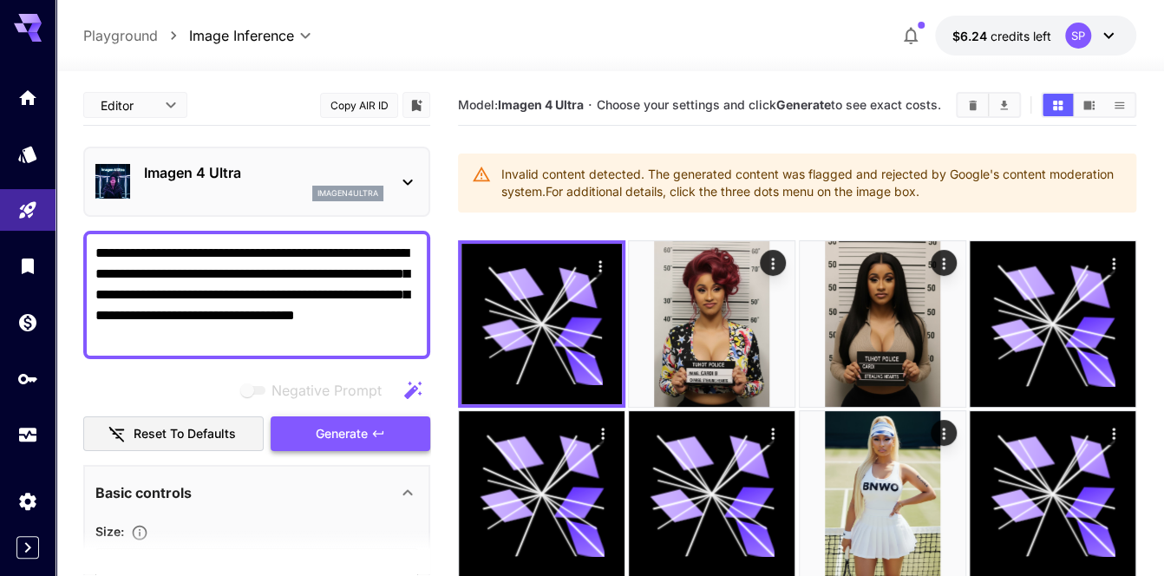
click at [353, 434] on span "Generate" at bounding box center [342, 434] width 52 height 22
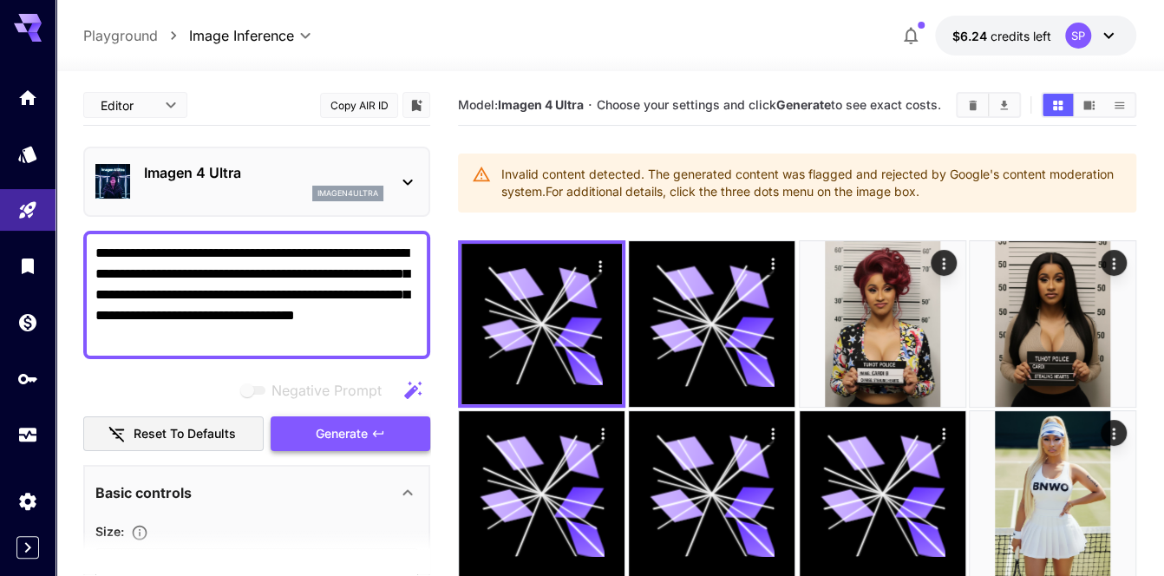
click at [353, 434] on span "Generate" at bounding box center [342, 434] width 52 height 22
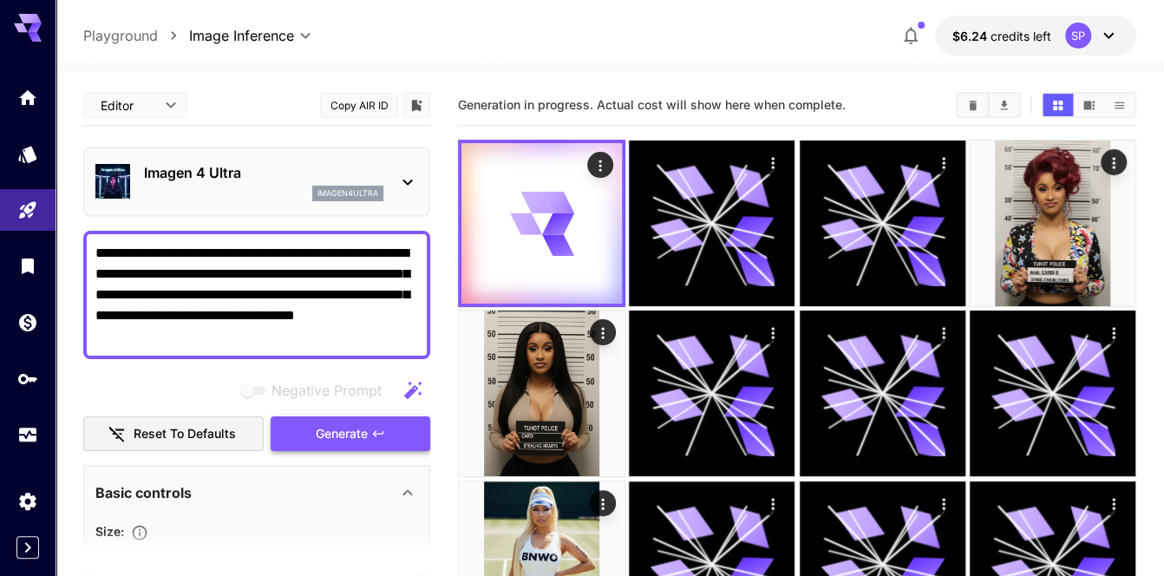
click at [353, 434] on span "Generate" at bounding box center [342, 434] width 52 height 22
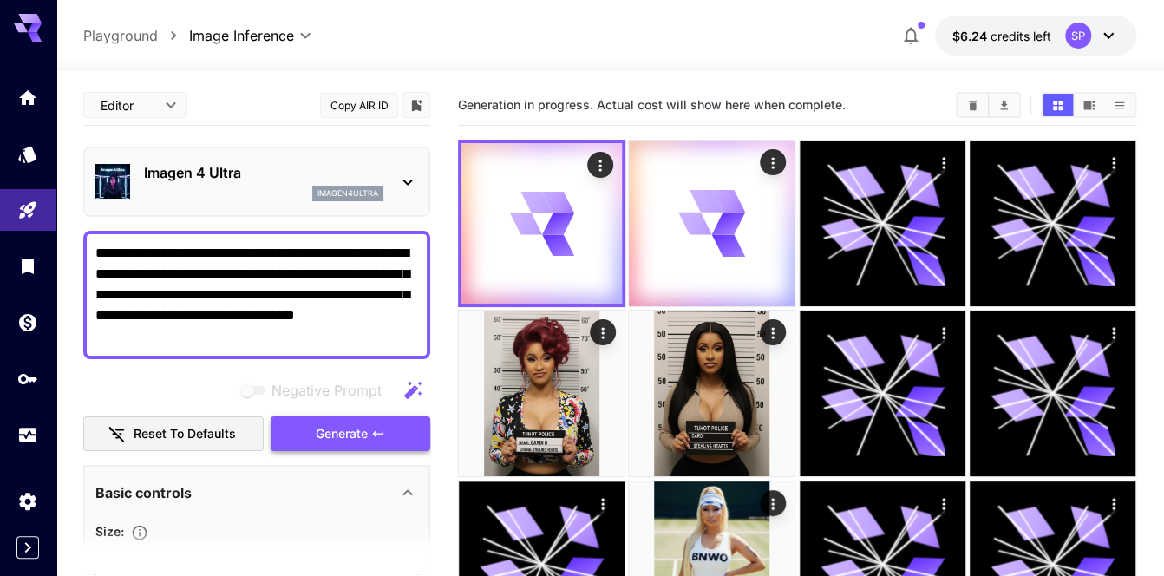
click at [353, 434] on span "Generate" at bounding box center [342, 434] width 52 height 22
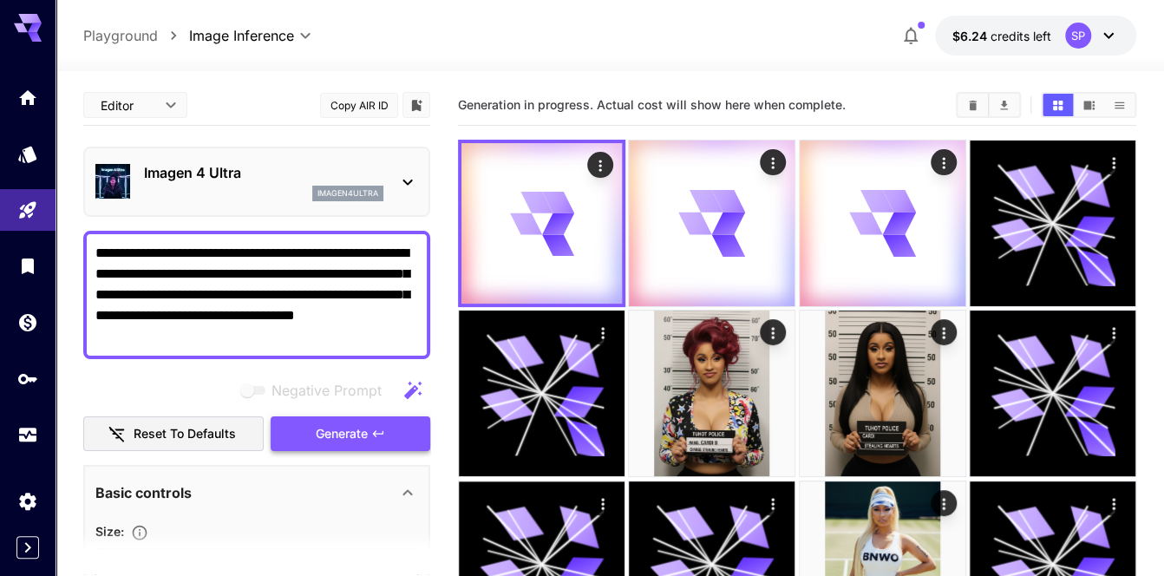
click at [353, 434] on span "Generate" at bounding box center [342, 434] width 52 height 22
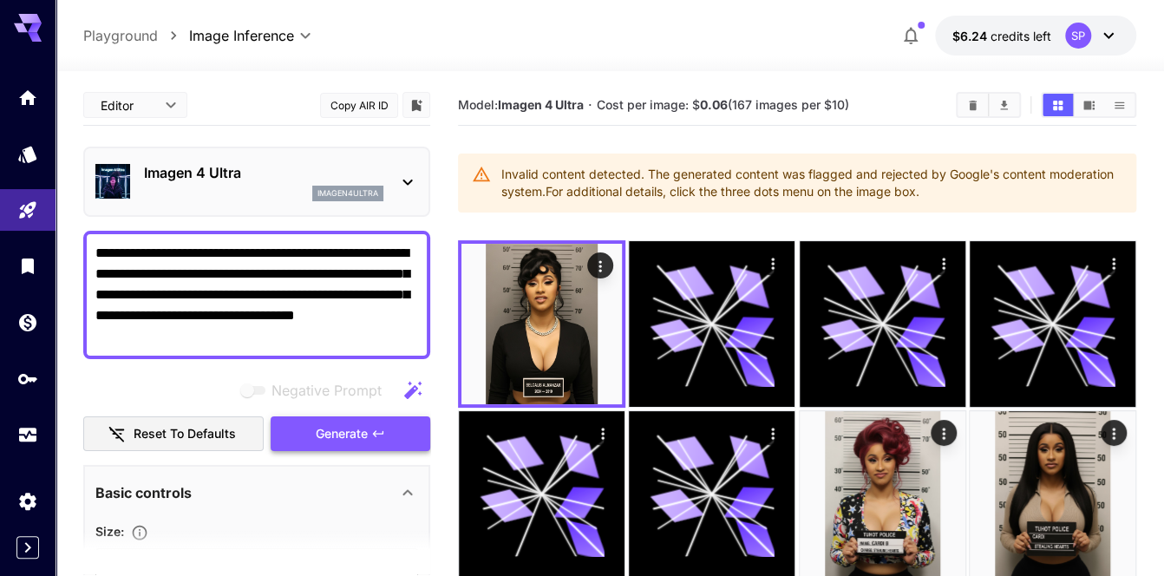
click at [353, 434] on span "Generate" at bounding box center [342, 434] width 52 height 22
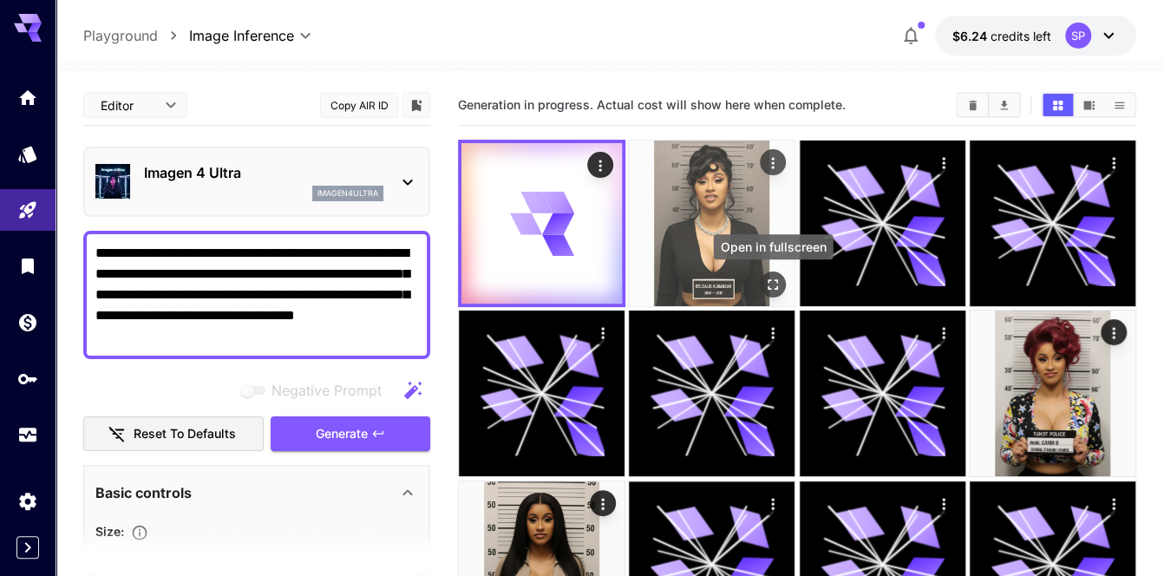
click at [779, 281] on icon "Open in fullscreen" at bounding box center [772, 284] width 17 height 17
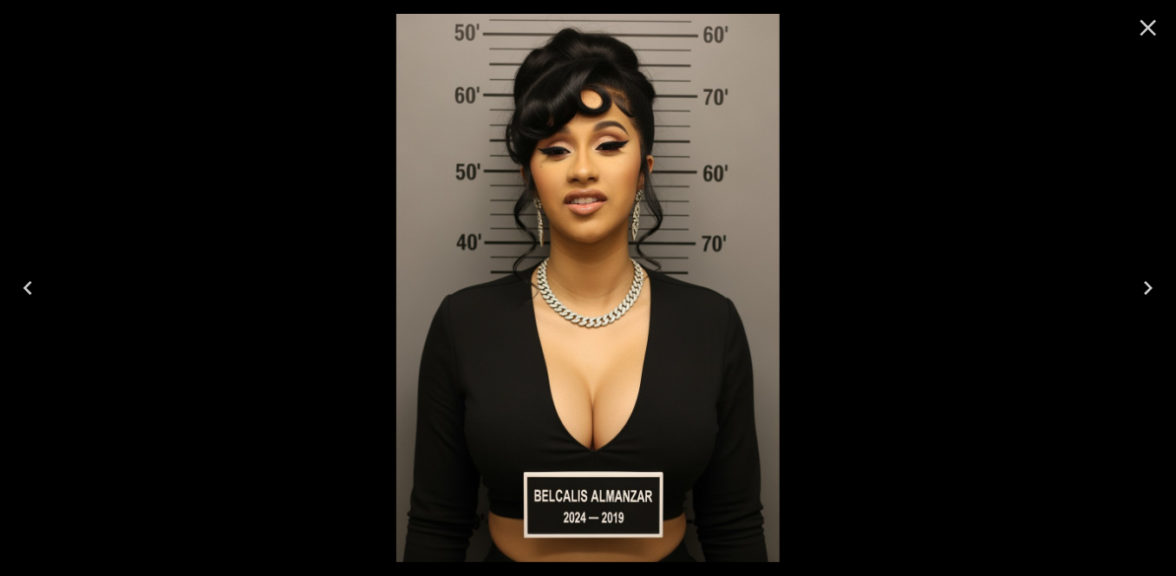
click at [1147, 30] on icon "Close" at bounding box center [1149, 28] width 16 height 16
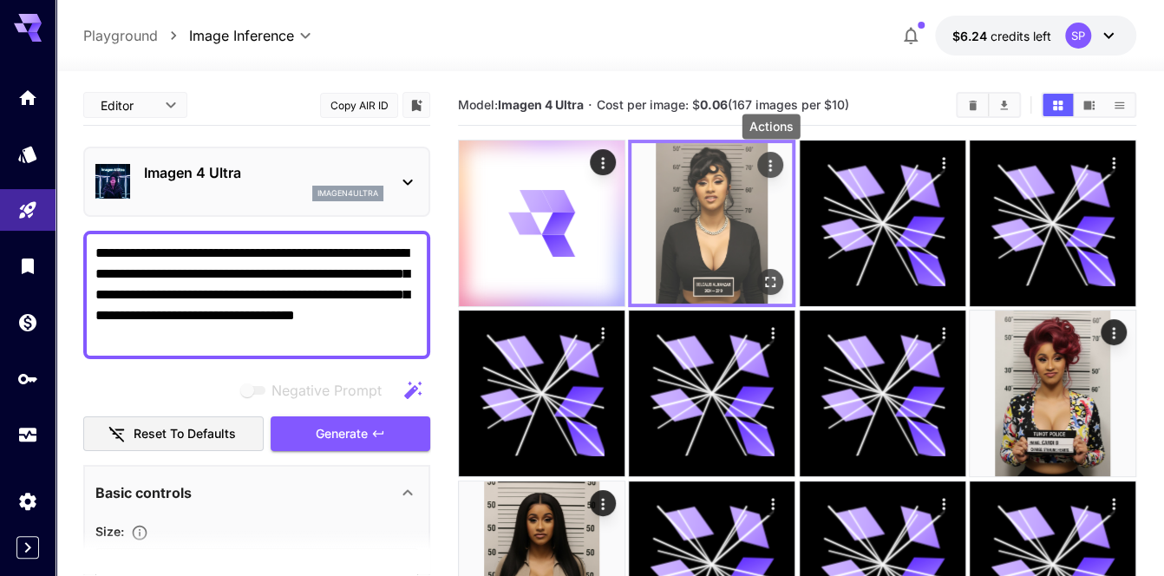
click at [775, 163] on icon "Actions" at bounding box center [770, 165] width 17 height 17
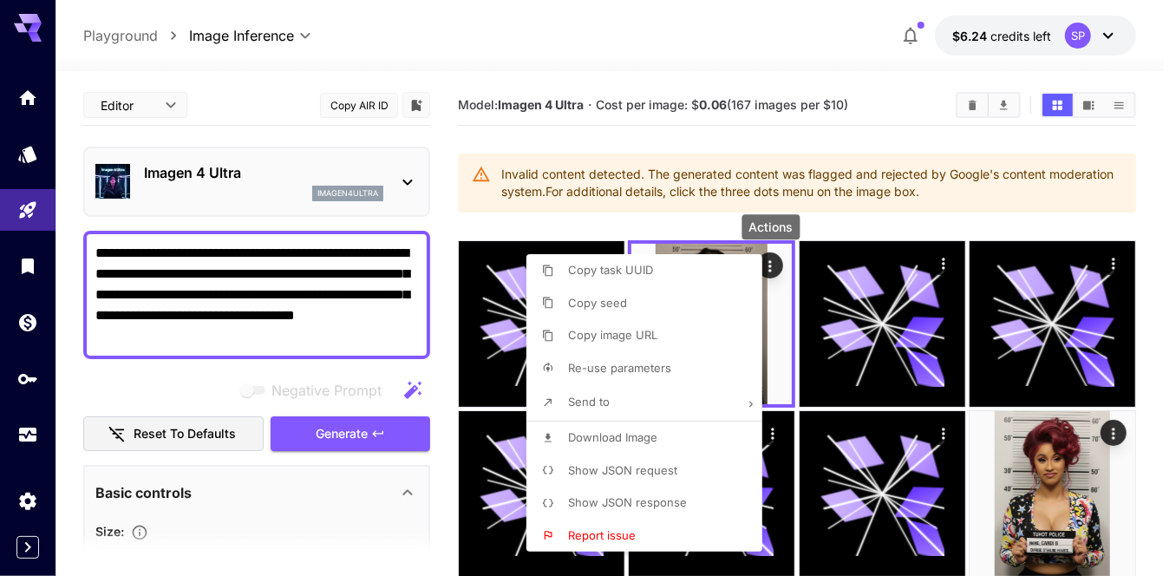
click at [657, 343] on li "Copy image URL" at bounding box center [649, 335] width 246 height 33
click at [661, 445] on li "Download Image" at bounding box center [649, 438] width 246 height 33
click at [330, 308] on div at bounding box center [588, 288] width 1176 height 576
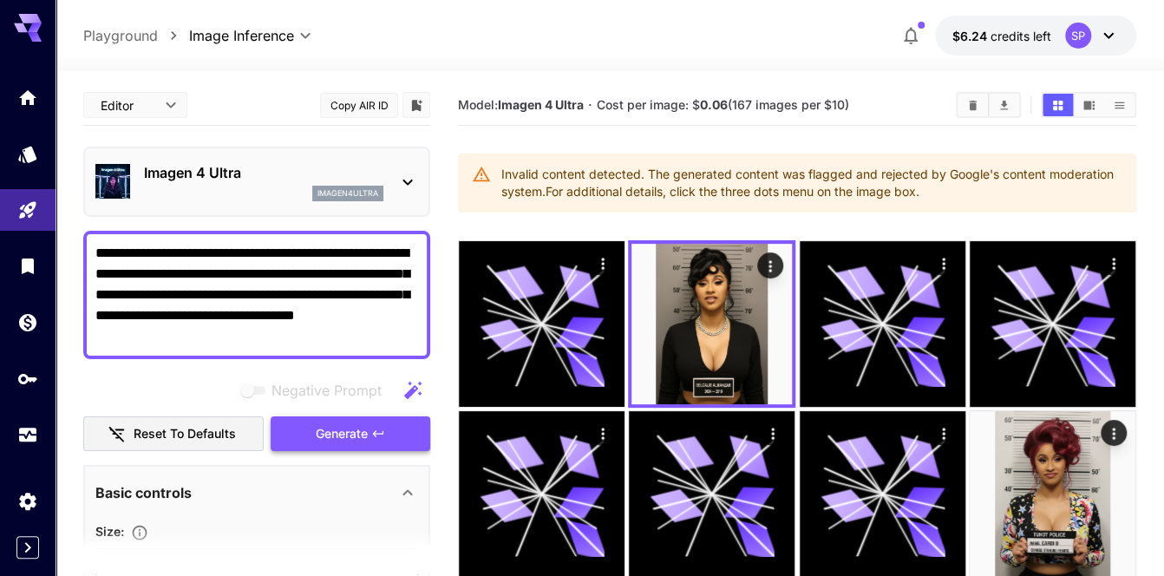
click at [350, 428] on span "Generate" at bounding box center [342, 434] width 52 height 22
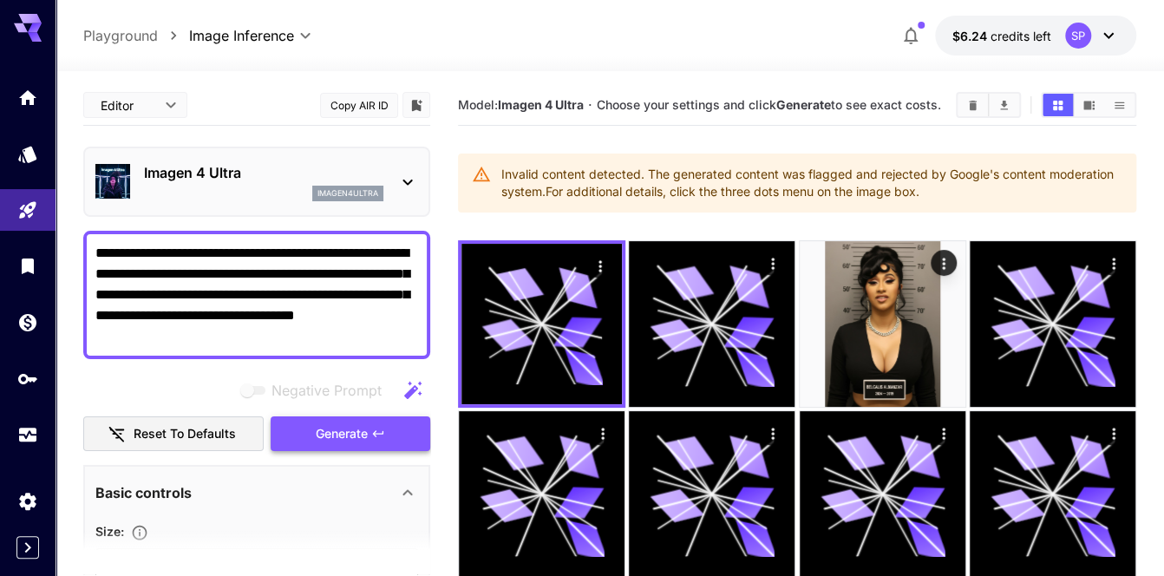
click at [357, 423] on span "Generate" at bounding box center [342, 434] width 52 height 22
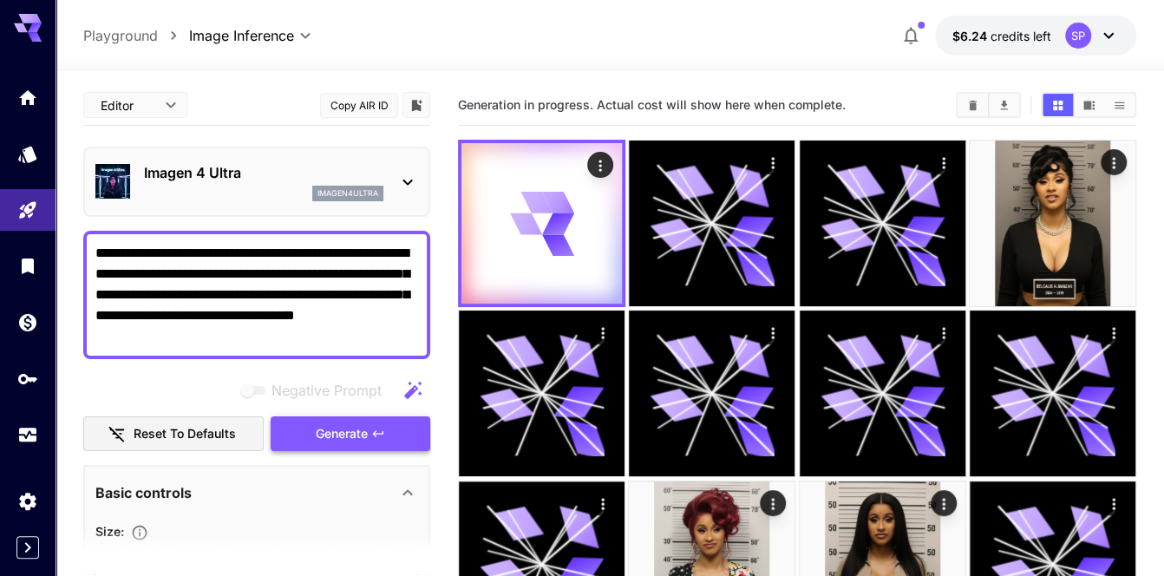
click at [357, 424] on span "Generate" at bounding box center [342, 434] width 52 height 22
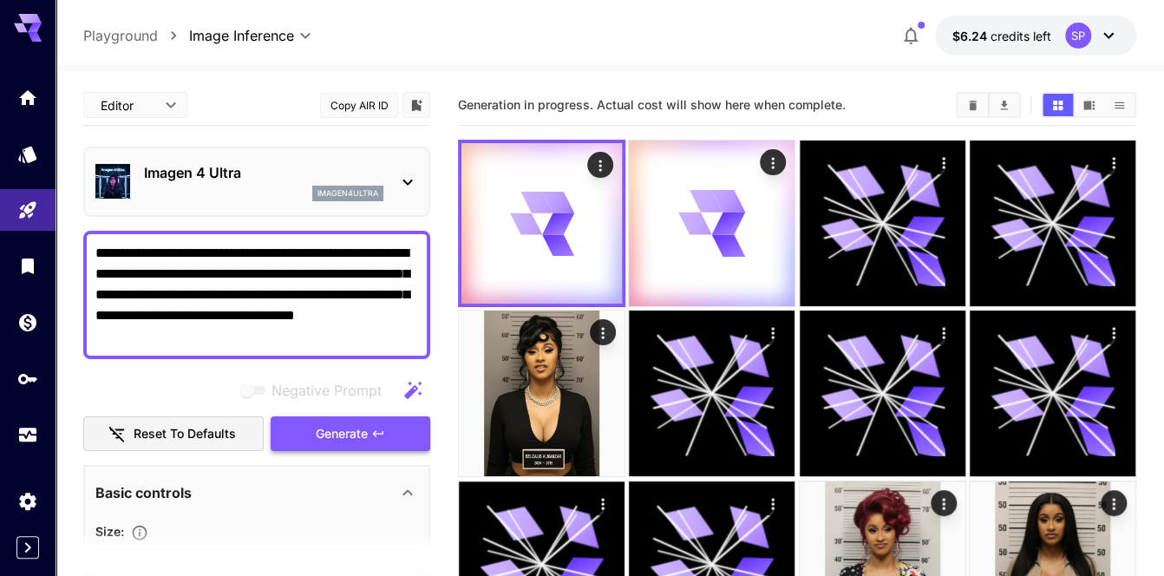
click at [357, 424] on span "Generate" at bounding box center [342, 434] width 52 height 22
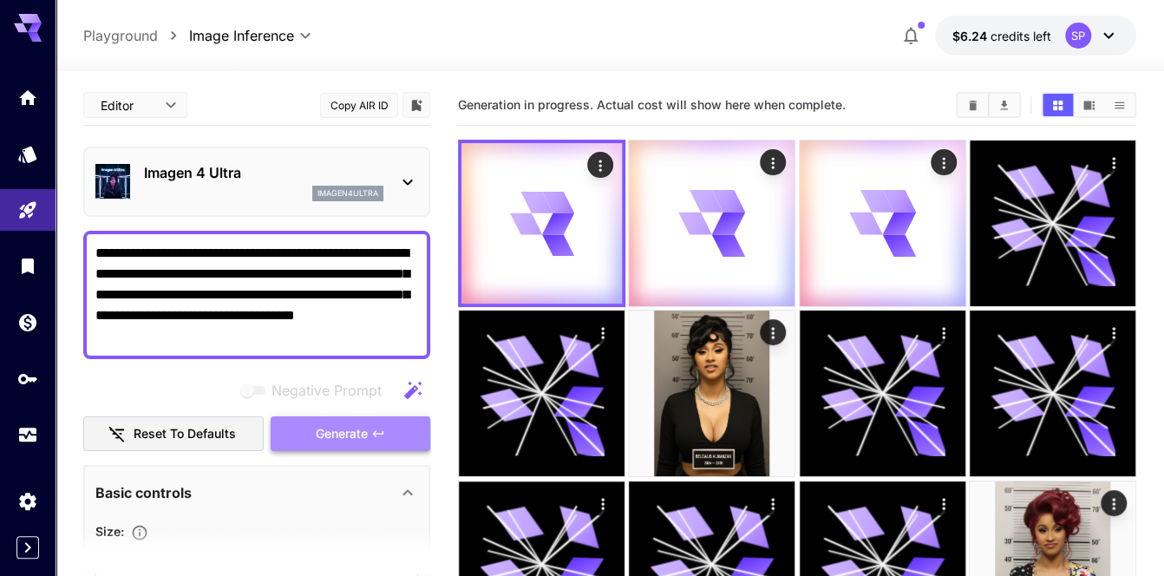
click at [357, 424] on span "Generate" at bounding box center [342, 434] width 52 height 22
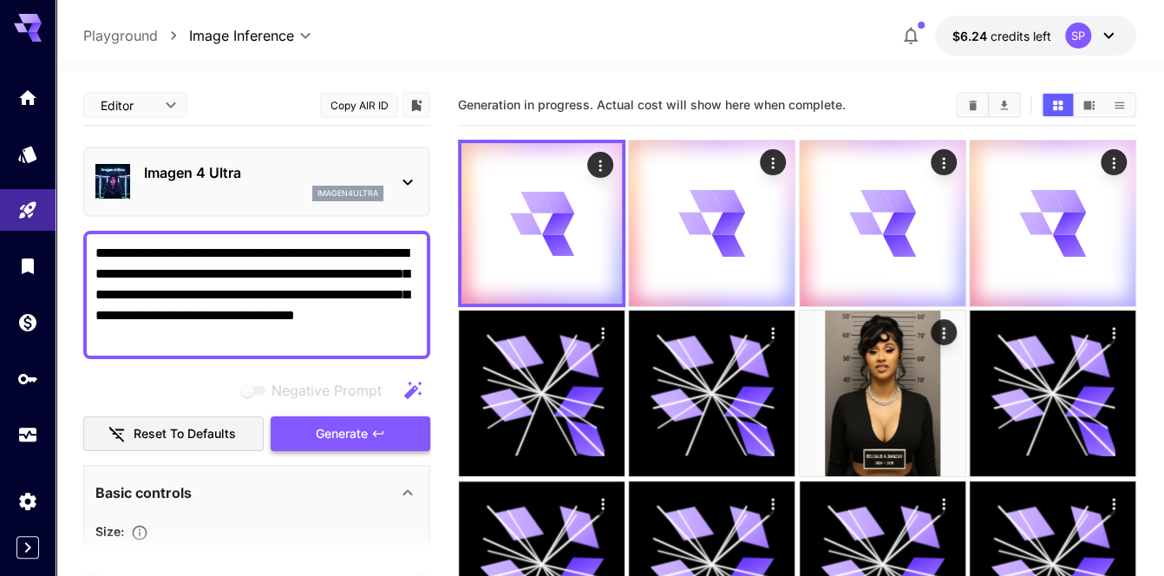
click at [357, 424] on span "Generate" at bounding box center [342, 434] width 52 height 22
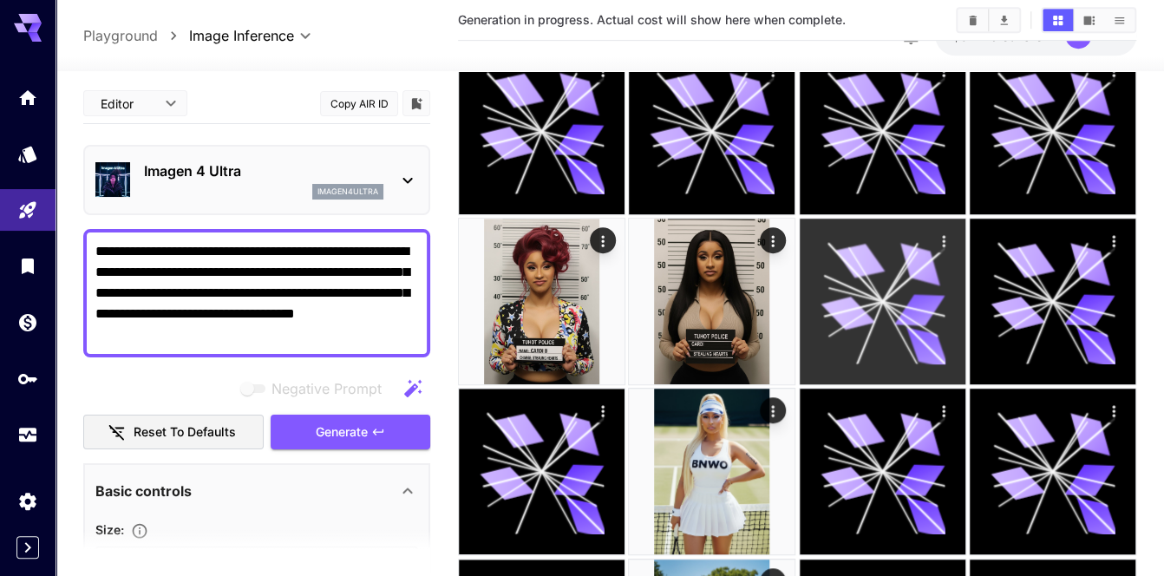
scroll to position [86, 0]
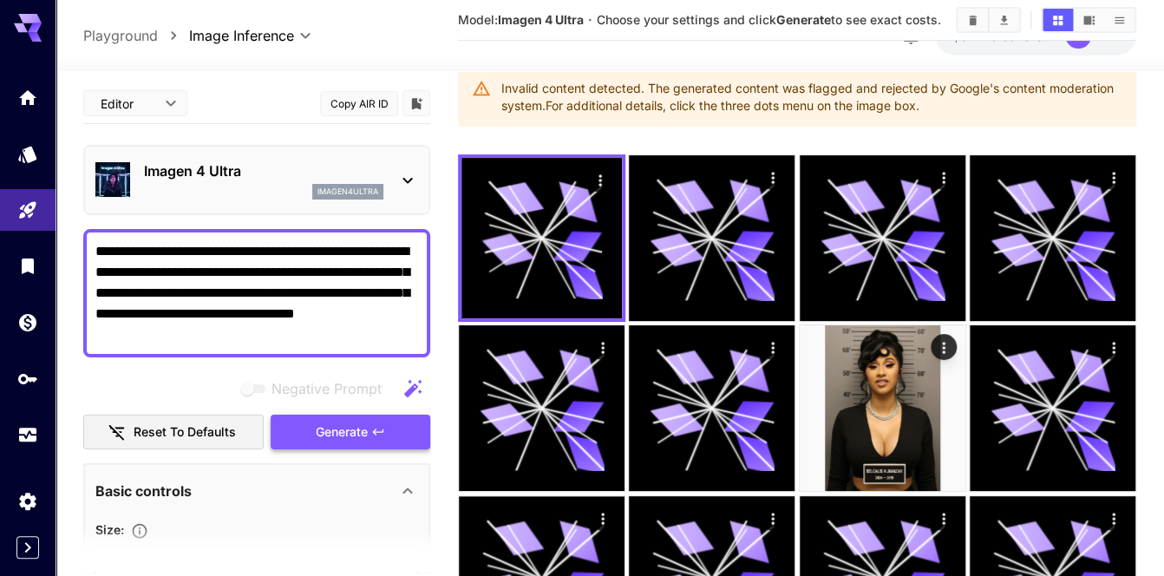
click at [409, 428] on button "Generate" at bounding box center [351, 433] width 160 height 36
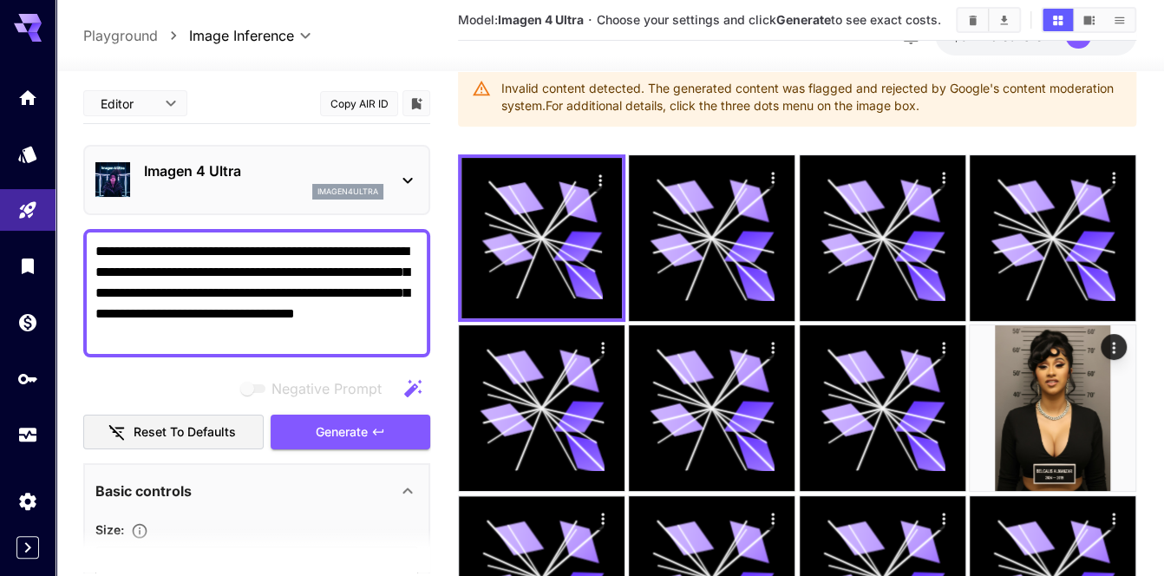
click at [251, 273] on textarea "**********" at bounding box center [257, 293] width 324 height 104
paste textarea
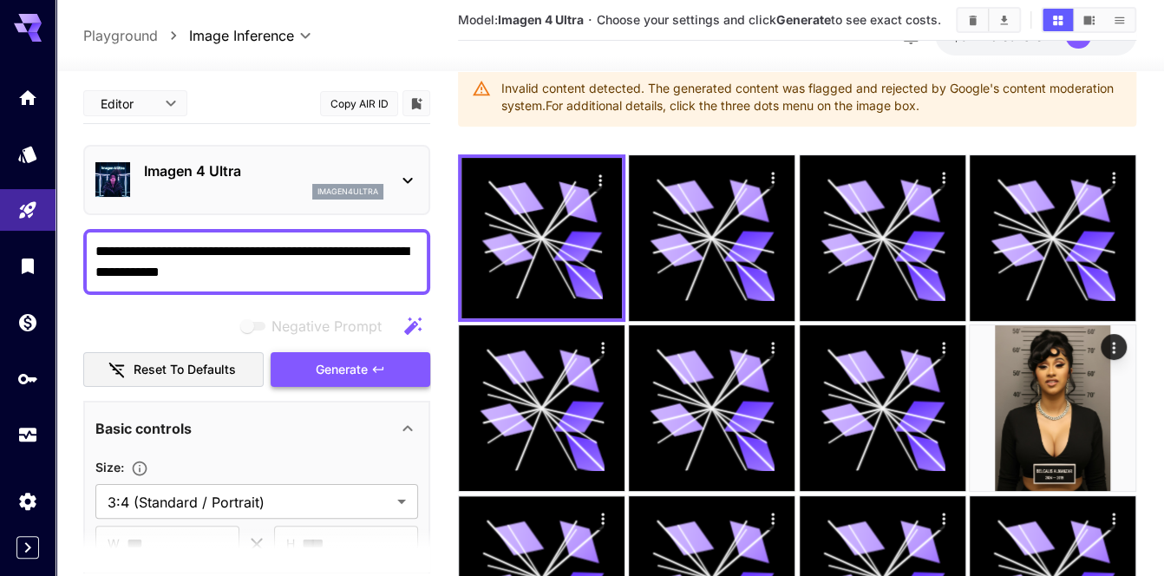
type textarea "**********"
click at [340, 363] on span "Generate" at bounding box center [342, 370] width 52 height 22
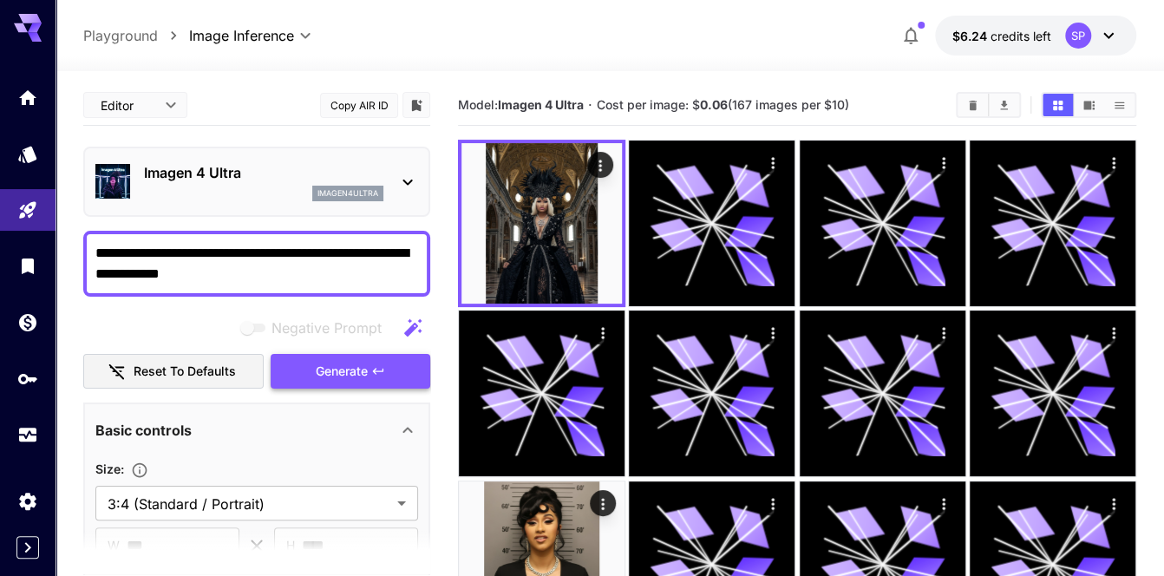
click at [362, 372] on span "Generate" at bounding box center [342, 372] width 52 height 22
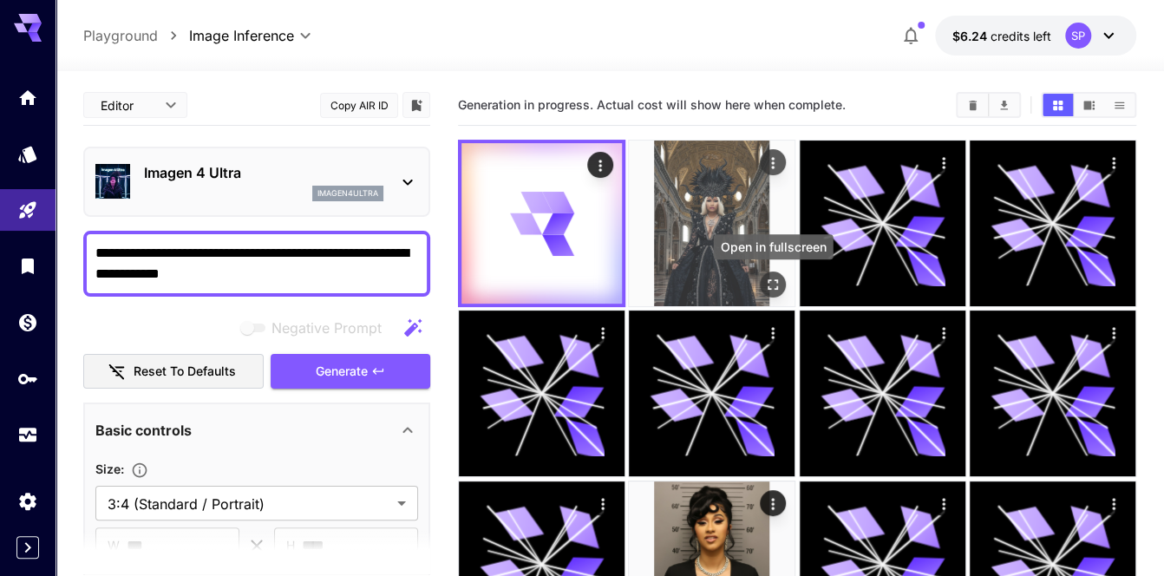
click at [780, 284] on icon "Open in fullscreen" at bounding box center [772, 284] width 17 height 17
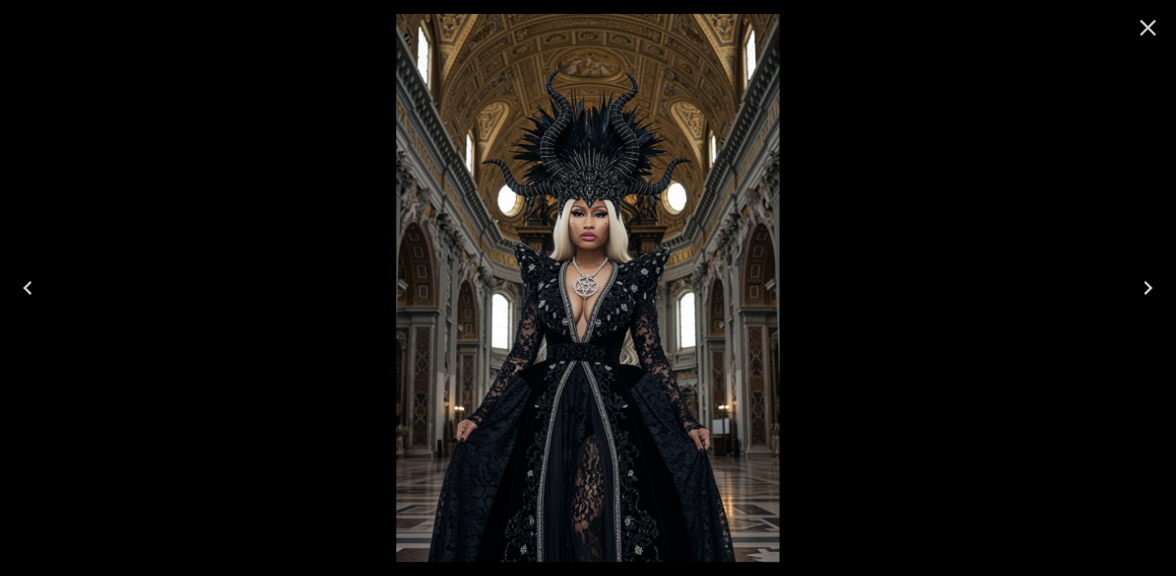
click at [1141, 17] on icon "Close" at bounding box center [1149, 28] width 28 height 28
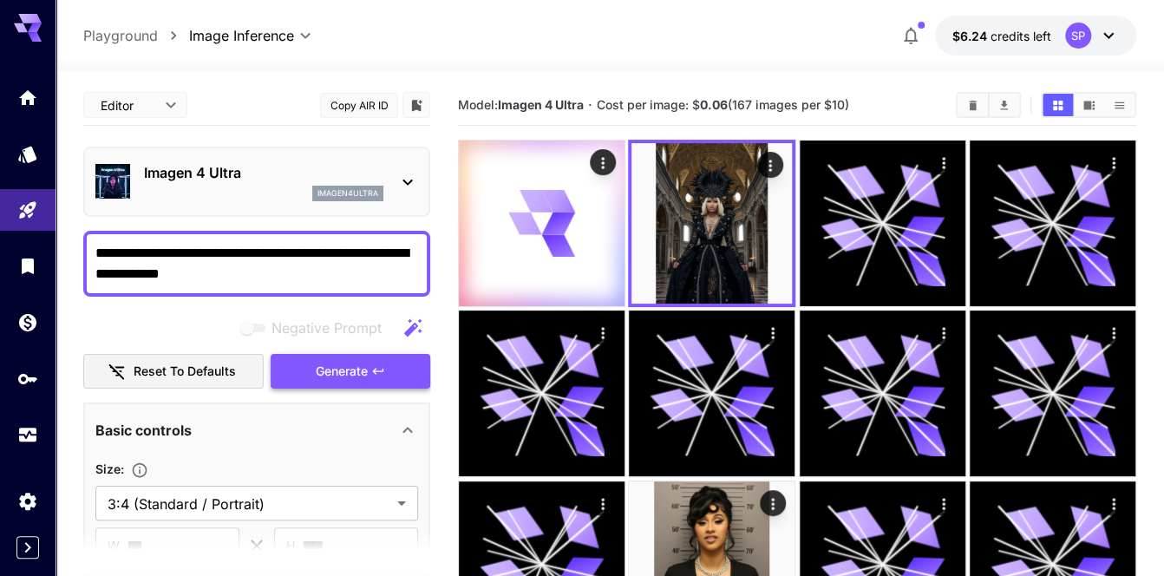
click at [372, 372] on icon "button" at bounding box center [378, 371] width 14 height 14
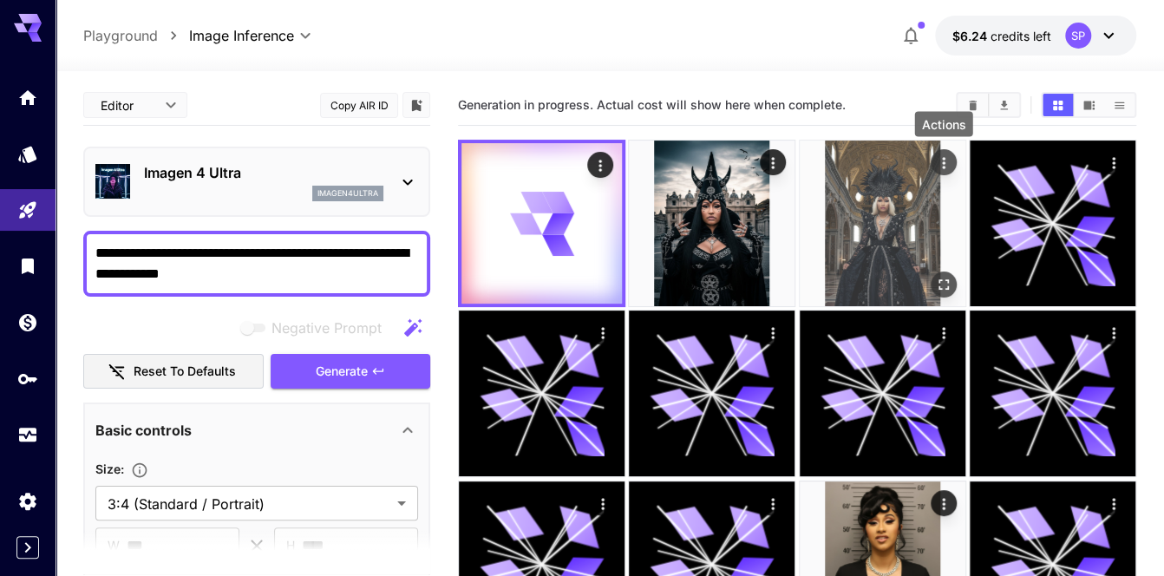
click at [945, 156] on icon "Actions" at bounding box center [943, 162] width 17 height 17
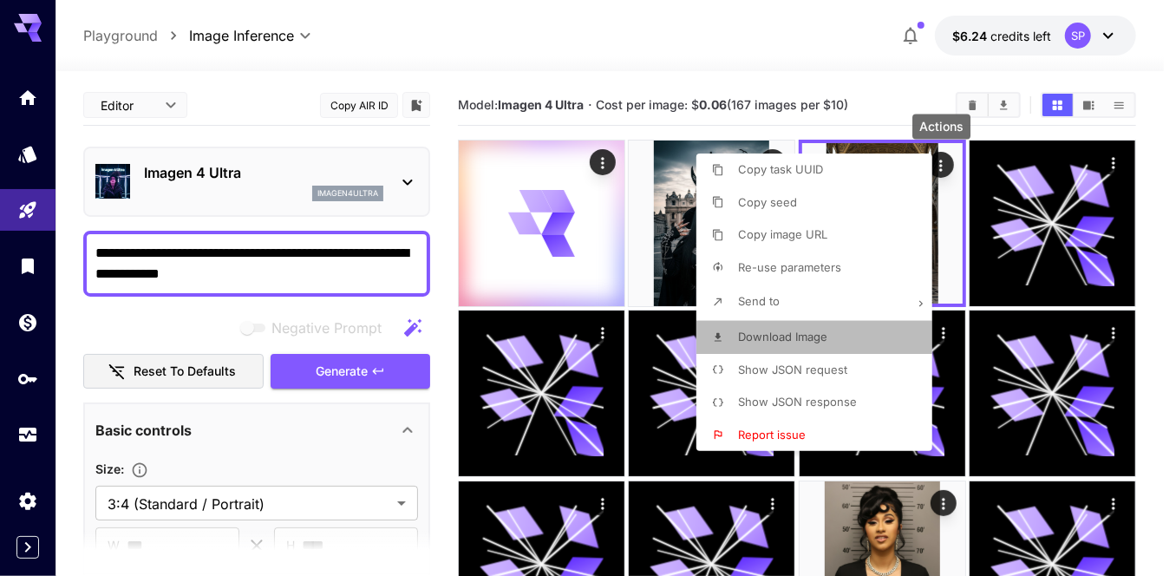
click at [782, 346] on li "Download Image" at bounding box center [820, 337] width 246 height 33
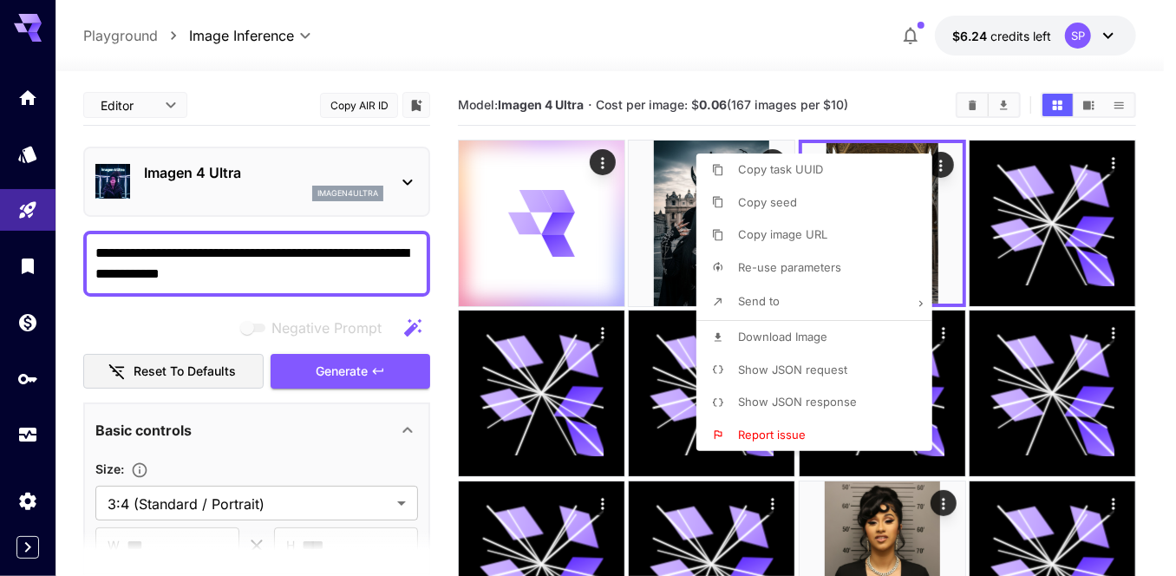
click at [1154, 231] on div at bounding box center [588, 288] width 1176 height 576
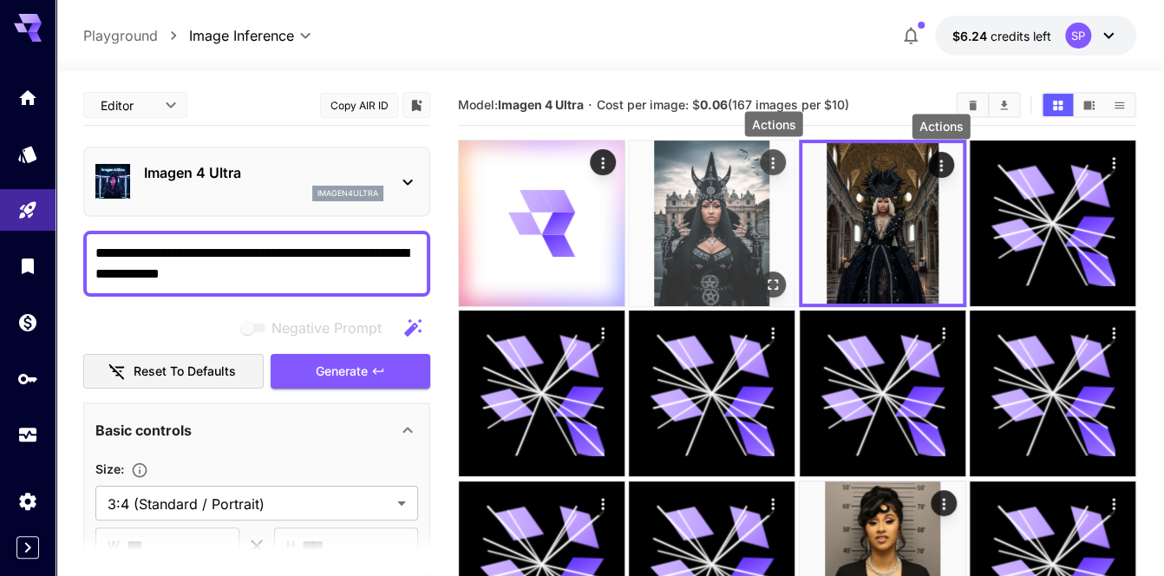
click at [774, 158] on icon "Actions" at bounding box center [773, 162] width 3 height 11
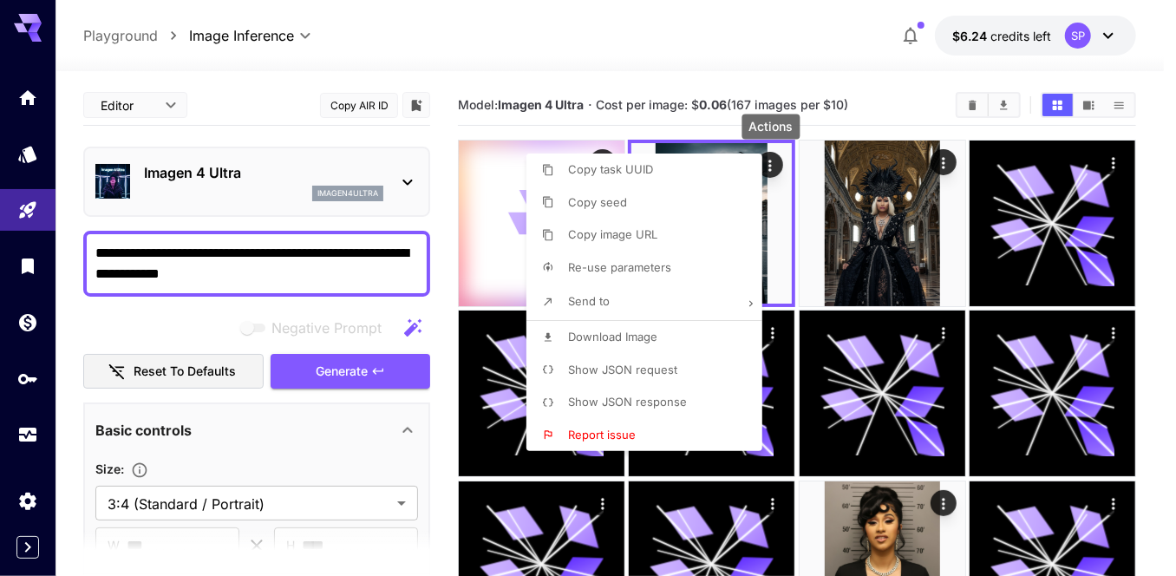
click at [654, 346] on li "Download Image" at bounding box center [649, 337] width 246 height 33
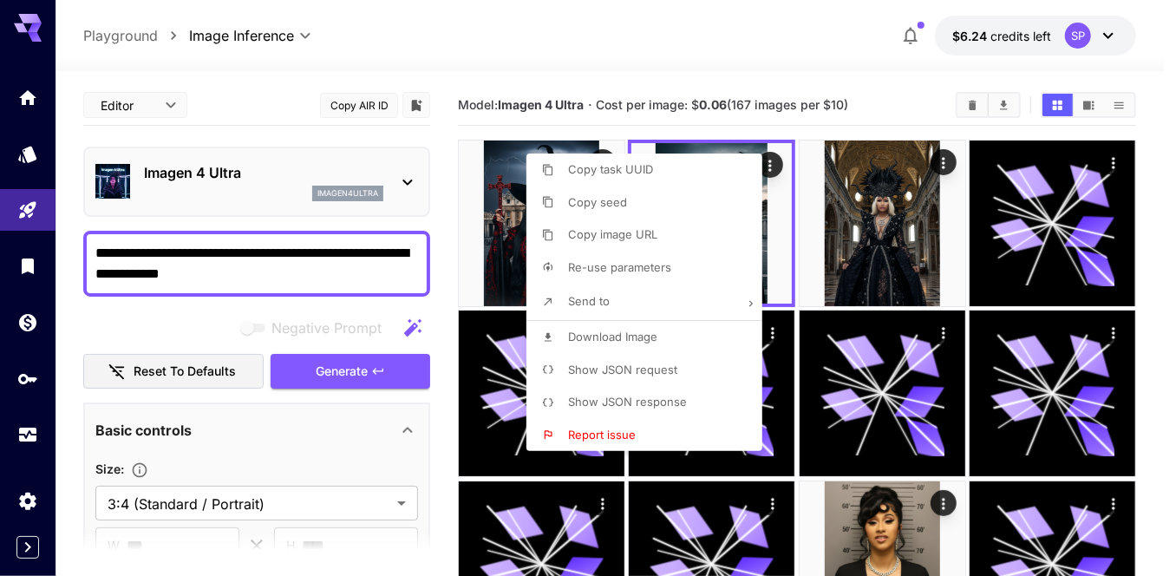
click at [1148, 250] on div at bounding box center [588, 288] width 1176 height 576
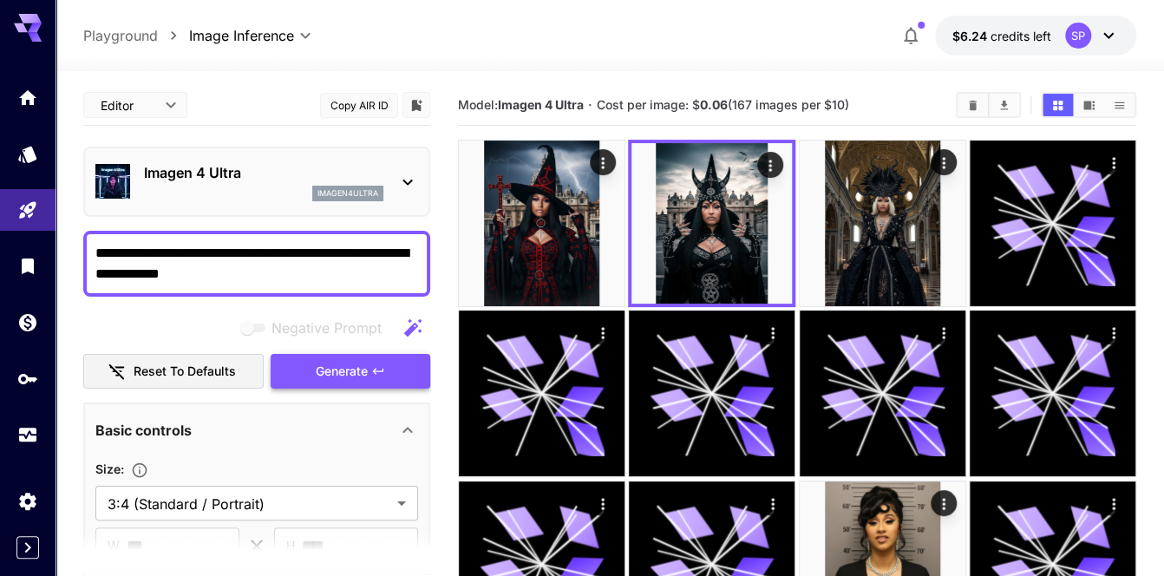
click at [381, 367] on icon "button" at bounding box center [378, 371] width 14 height 14
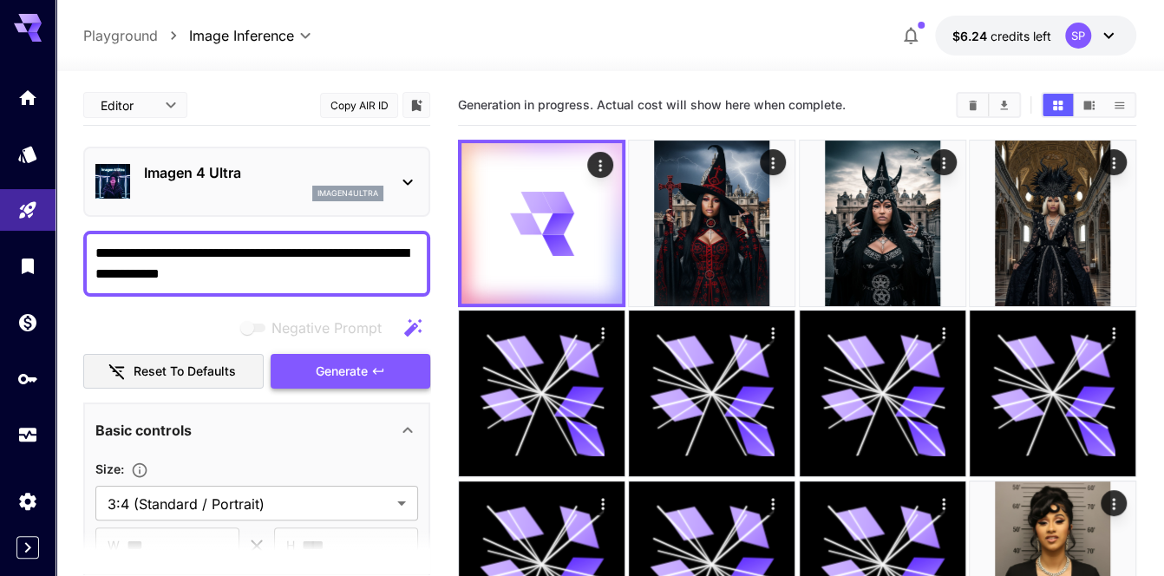
click at [381, 367] on icon "button" at bounding box center [378, 371] width 14 height 14
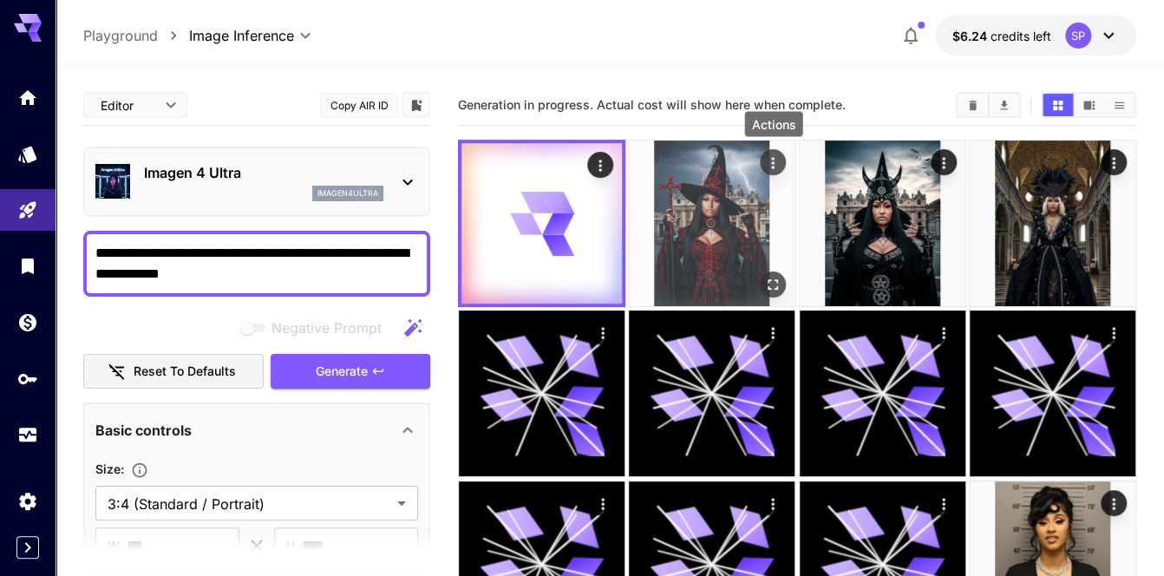
click at [780, 159] on icon "Actions" at bounding box center [772, 162] width 17 height 17
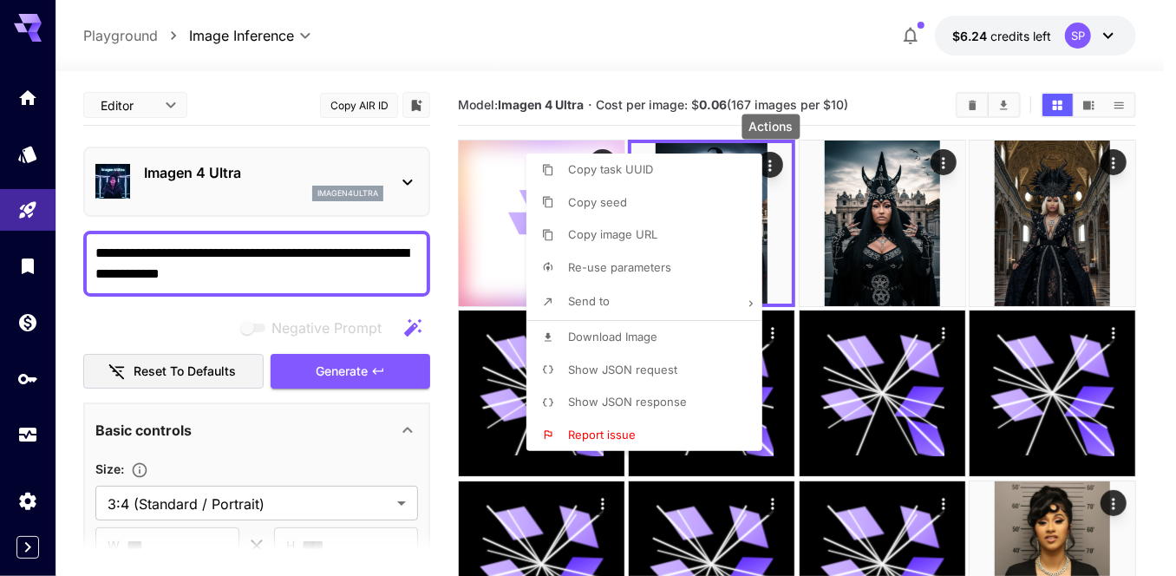
click at [664, 342] on li "Download Image" at bounding box center [649, 337] width 246 height 33
click at [1154, 255] on div at bounding box center [588, 288] width 1176 height 576
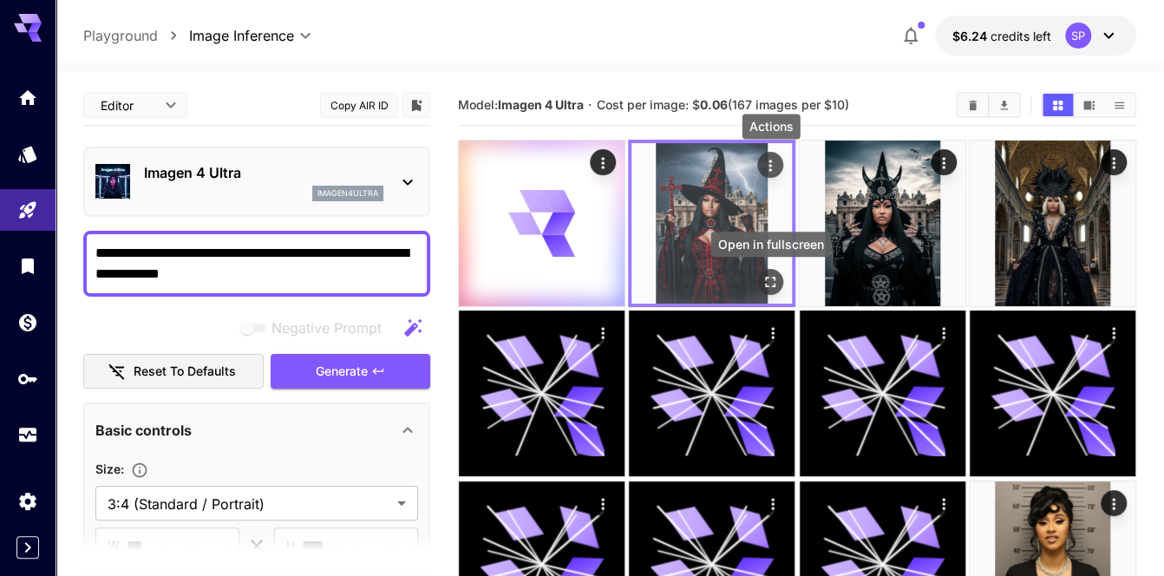
click at [767, 283] on icon "Open in fullscreen" at bounding box center [770, 281] width 17 height 17
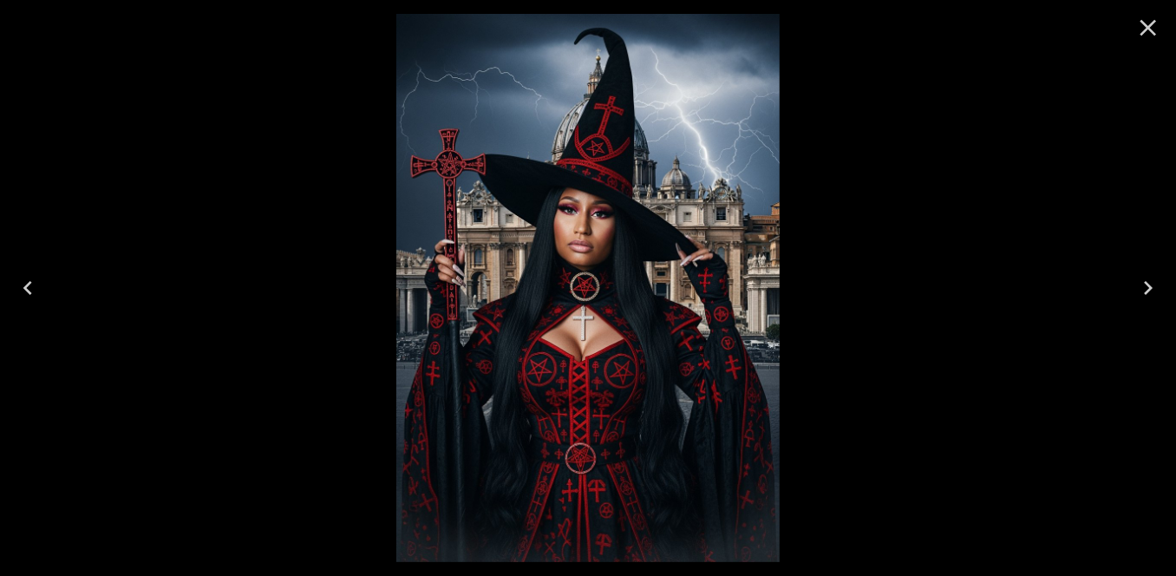
click at [1148, 23] on icon "Close" at bounding box center [1149, 28] width 28 height 28
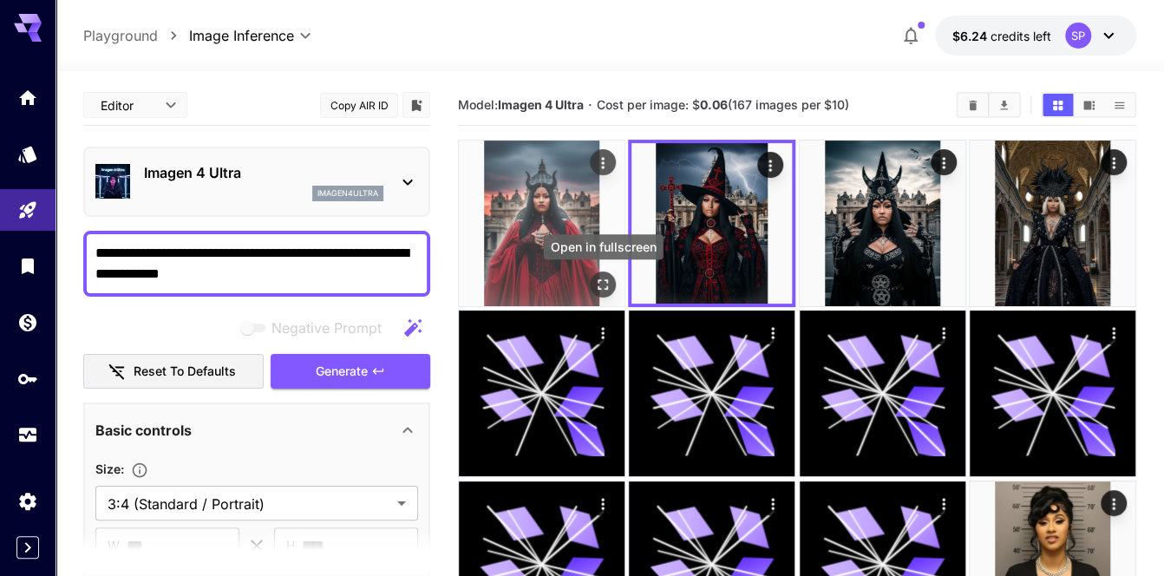
click at [602, 282] on icon "Open in fullscreen" at bounding box center [602, 284] width 17 height 17
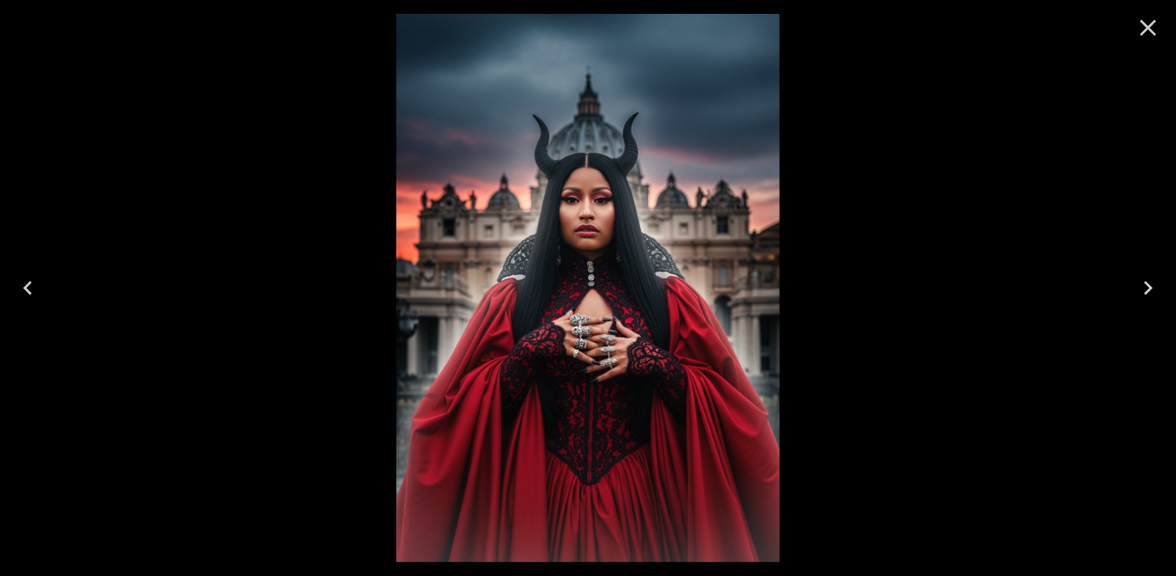
click at [1131, 35] on button "Close" at bounding box center [1149, 28] width 42 height 42
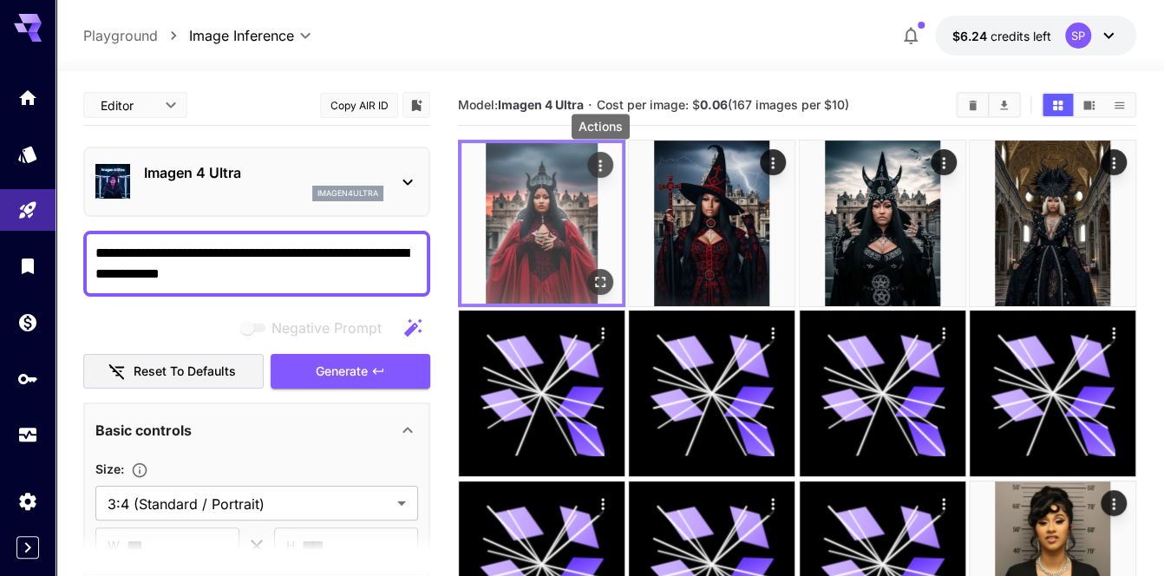
click at [602, 157] on icon "Actions" at bounding box center [600, 165] width 17 height 17
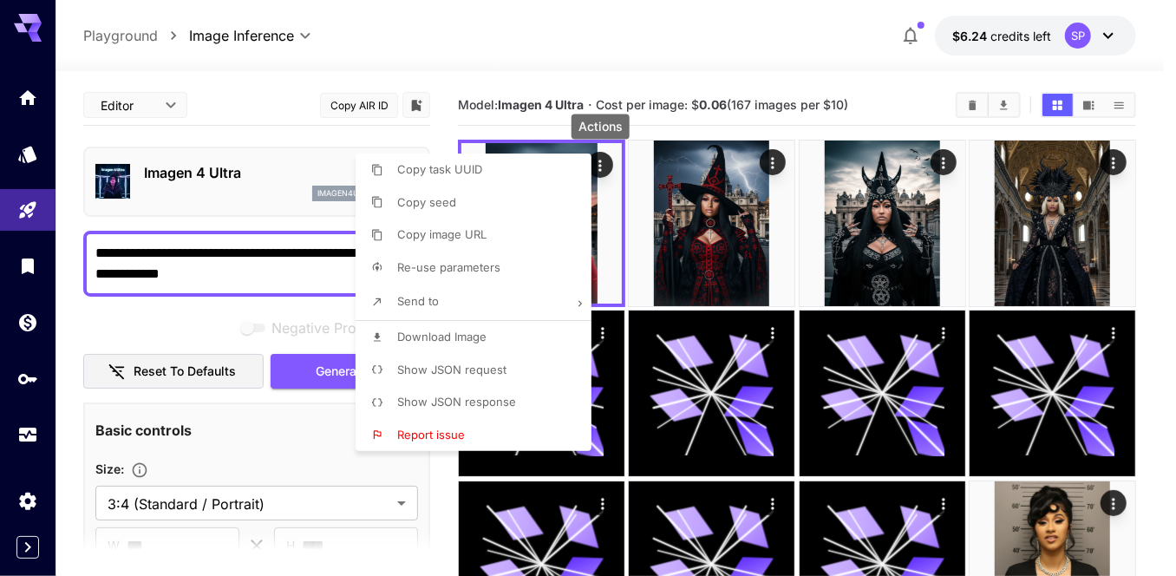
click at [461, 333] on span "Download Image" at bounding box center [441, 337] width 89 height 14
click at [1148, 213] on div at bounding box center [588, 288] width 1176 height 576
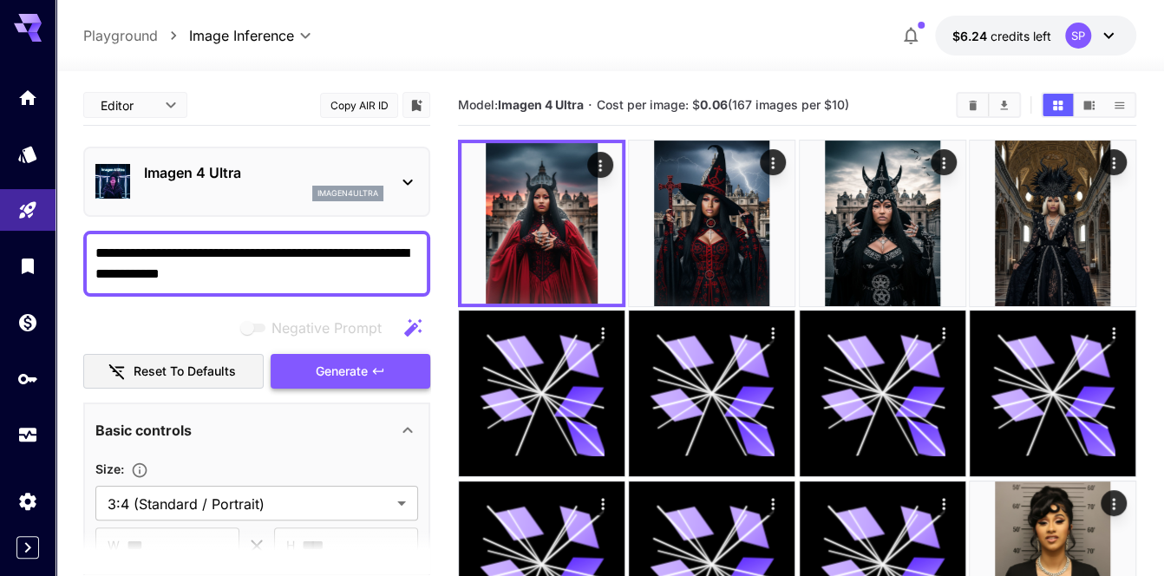
click at [389, 366] on button "Generate" at bounding box center [351, 372] width 160 height 36
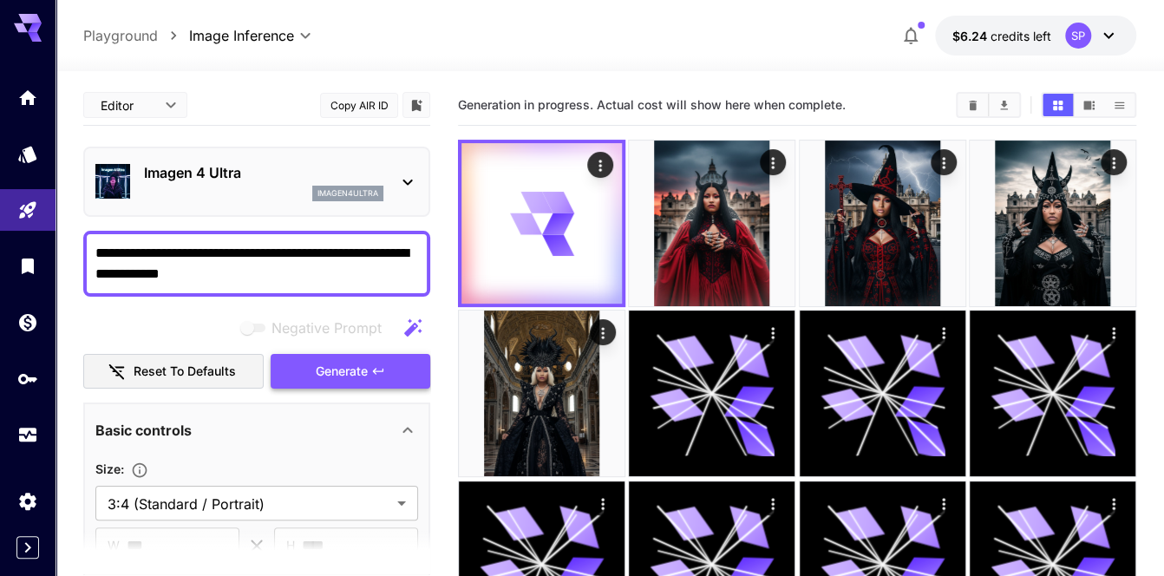
click at [389, 366] on button "Generate" at bounding box center [351, 372] width 160 height 36
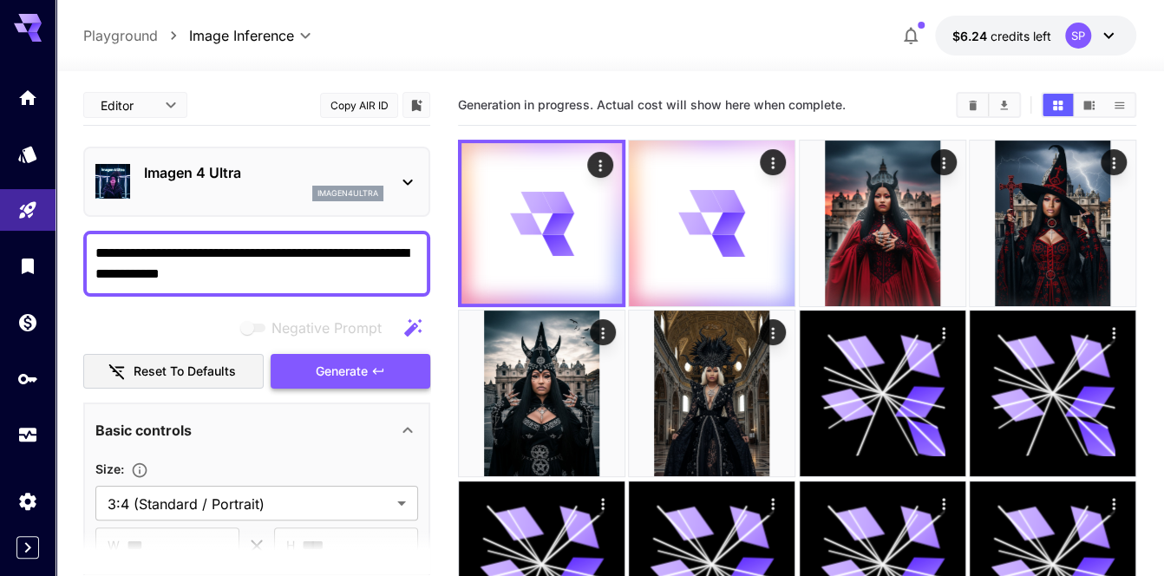
click at [389, 366] on button "Generate" at bounding box center [351, 372] width 160 height 36
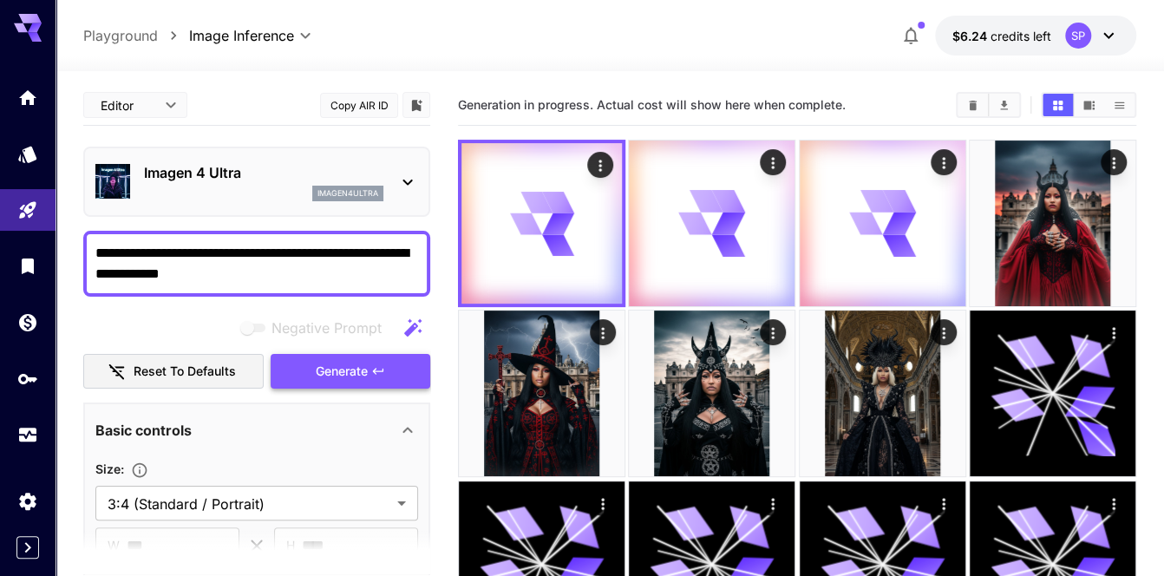
click at [389, 366] on button "Generate" at bounding box center [351, 372] width 160 height 36
